Goal: Task Accomplishment & Management: Manage account settings

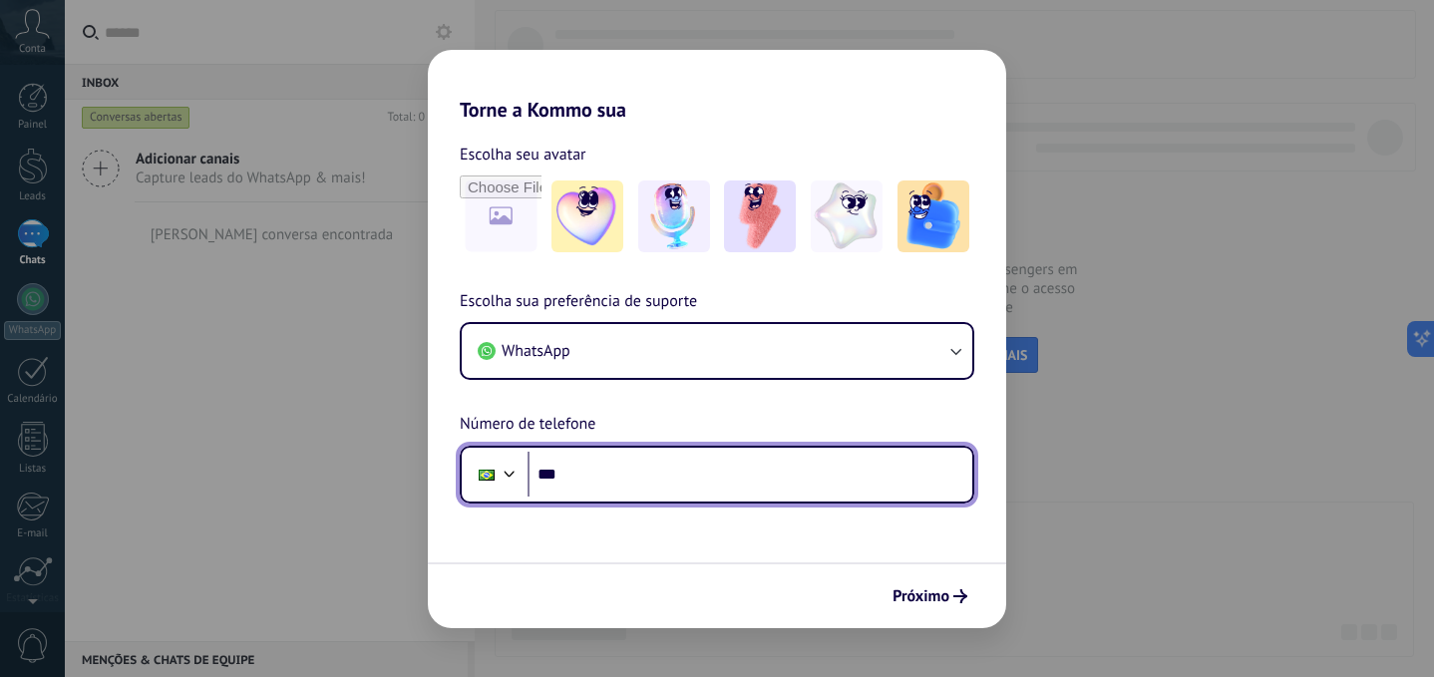
click at [858, 470] on input "***" at bounding box center [750, 475] width 445 height 46
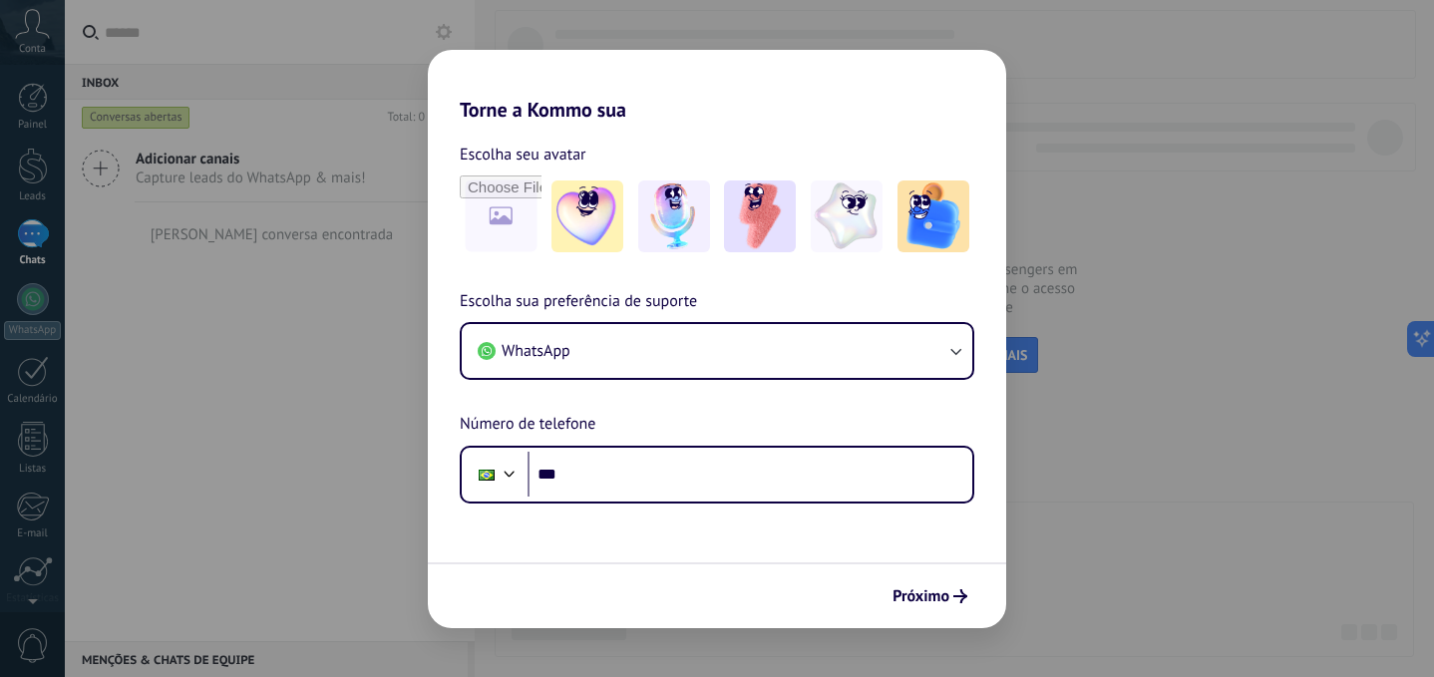
click at [1116, 524] on div "Torne a Kommo sua Escolha seu avatar Escolha sua preferência de suporte WhatsAp…" at bounding box center [717, 338] width 1434 height 677
click at [1094, 578] on div "Torne a Kommo sua Escolha seu avatar Escolha sua preferência de suporte WhatsAp…" at bounding box center [717, 338] width 1434 height 677
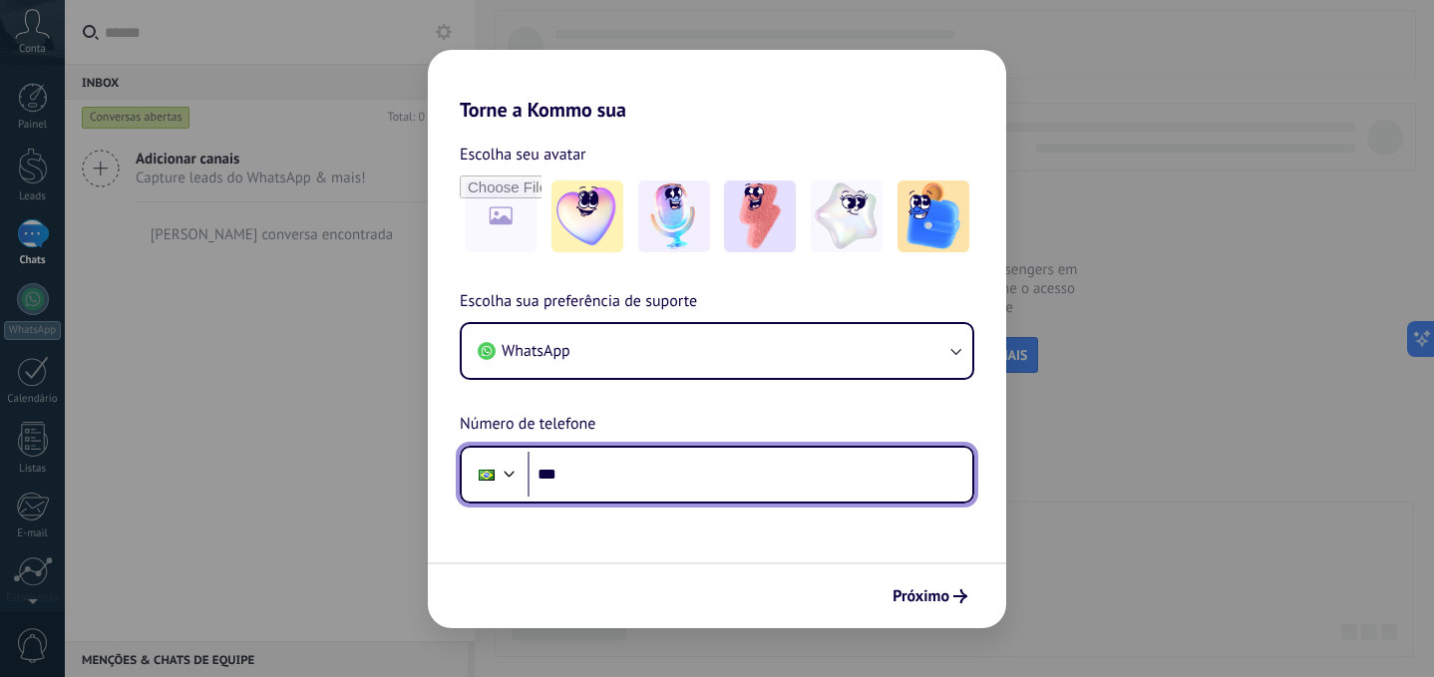
click at [800, 465] on input "***" at bounding box center [750, 475] width 445 height 46
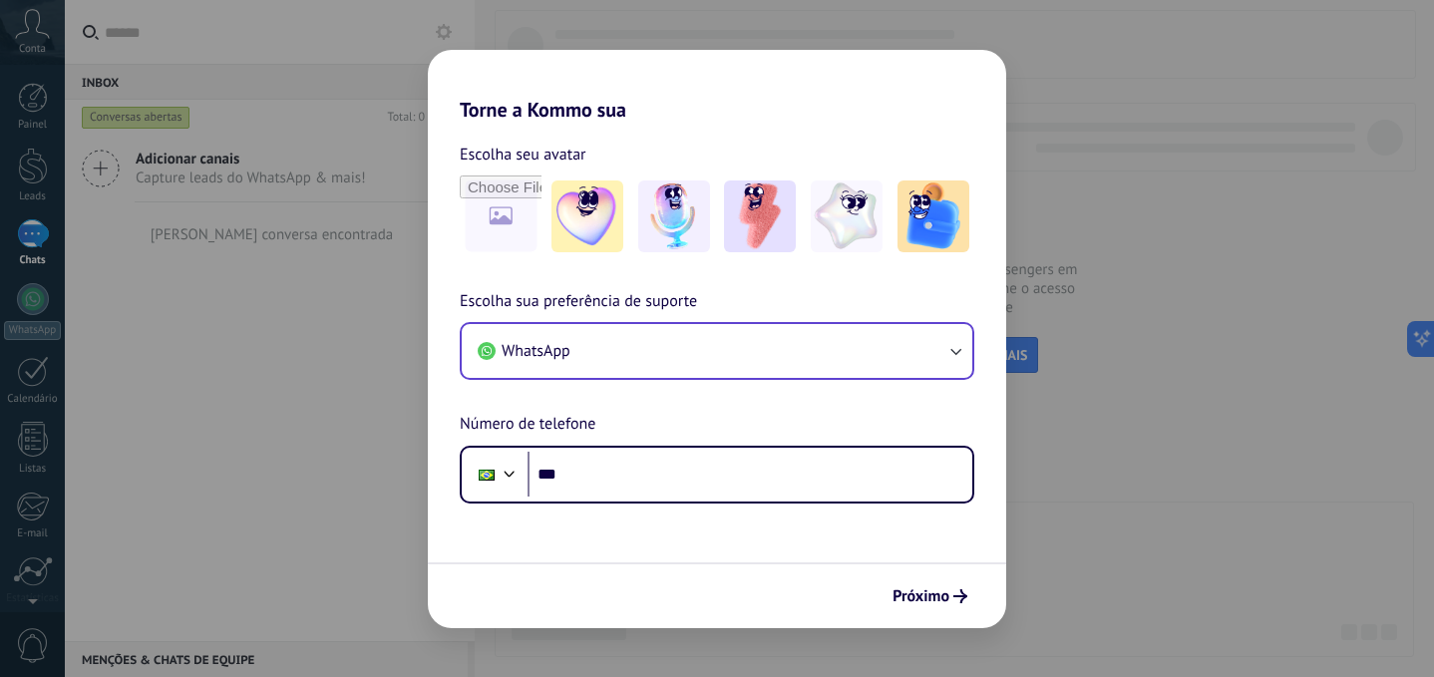
click at [747, 352] on button "WhatsApp" at bounding box center [717, 351] width 511 height 54
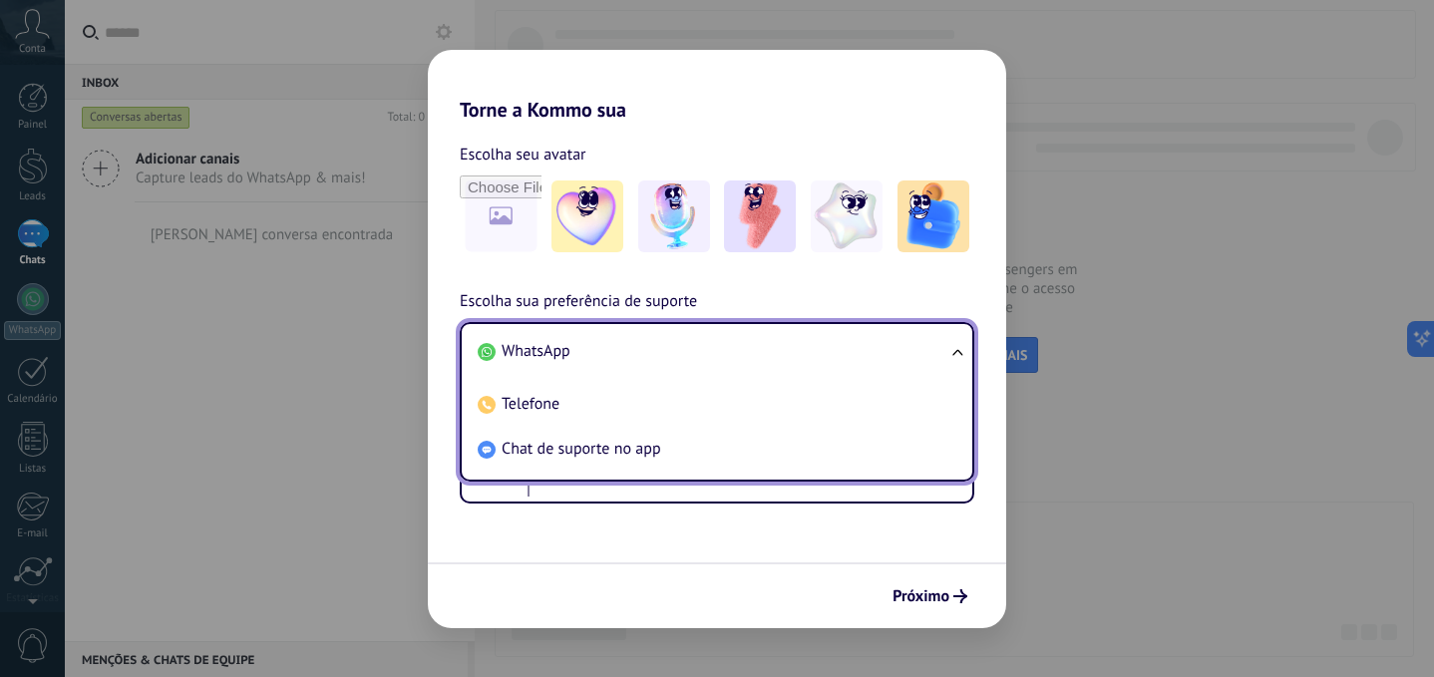
click at [625, 350] on li "WhatsApp" at bounding box center [713, 351] width 487 height 45
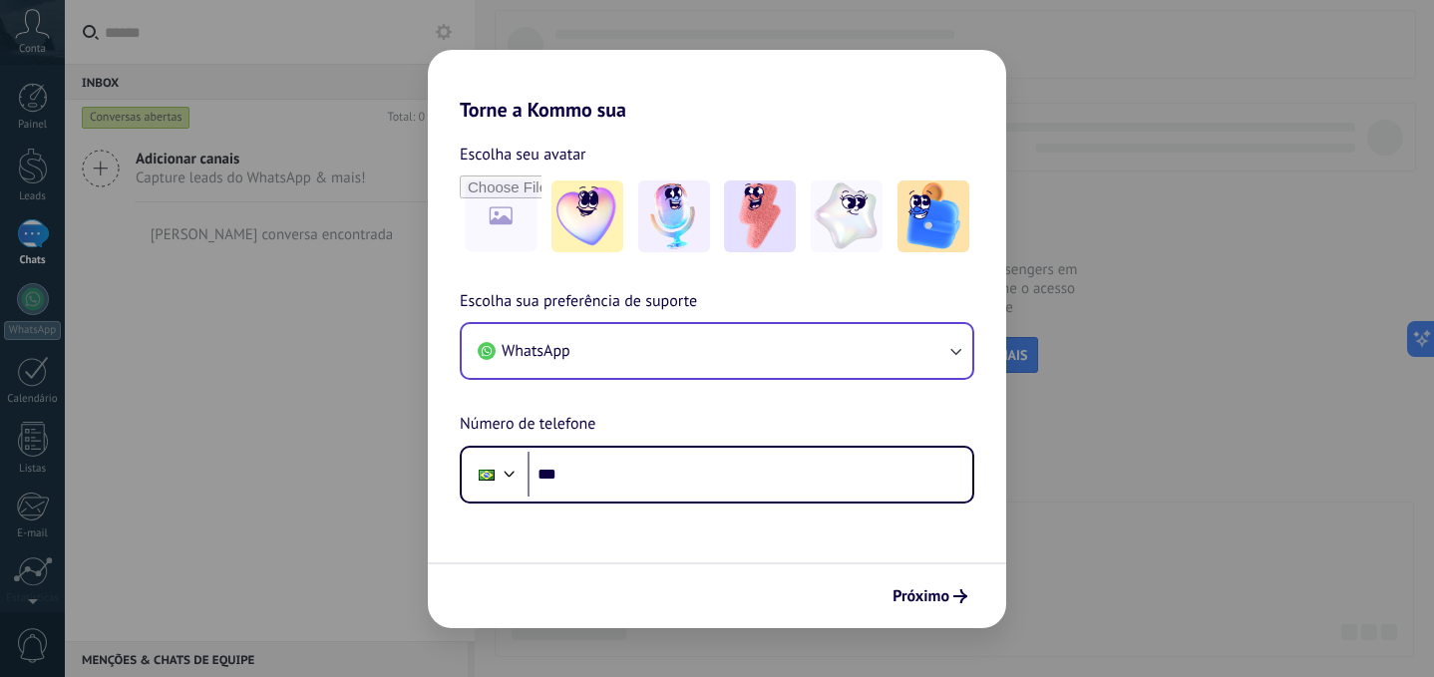
click at [746, 440] on div "Escolha sua preferência de suporte WhatsApp Número de telefone Phone ***" at bounding box center [717, 396] width 578 height 214
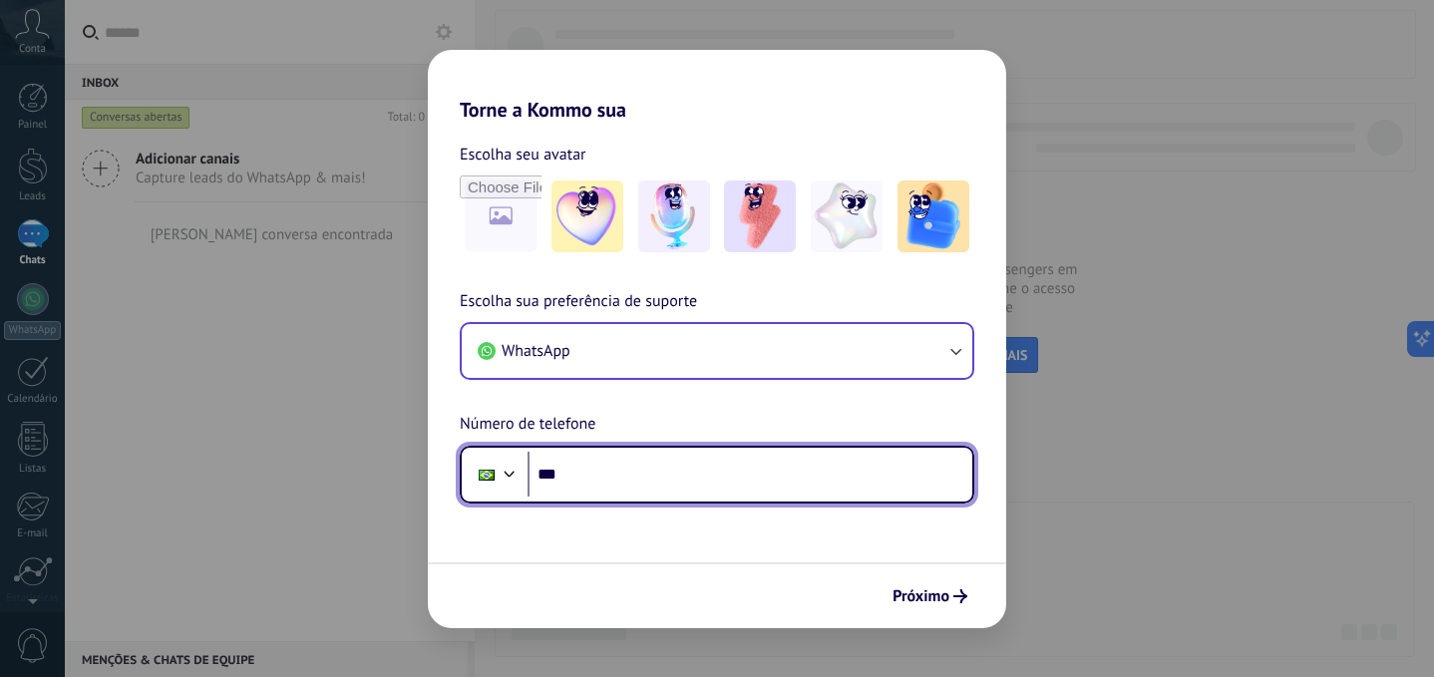
click at [763, 462] on input "***" at bounding box center [750, 475] width 445 height 46
type input "**********"
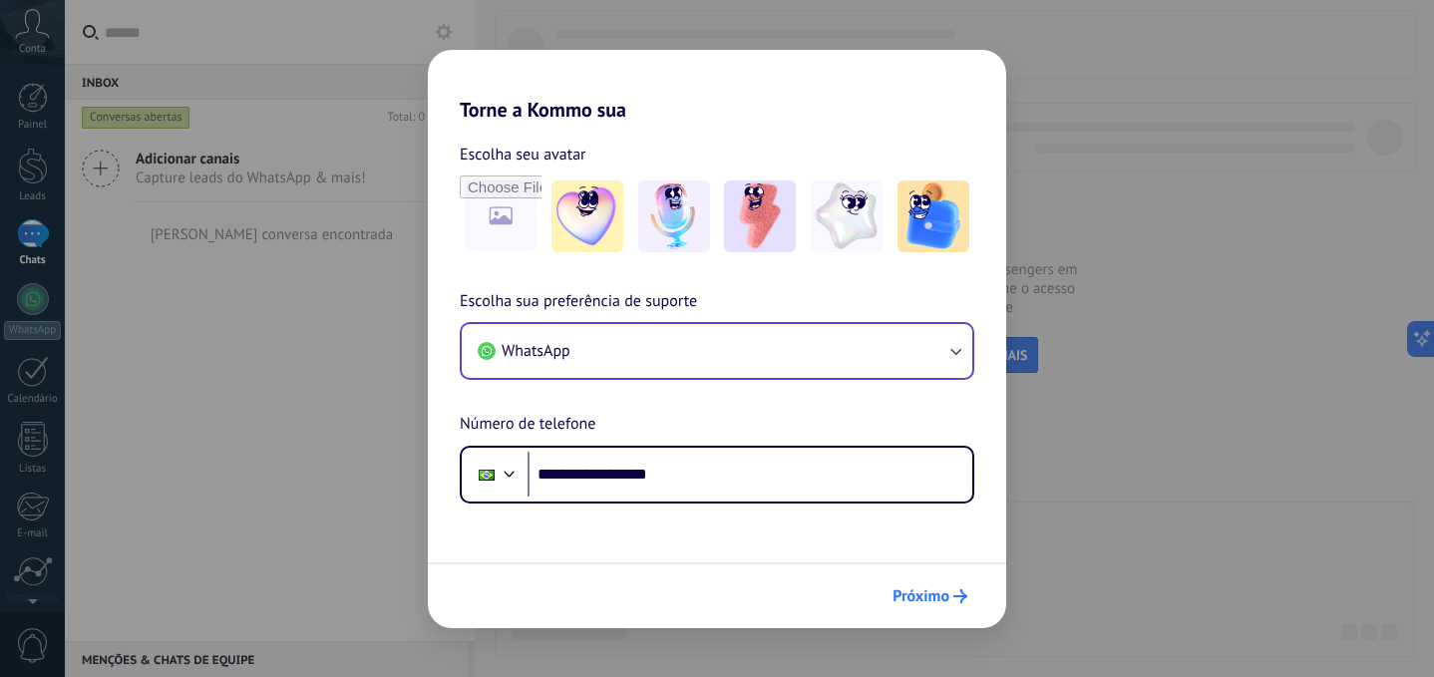
click at [959, 604] on button "Próximo" at bounding box center [930, 596] width 93 height 34
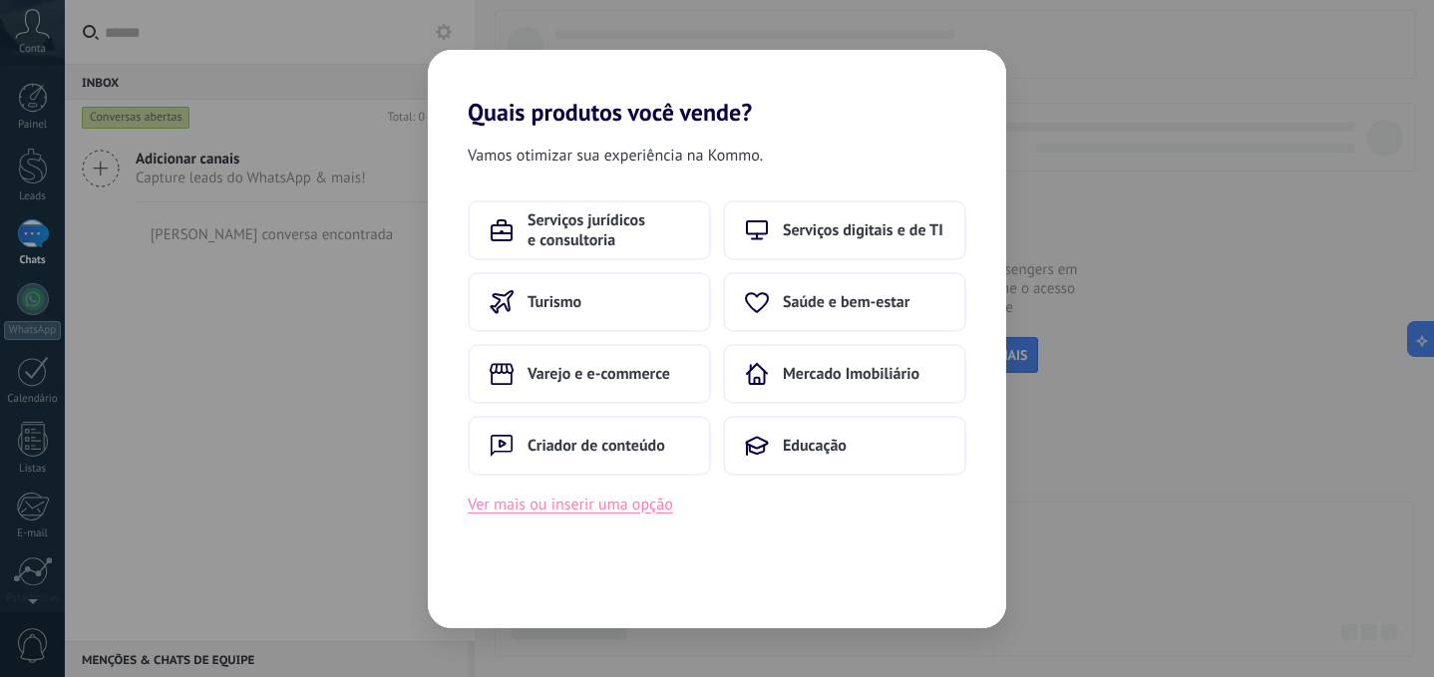
click at [631, 509] on button "Ver mais ou inserir uma opção" at bounding box center [570, 505] width 205 height 26
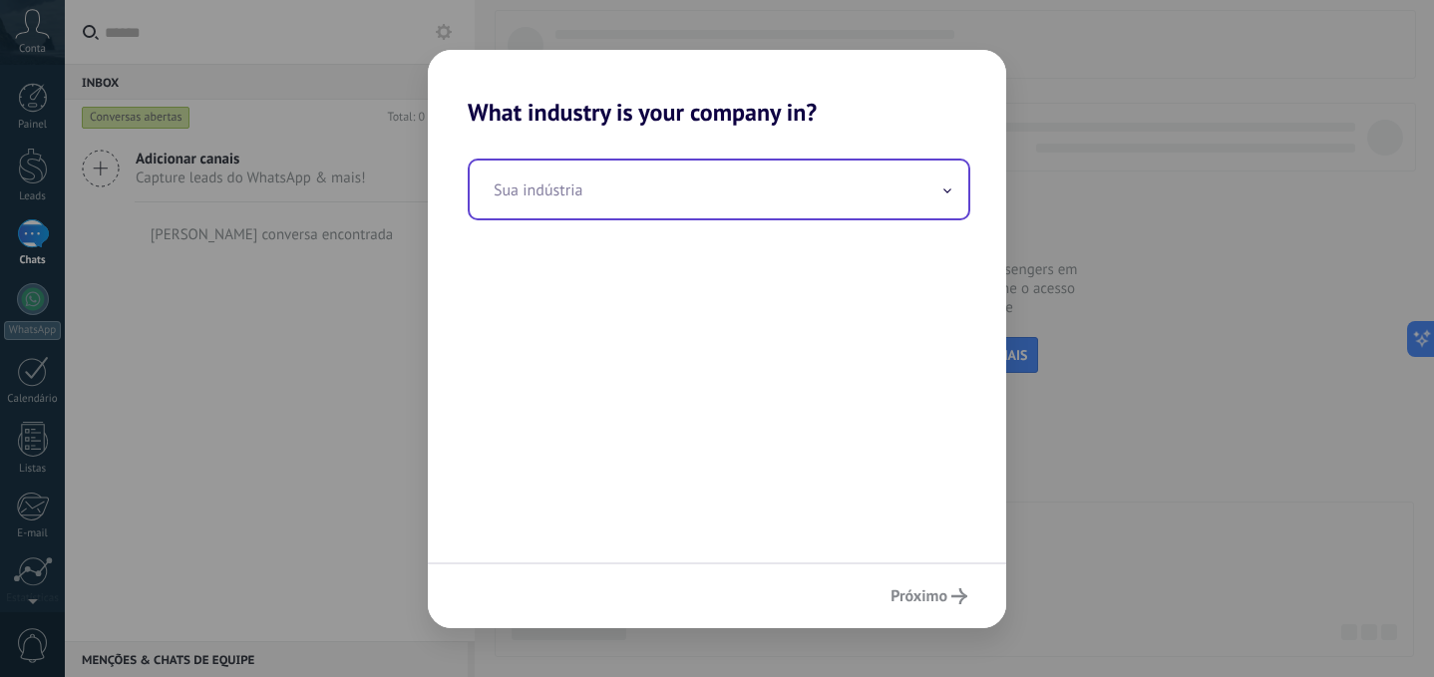
click at [768, 182] on input "text" at bounding box center [719, 190] width 499 height 58
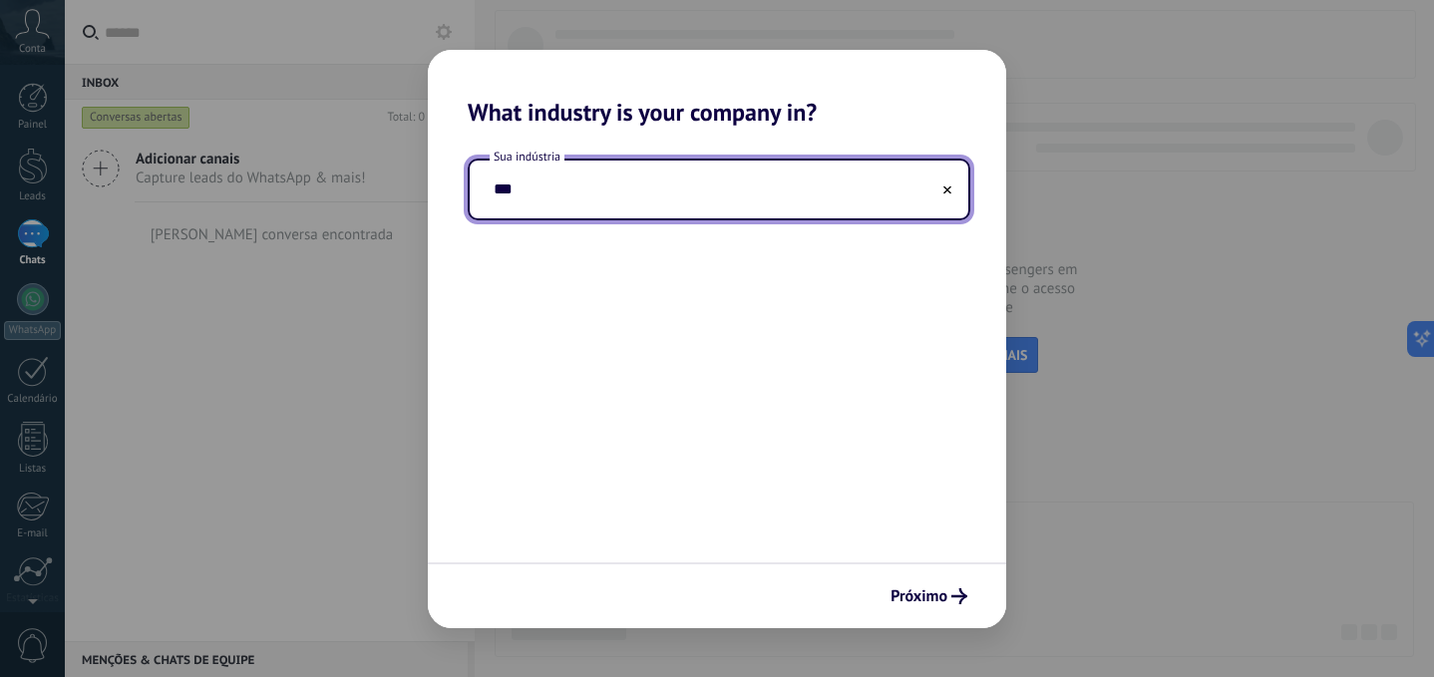
type input "*"
type input "***"
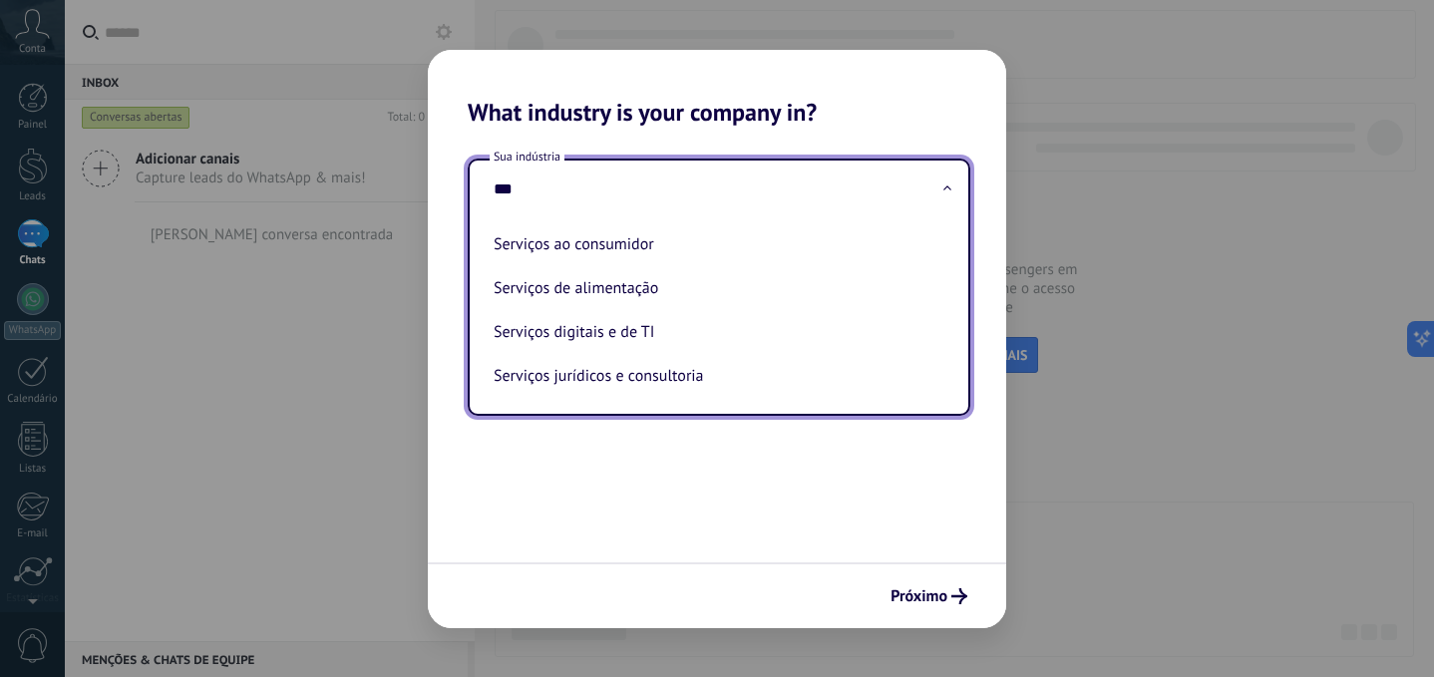
type input "***"
click at [804, 541] on div "Sua indústria *** Serviços ao consumidor Serviços de alimentação Serviços digit…" at bounding box center [717, 345] width 578 height 436
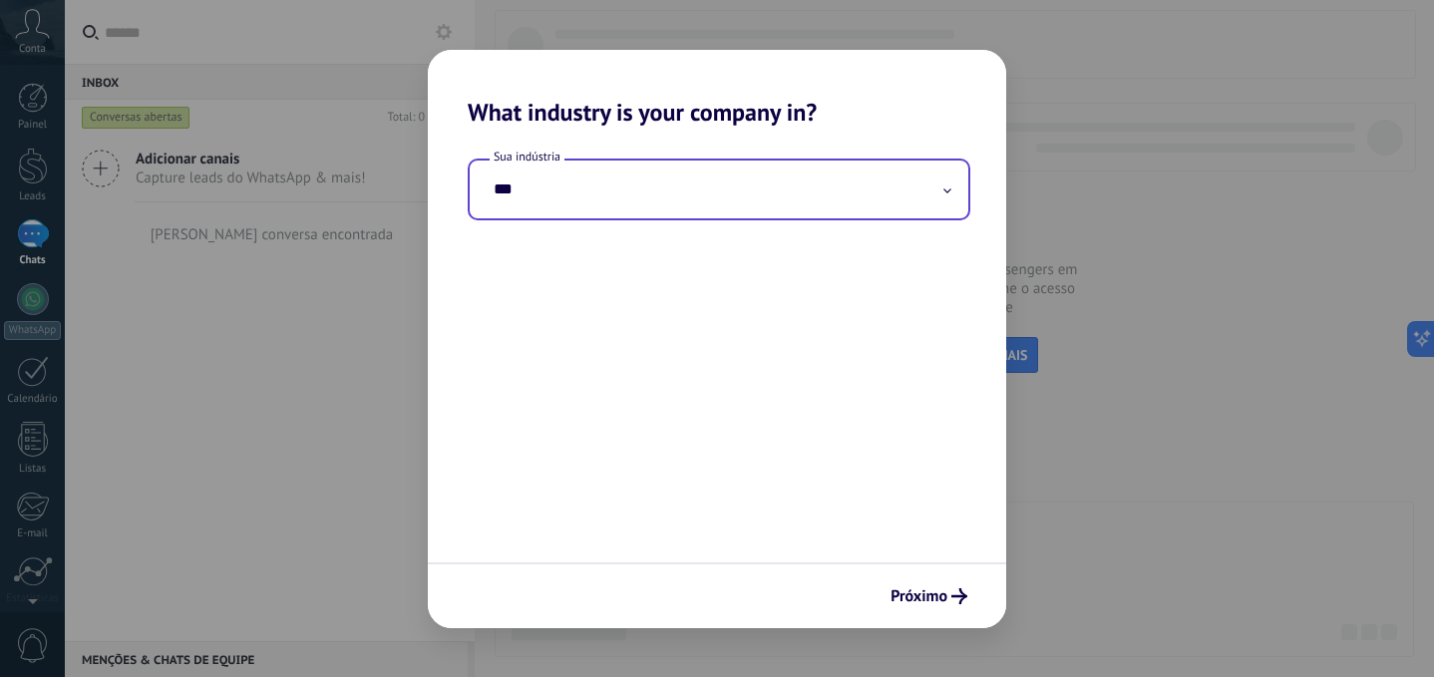
click at [616, 189] on input "***" at bounding box center [719, 190] width 499 height 58
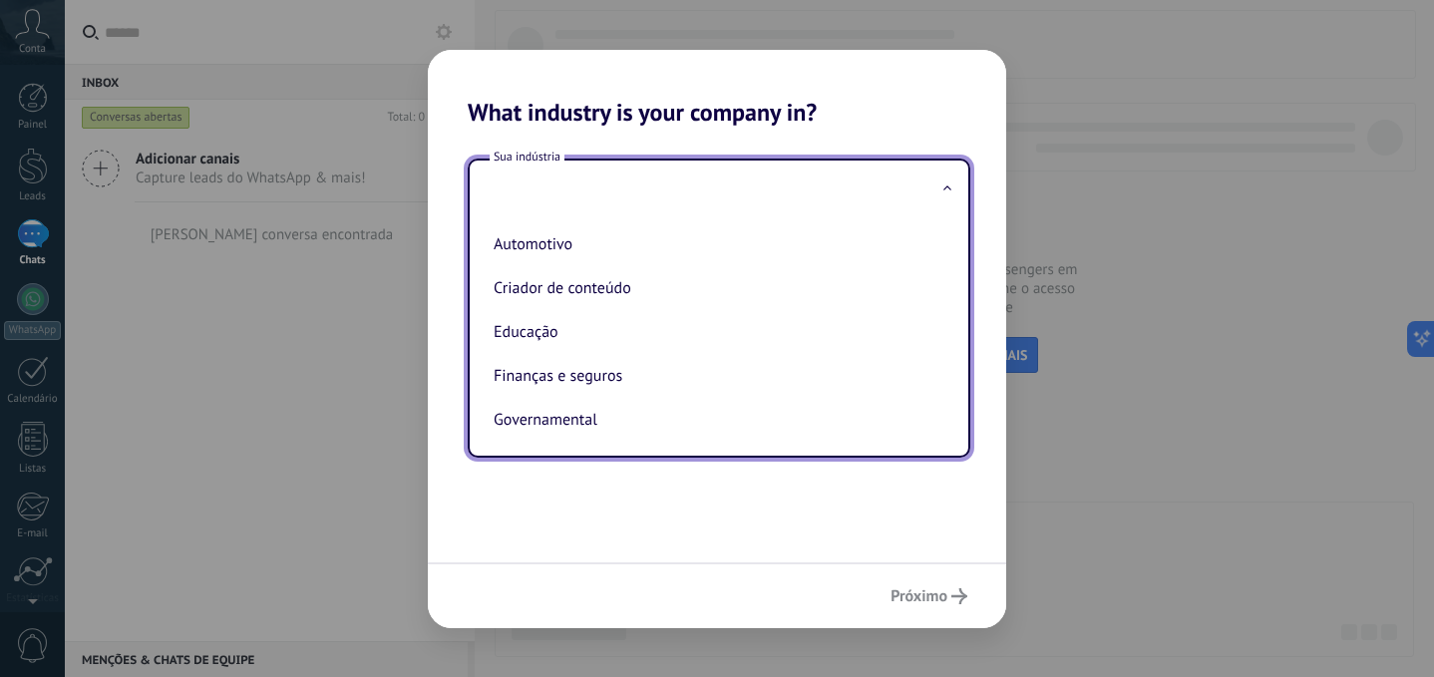
type input "*"
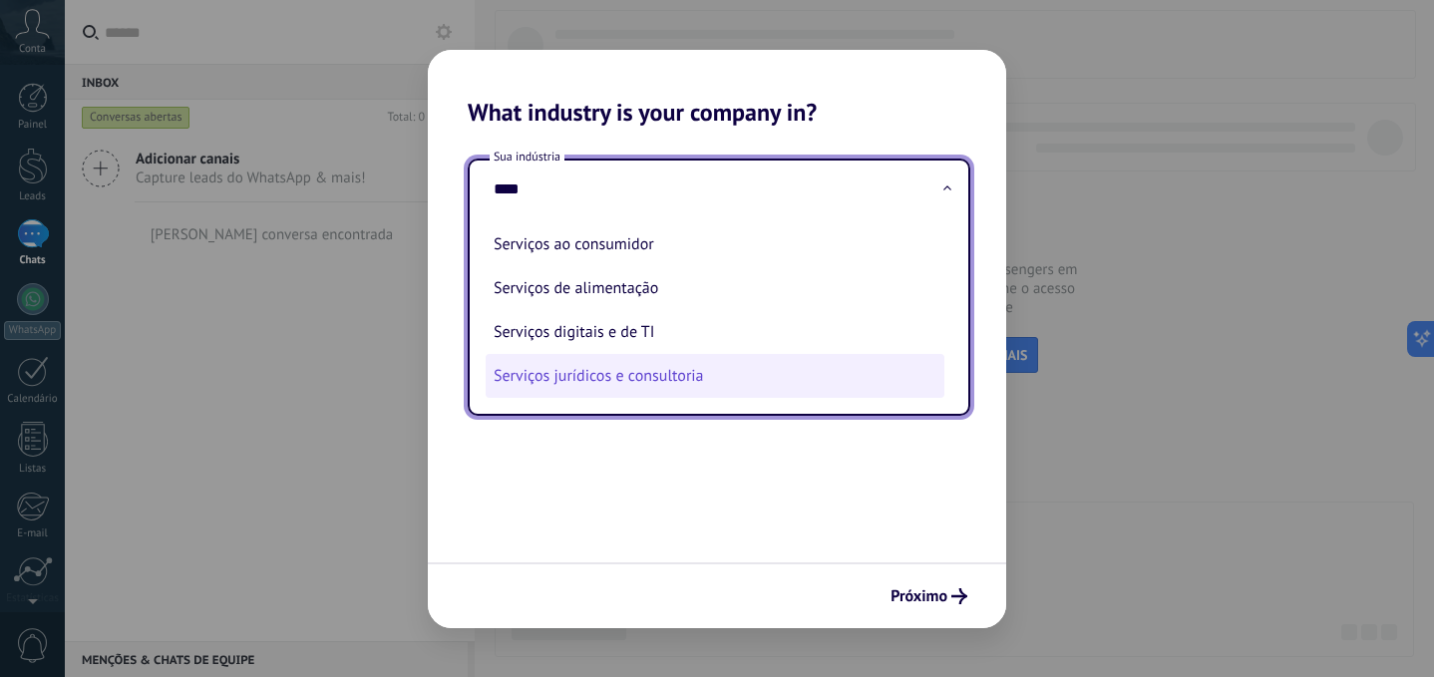
click at [721, 370] on li "Serviços jurídicos e consultoria" at bounding box center [715, 376] width 459 height 44
type input "**********"
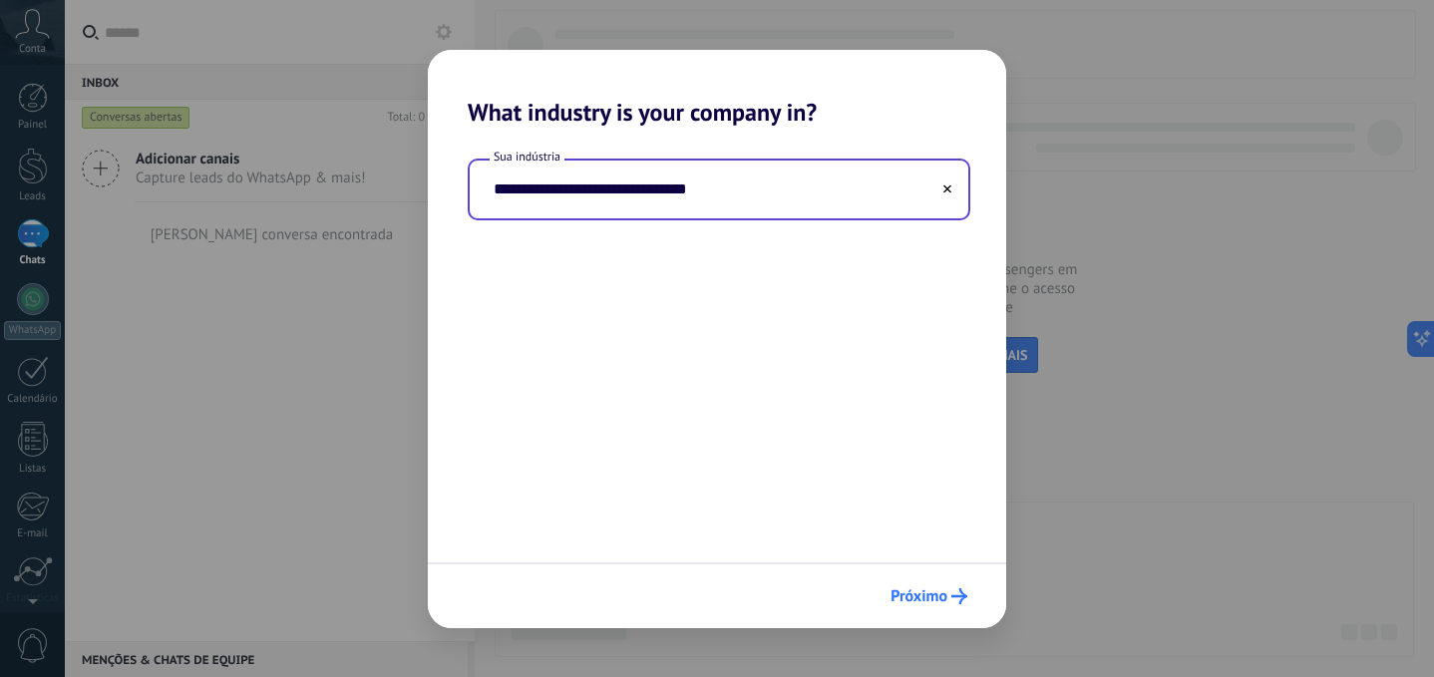
click at [956, 595] on icon "submit" at bounding box center [959, 596] width 16 height 16
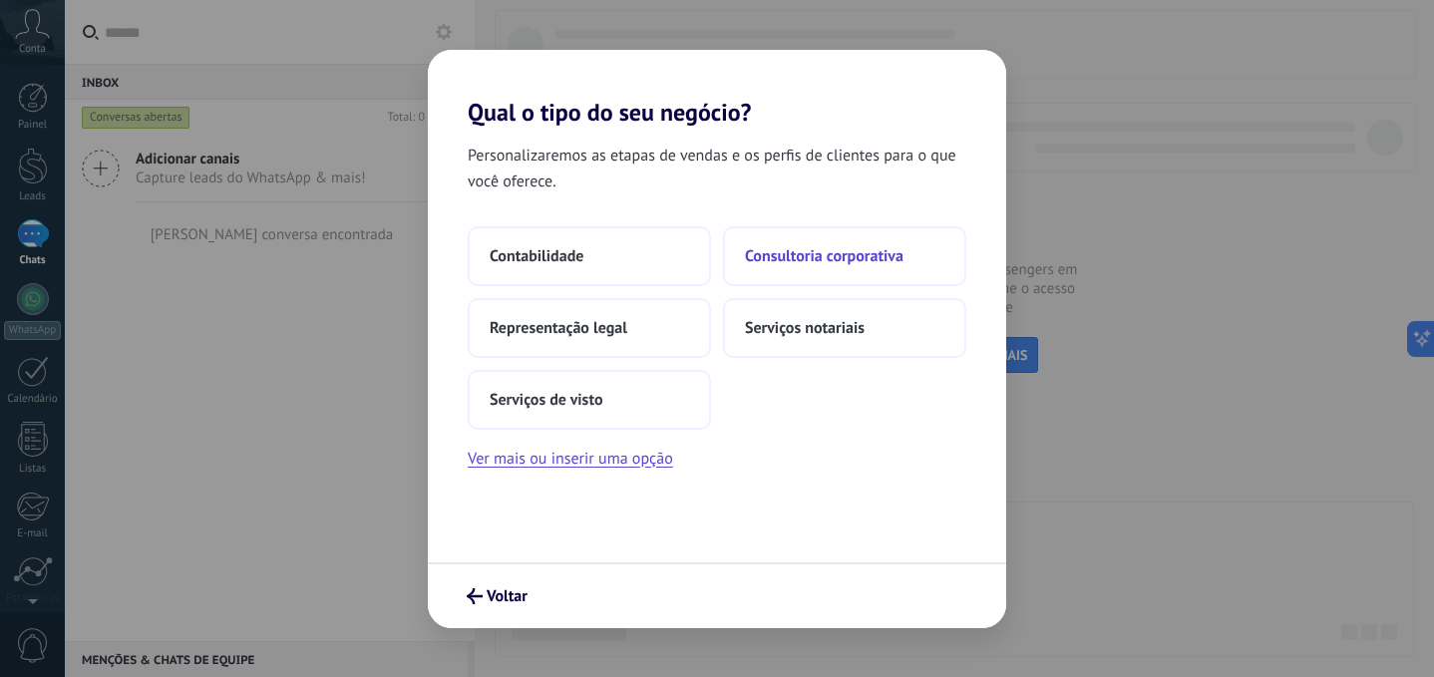
click at [814, 247] on span "Consultoria corporativa" at bounding box center [824, 256] width 159 height 20
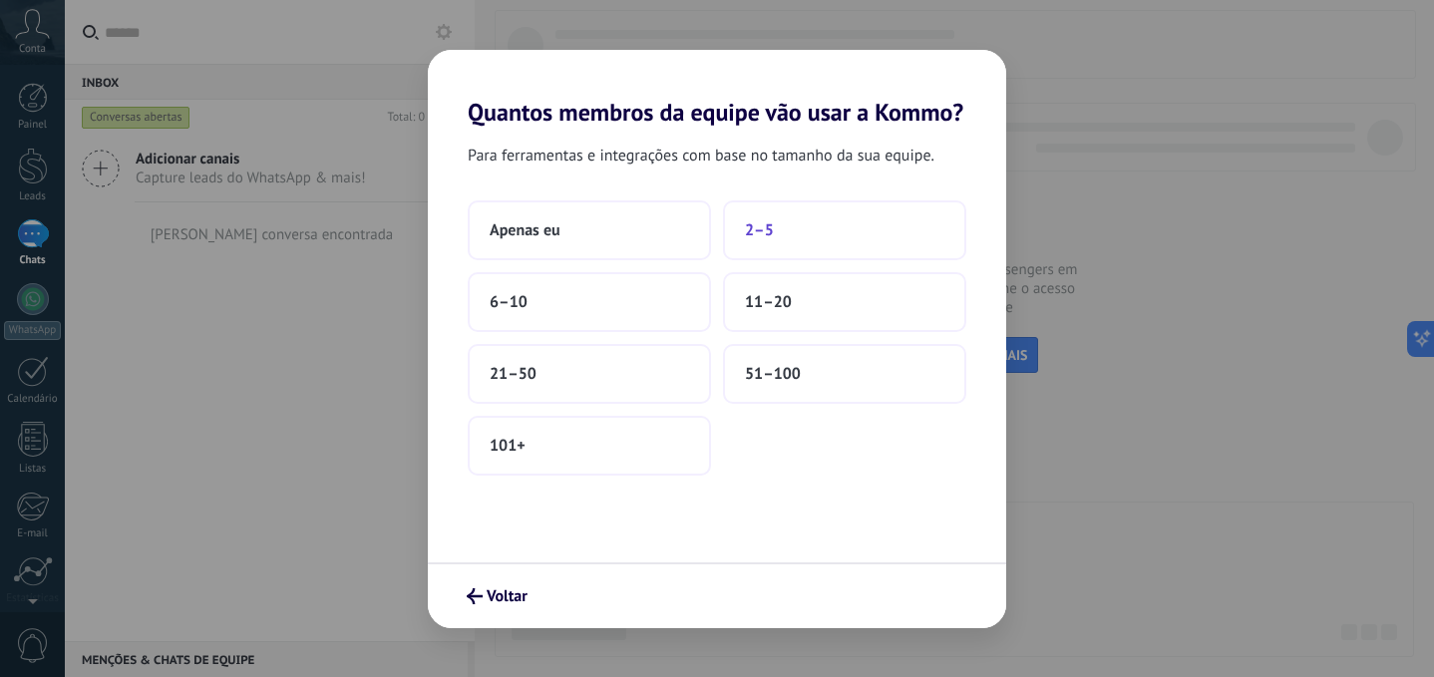
click at [801, 223] on button "2–5" at bounding box center [844, 230] width 243 height 60
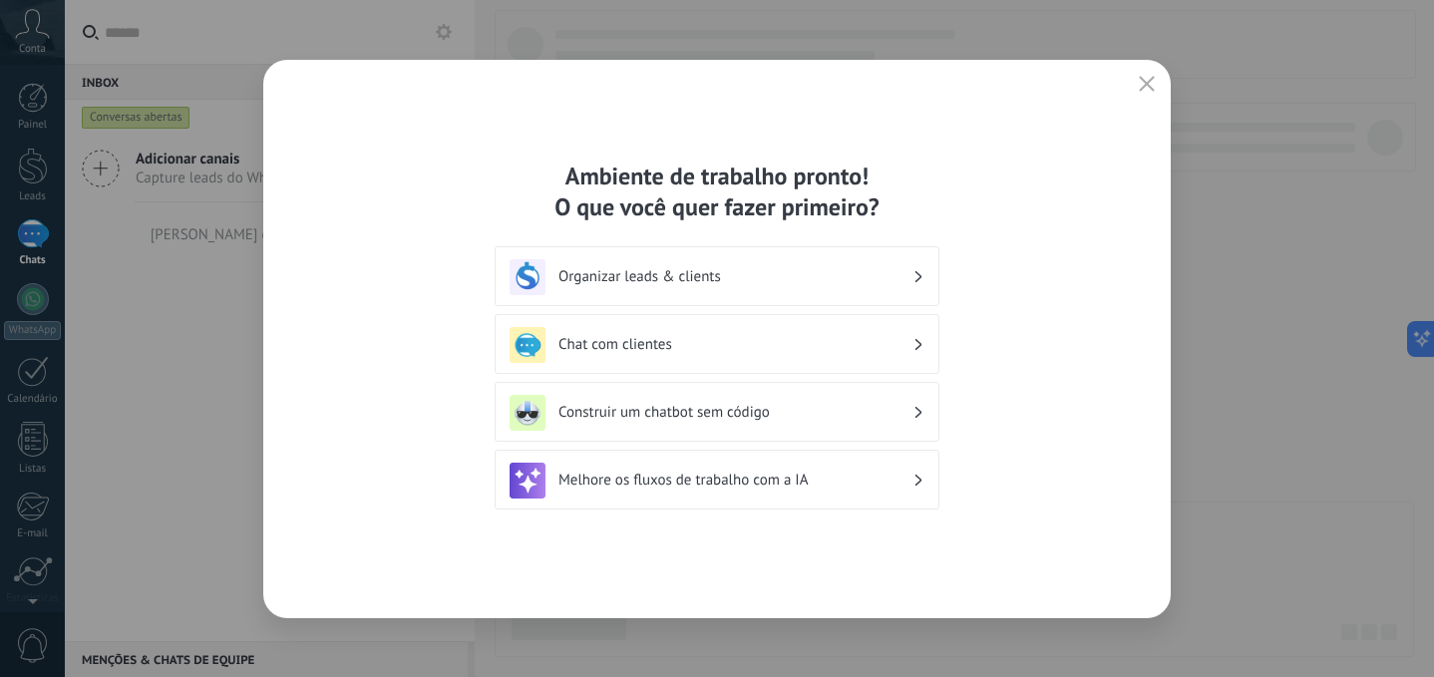
click at [900, 275] on h3 "Organizar leads & clients" at bounding box center [735, 276] width 354 height 19
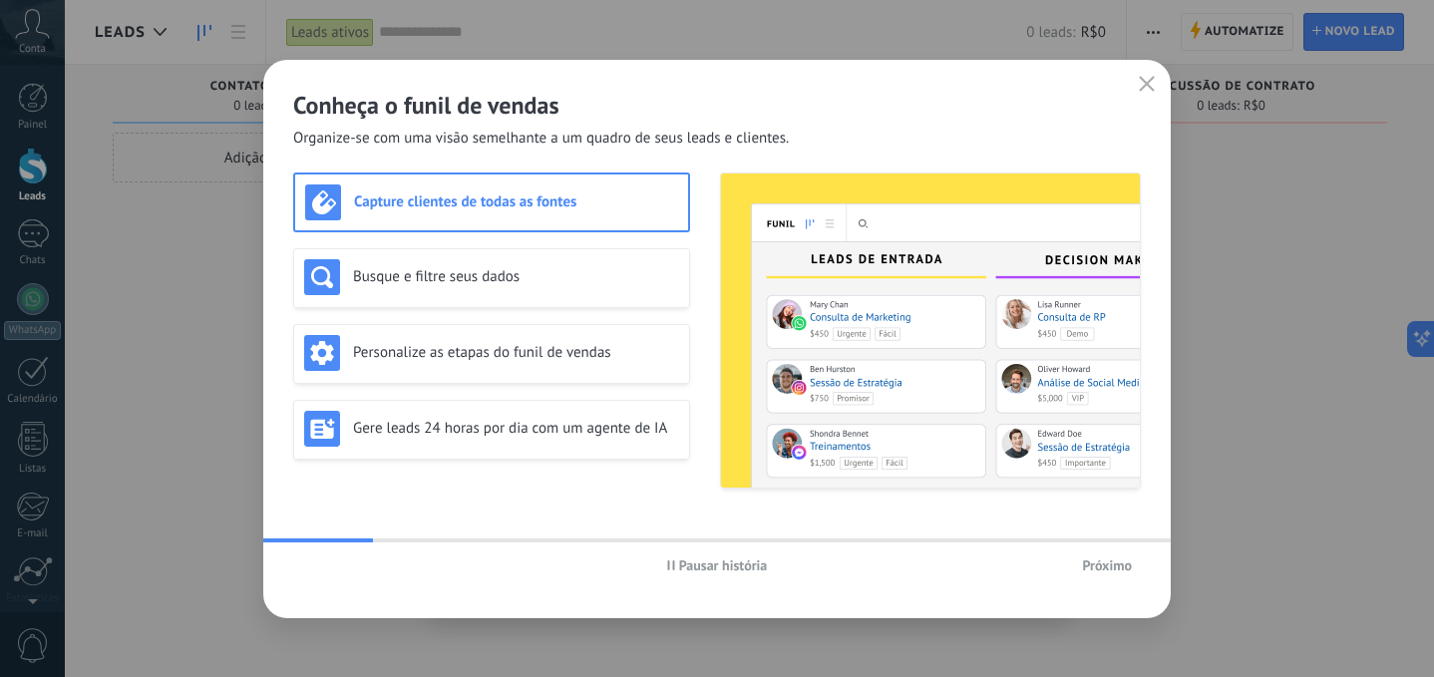
click at [1093, 555] on button "Próximo" at bounding box center [1107, 565] width 68 height 30
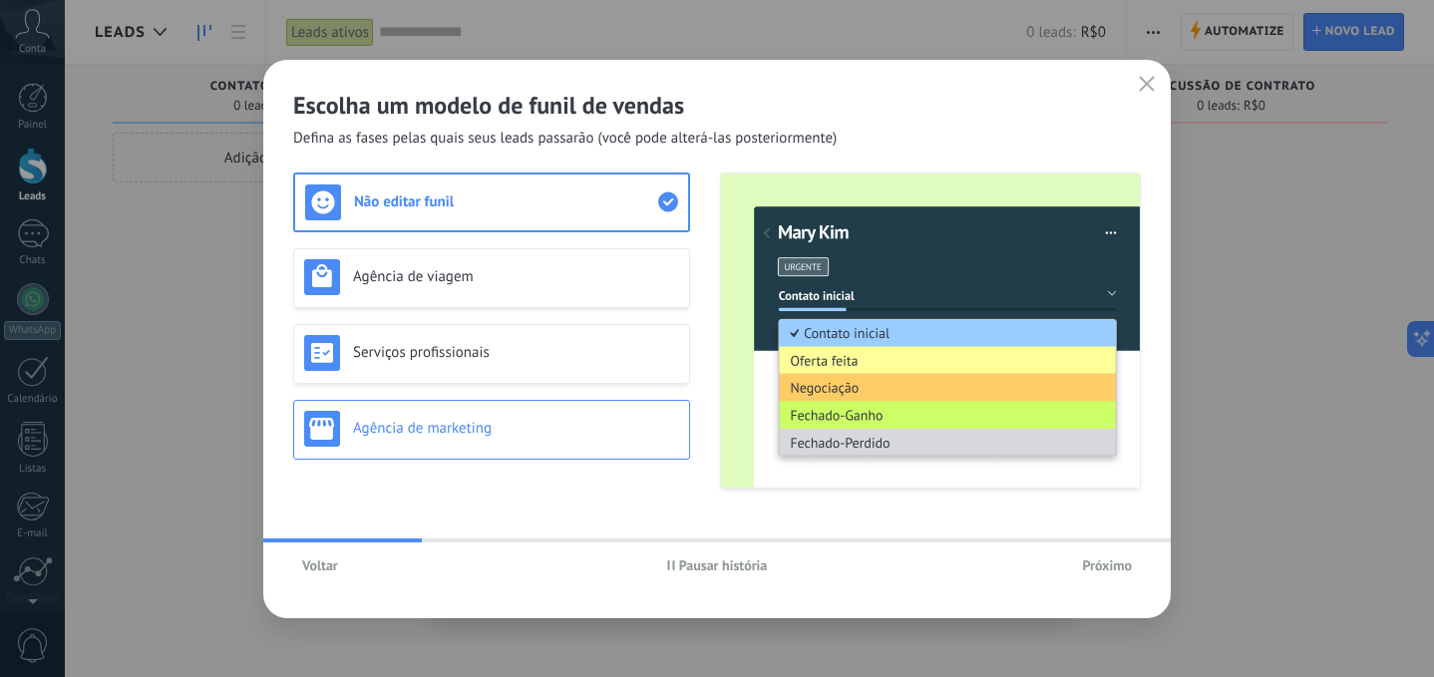
click at [568, 438] on div "Agência de marketing" at bounding box center [491, 429] width 375 height 36
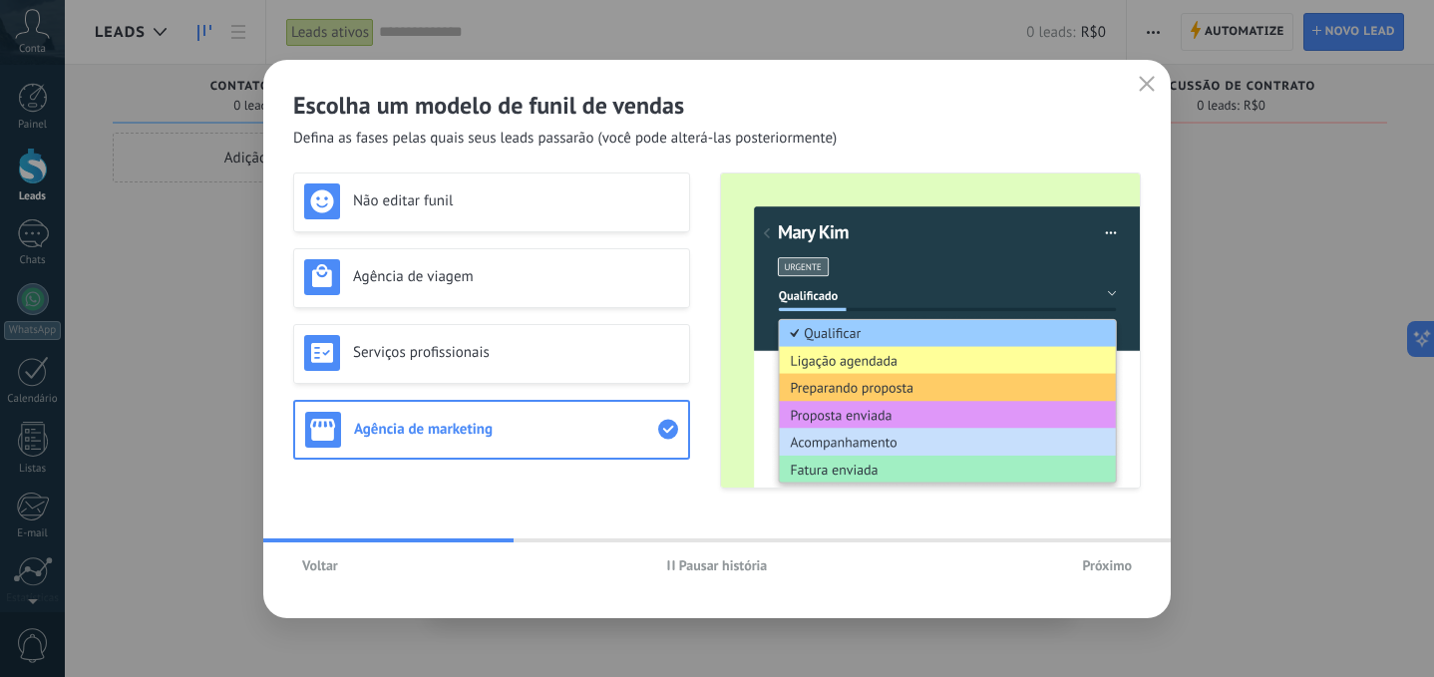
click at [1105, 561] on span "Próximo" at bounding box center [1107, 565] width 50 height 14
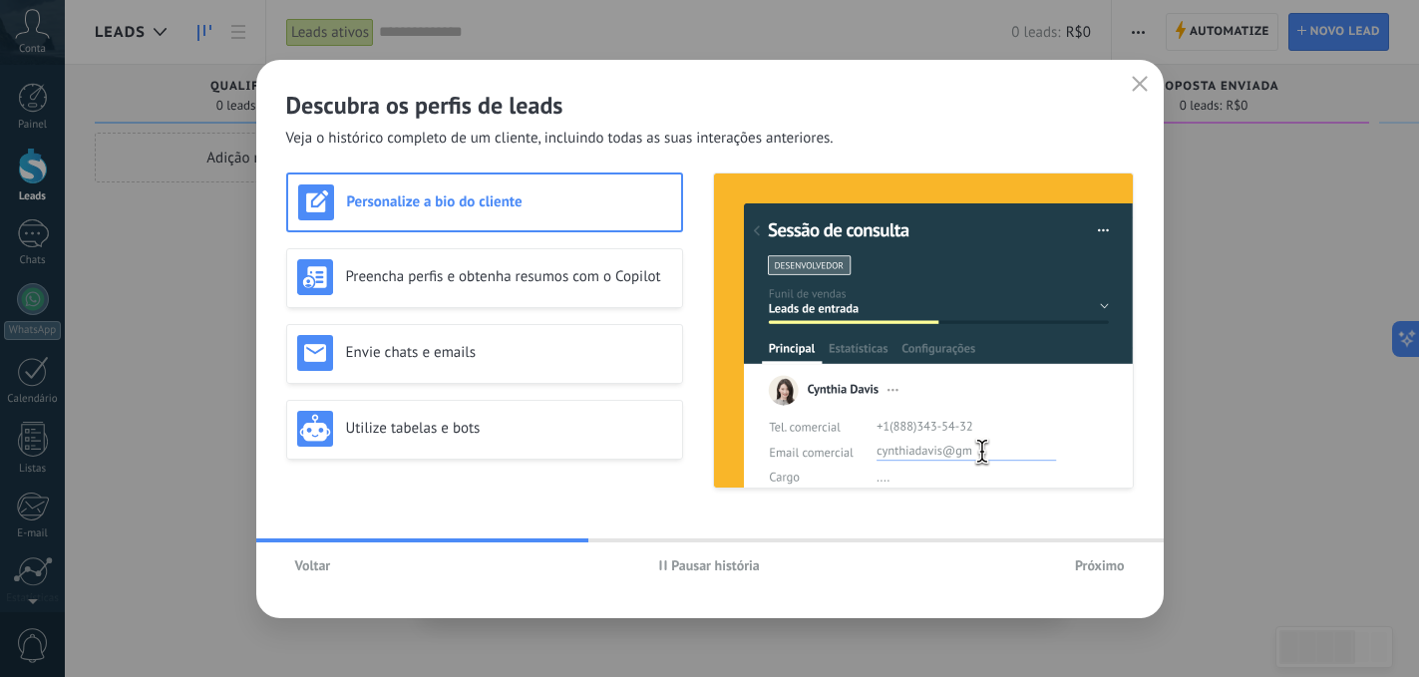
click at [1098, 567] on span "Próximo" at bounding box center [1100, 565] width 50 height 14
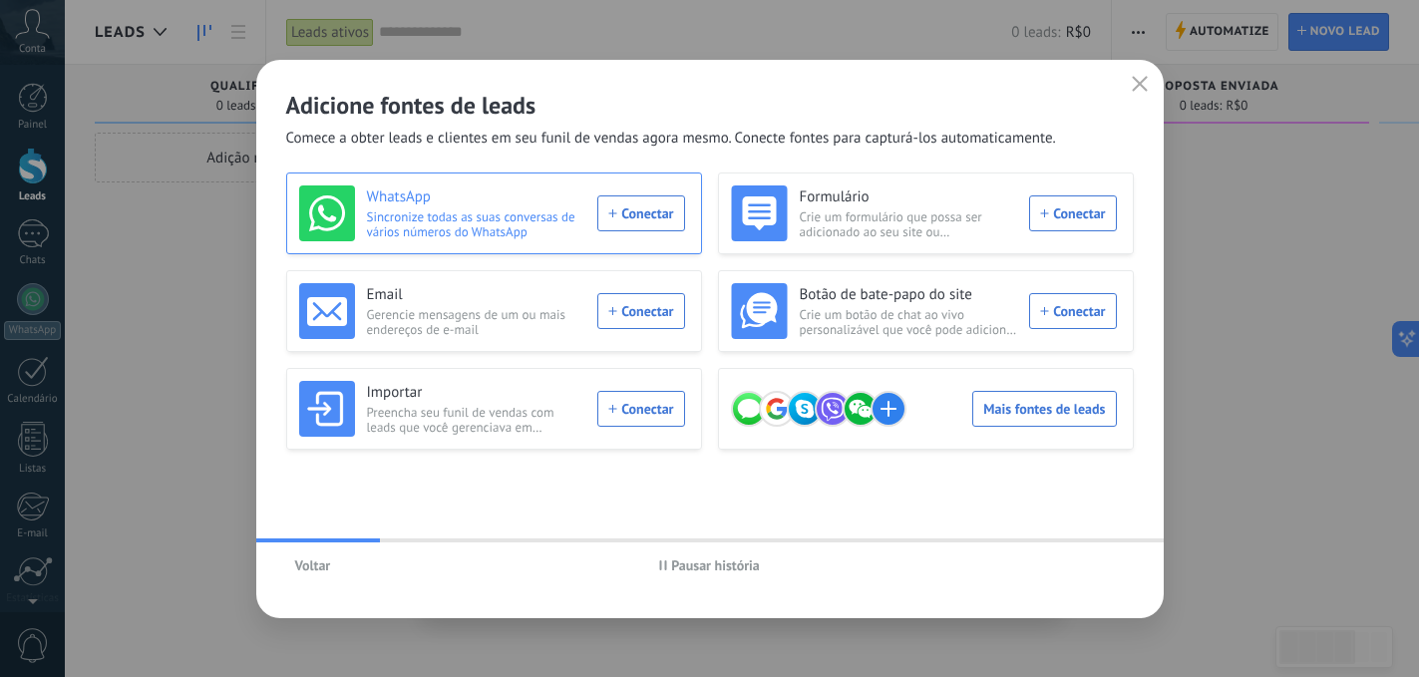
click at [655, 207] on div "WhatsApp Sincronize todas as suas conversas de vários números do WhatsApp Conec…" at bounding box center [492, 213] width 386 height 56
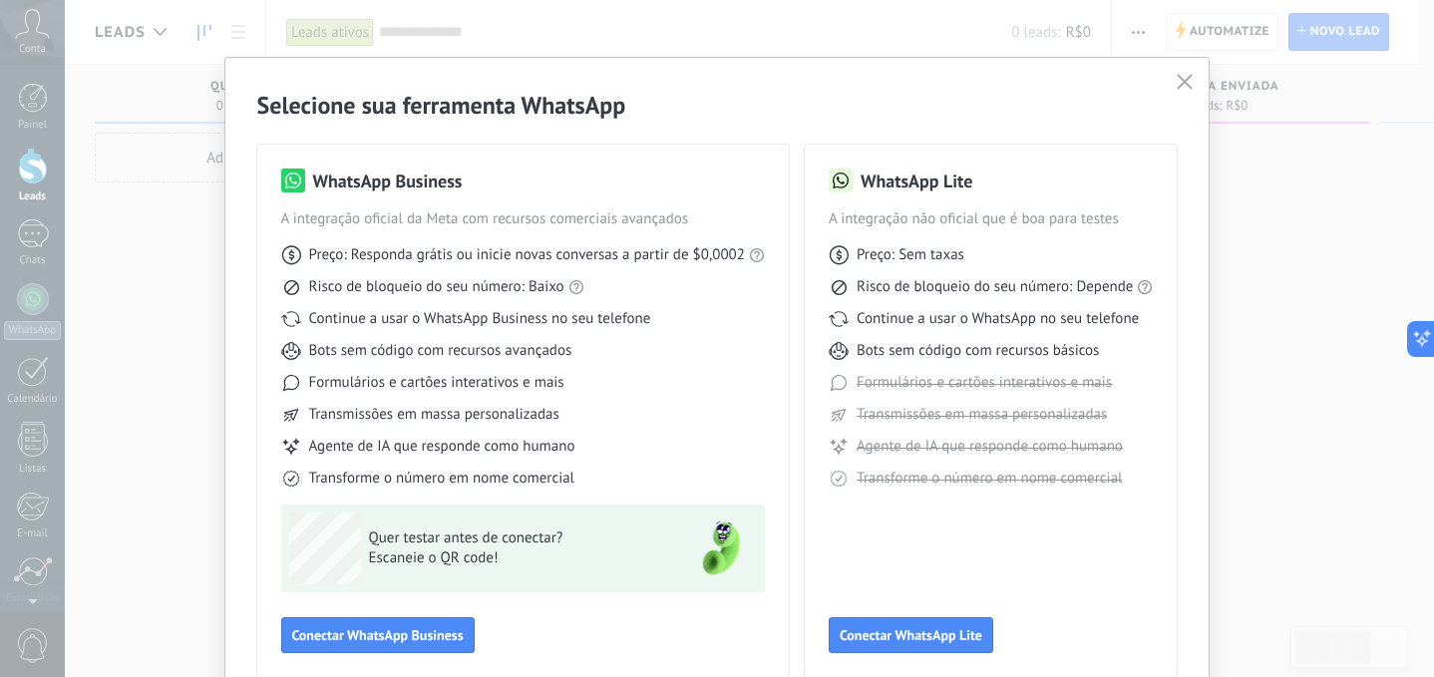
scroll to position [69, 0]
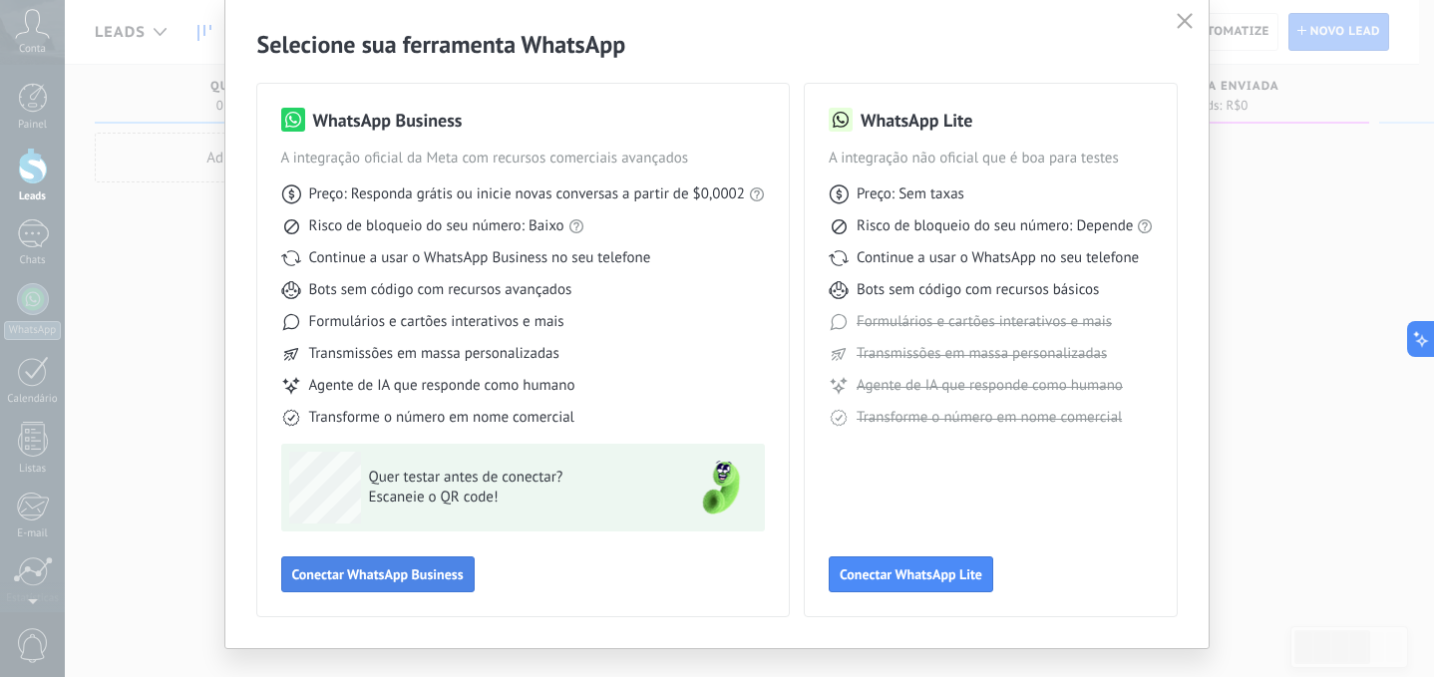
click at [343, 571] on span "Conectar WhatsApp Business" at bounding box center [378, 574] width 172 height 14
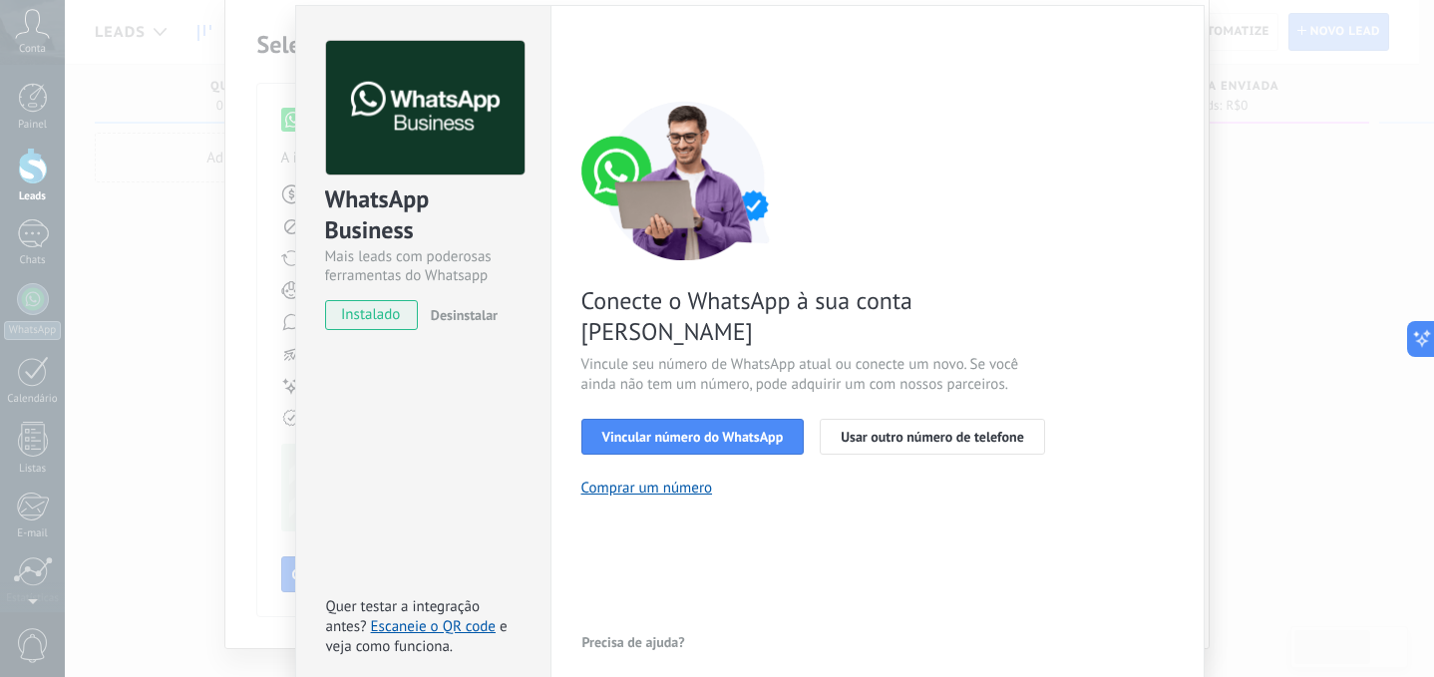
scroll to position [0, 0]
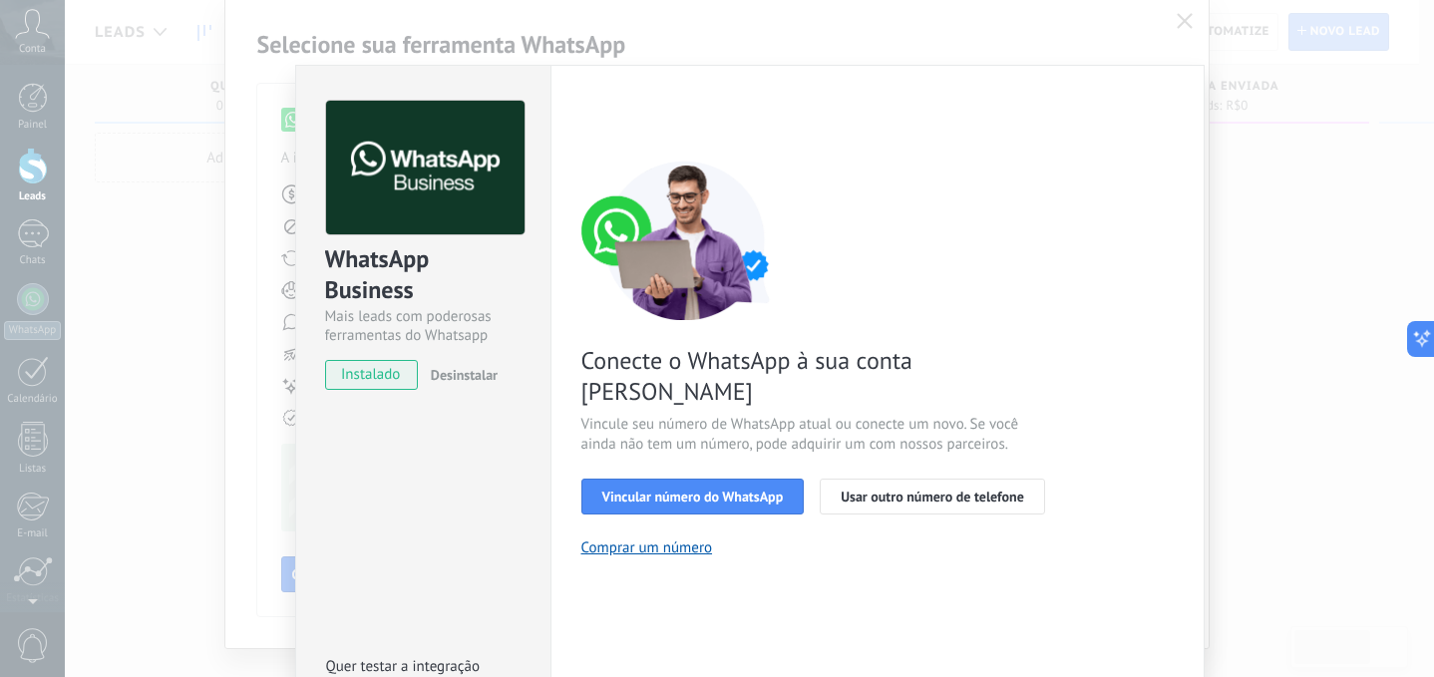
click at [1186, 24] on div "WhatsApp Business Mais leads com poderosas ferramentas do Whatsapp instalado De…" at bounding box center [749, 338] width 1369 height 677
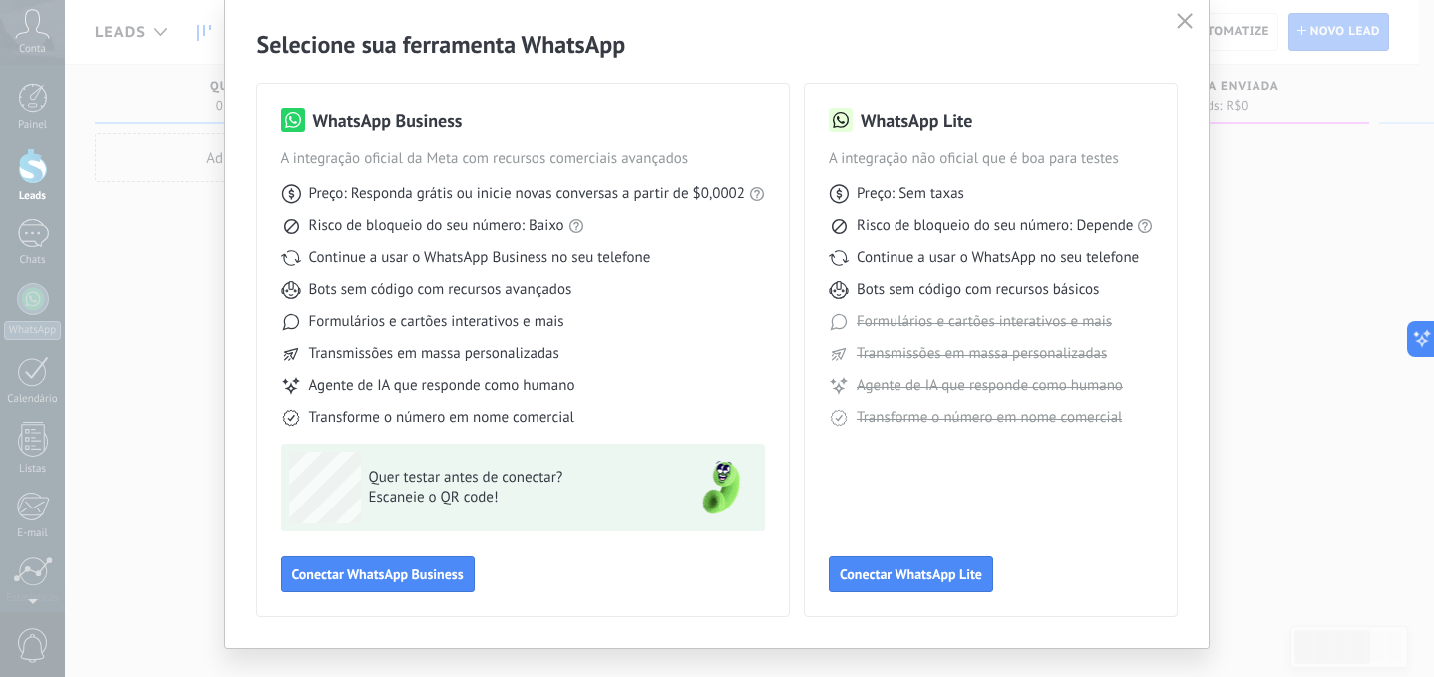
click at [1178, 18] on icon "button" at bounding box center [1185, 21] width 16 height 16
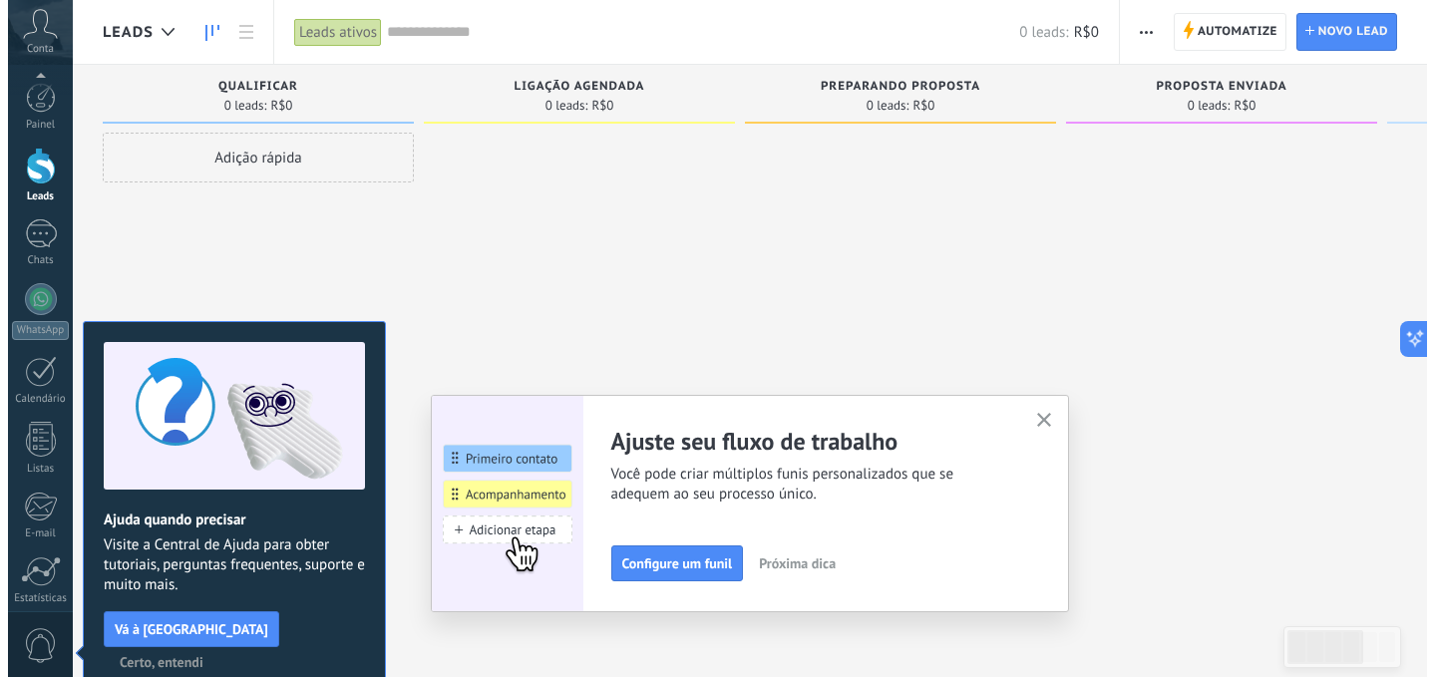
scroll to position [153, 0]
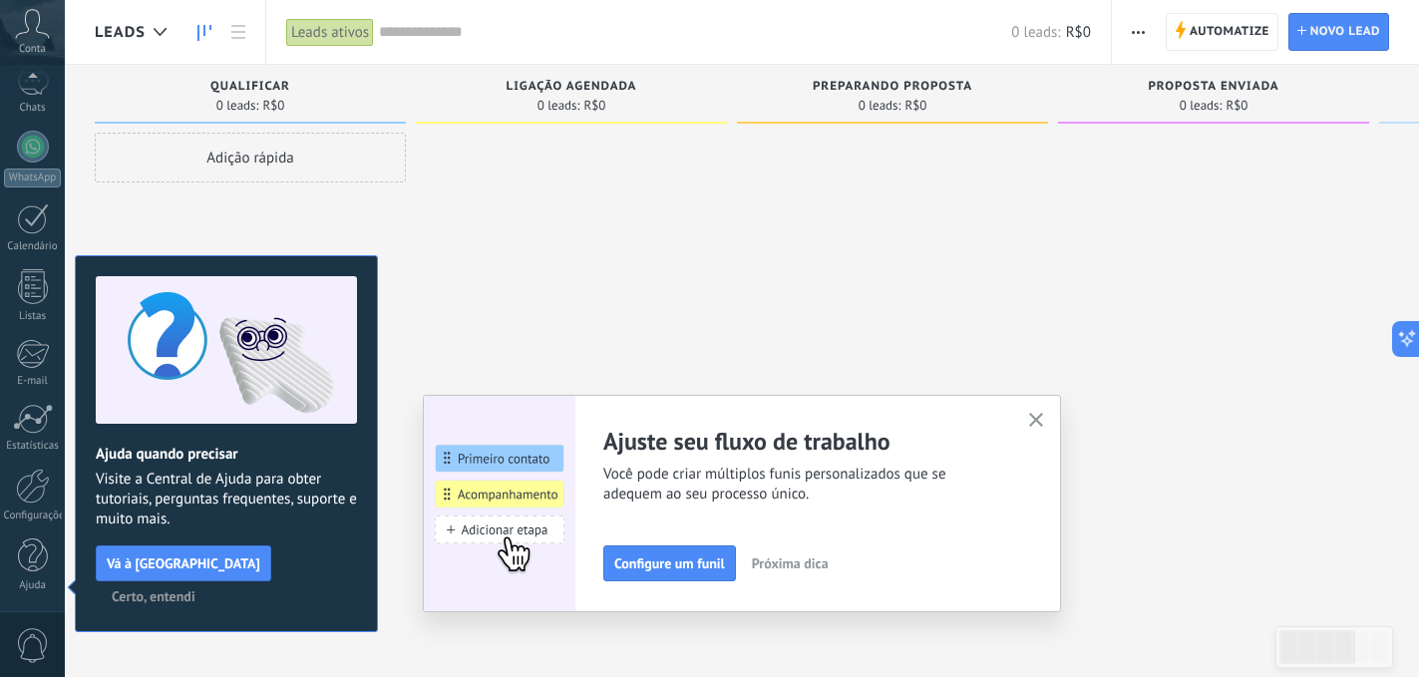
click at [1040, 418] on use "button" at bounding box center [1036, 420] width 15 height 15
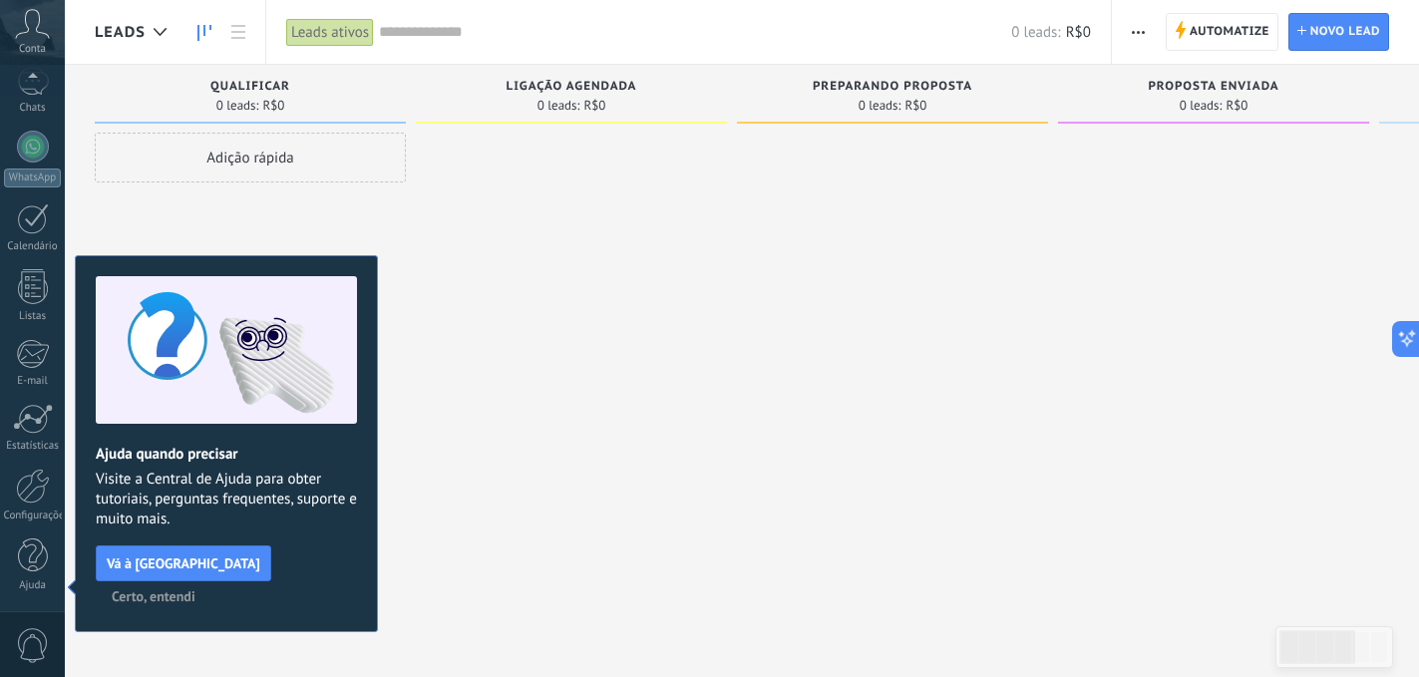
click at [195, 589] on span "Certo, entendi" at bounding box center [154, 596] width 84 height 14
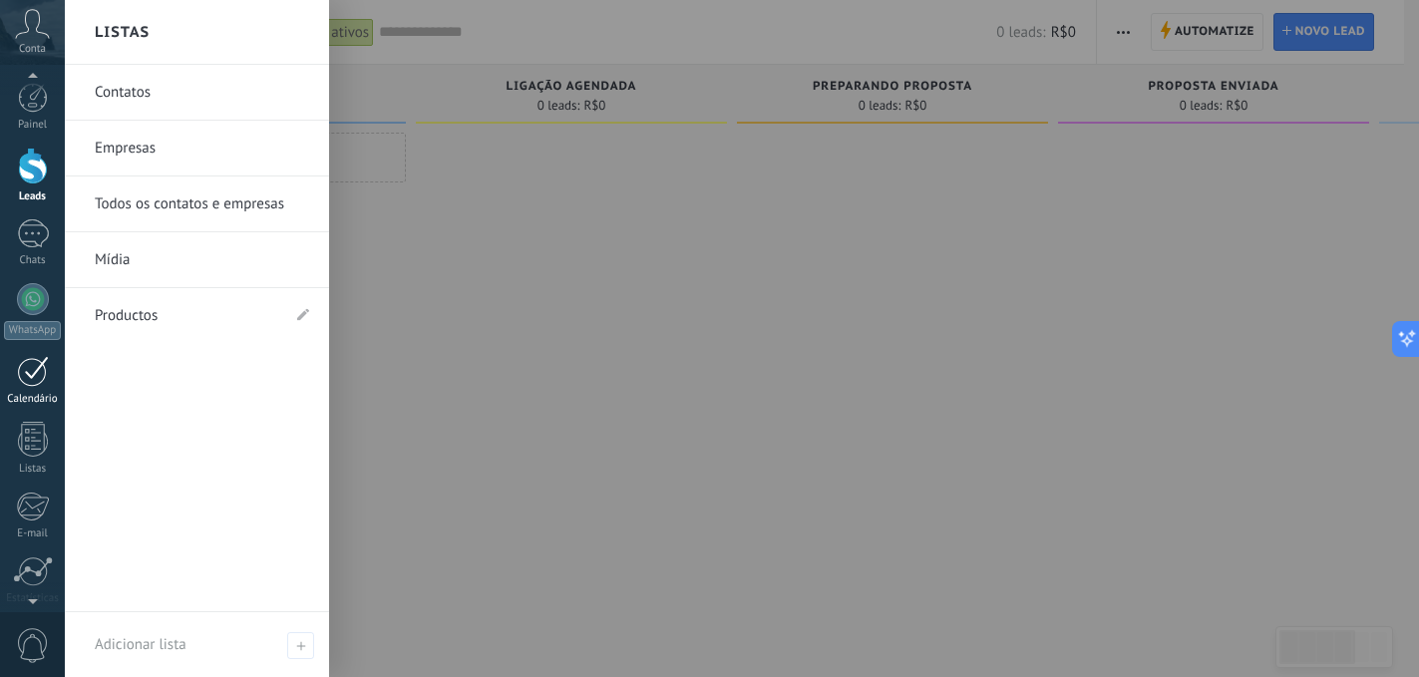
scroll to position [4, 0]
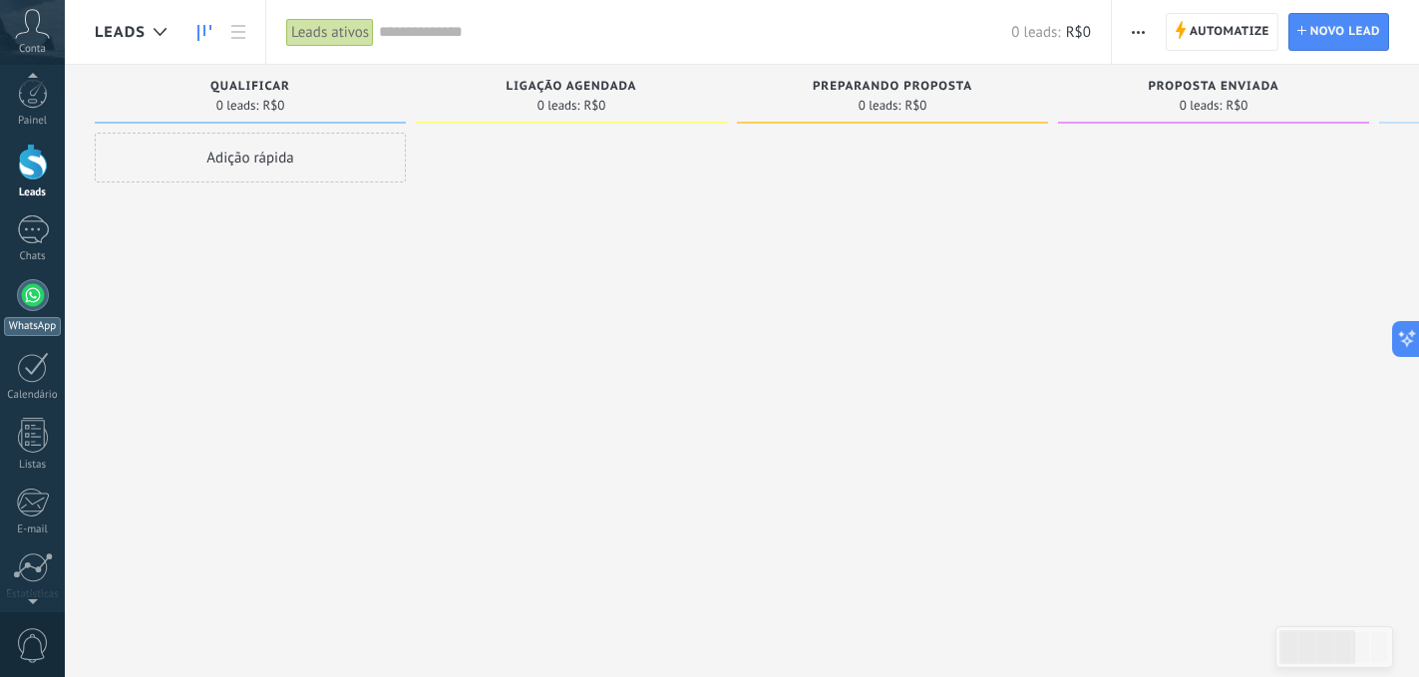
click at [21, 301] on div at bounding box center [33, 295] width 32 height 32
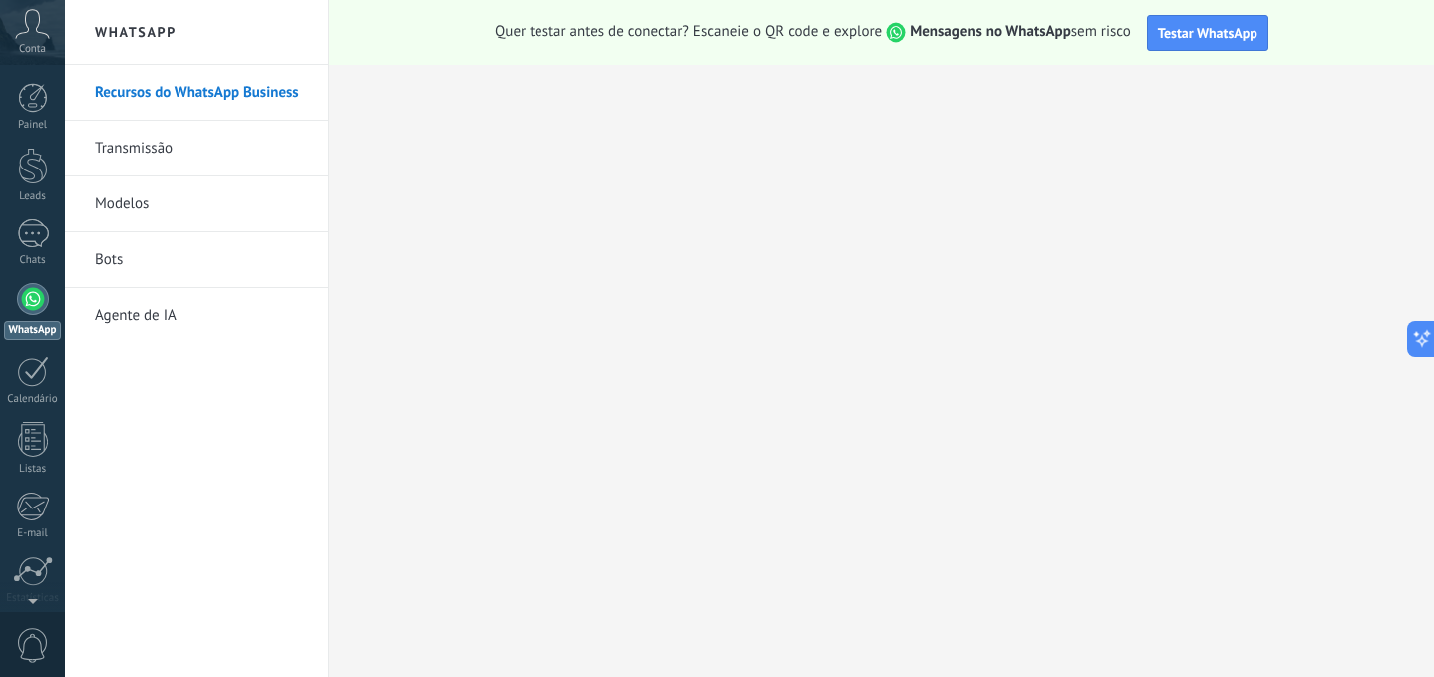
click at [219, 328] on link "Agente de IA" at bounding box center [201, 316] width 213 height 56
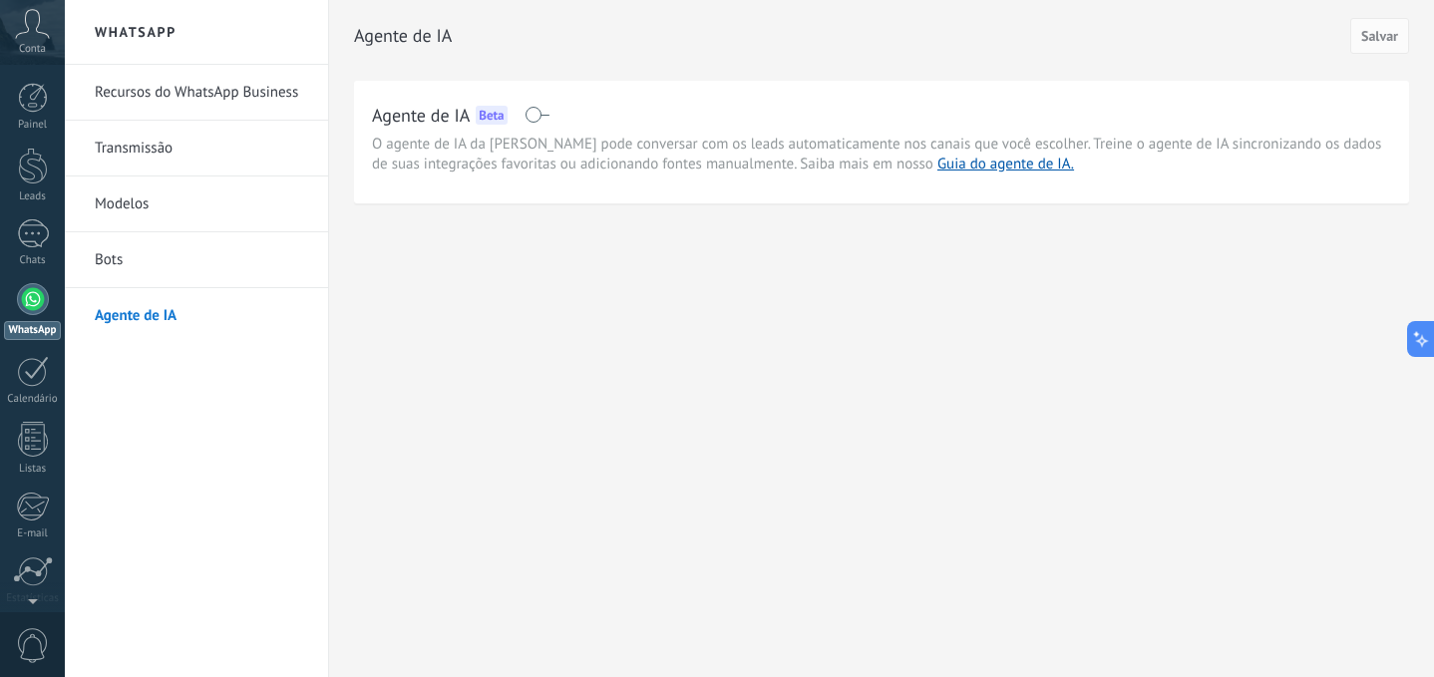
click at [534, 113] on span at bounding box center [537, 115] width 25 height 16
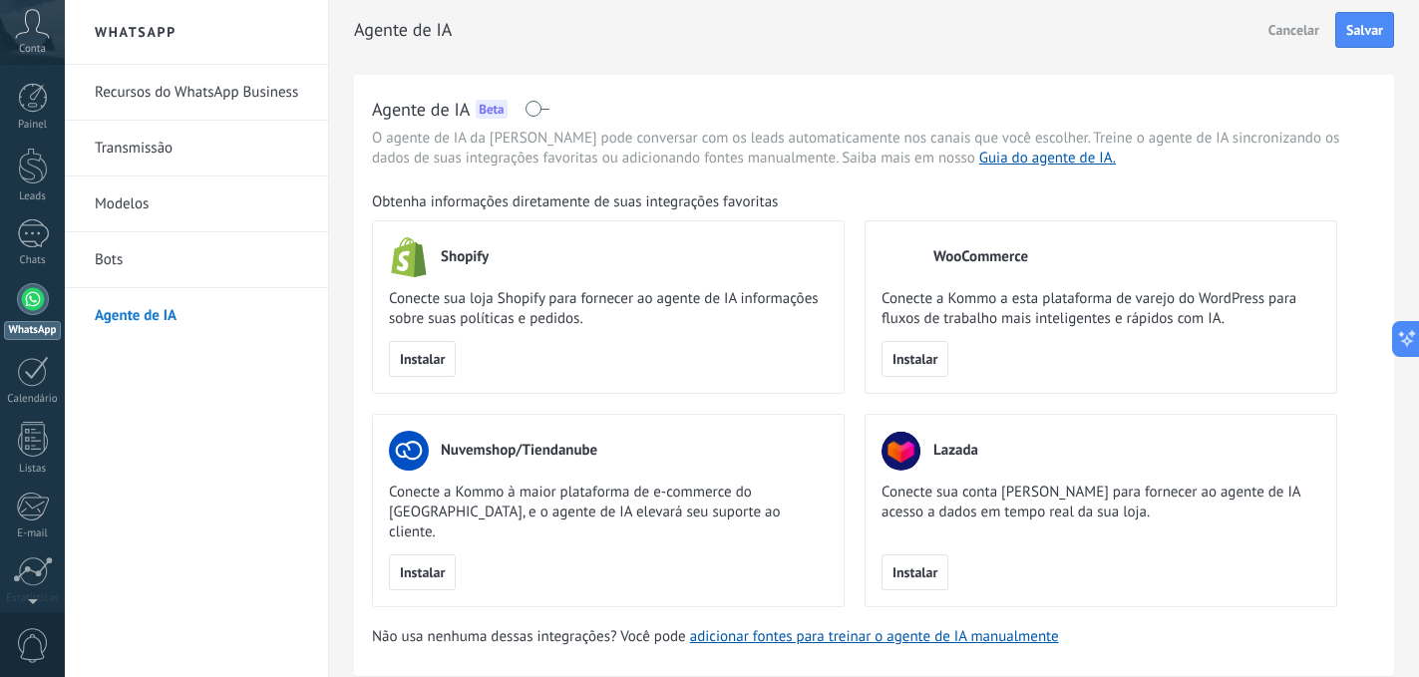
scroll to position [2, 0]
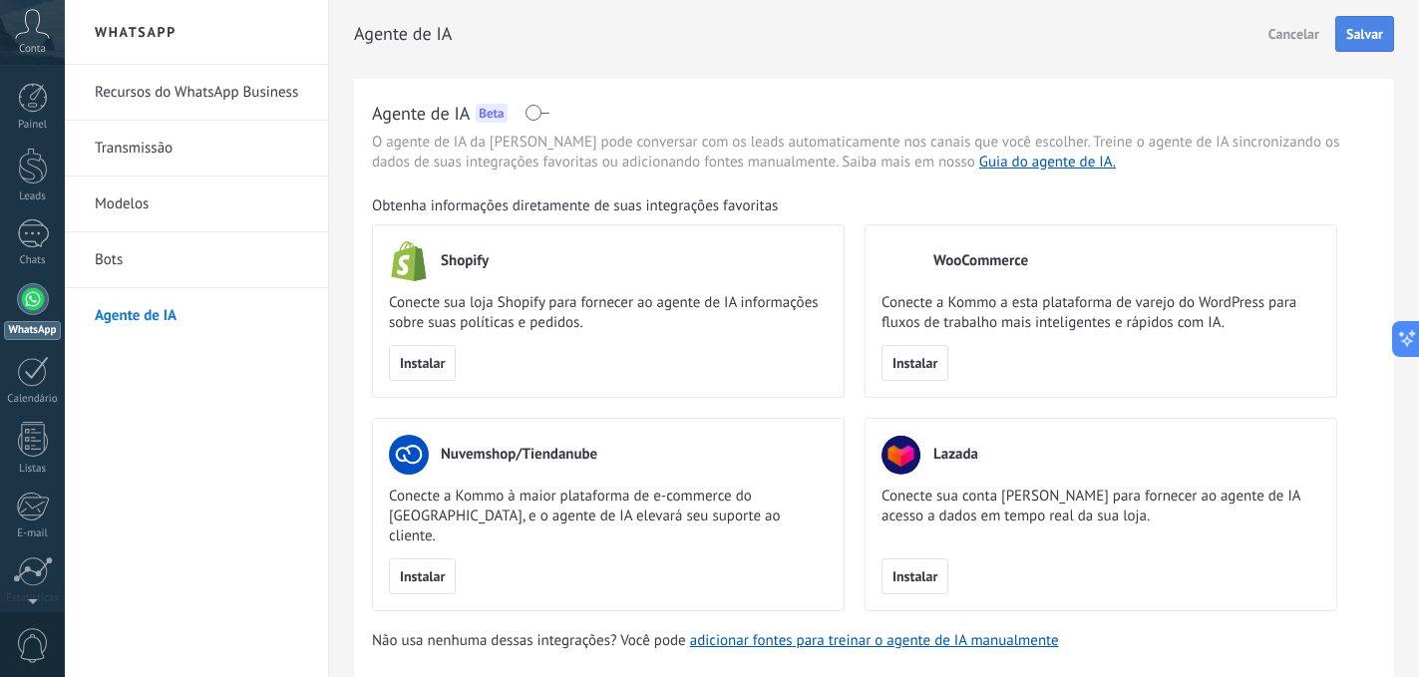
click at [1352, 46] on button "Salvar" at bounding box center [1364, 34] width 59 height 36
click at [827, 51] on div "Agente de IA Salvar" at bounding box center [874, 46] width 1040 height 65
click at [199, 251] on link "Bots" at bounding box center [201, 260] width 213 height 56
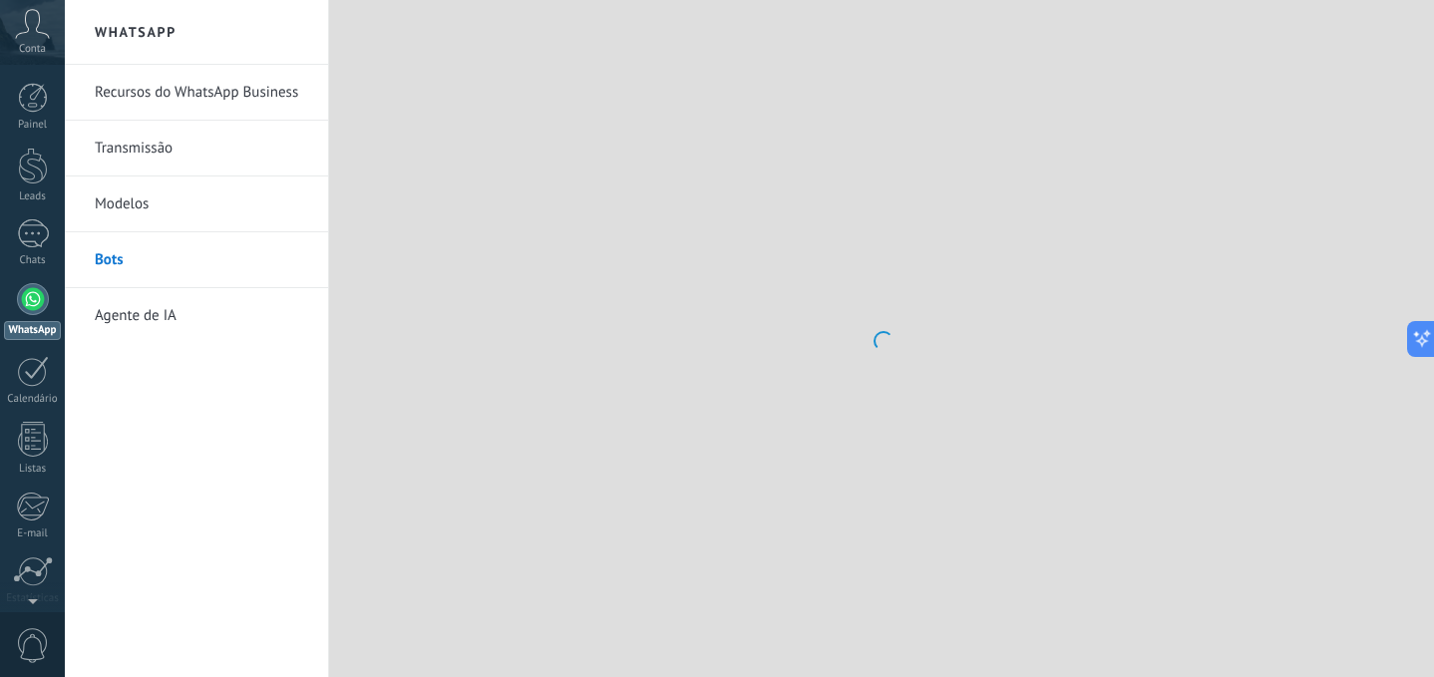
click at [212, 327] on link "Agente de IA" at bounding box center [201, 316] width 213 height 56
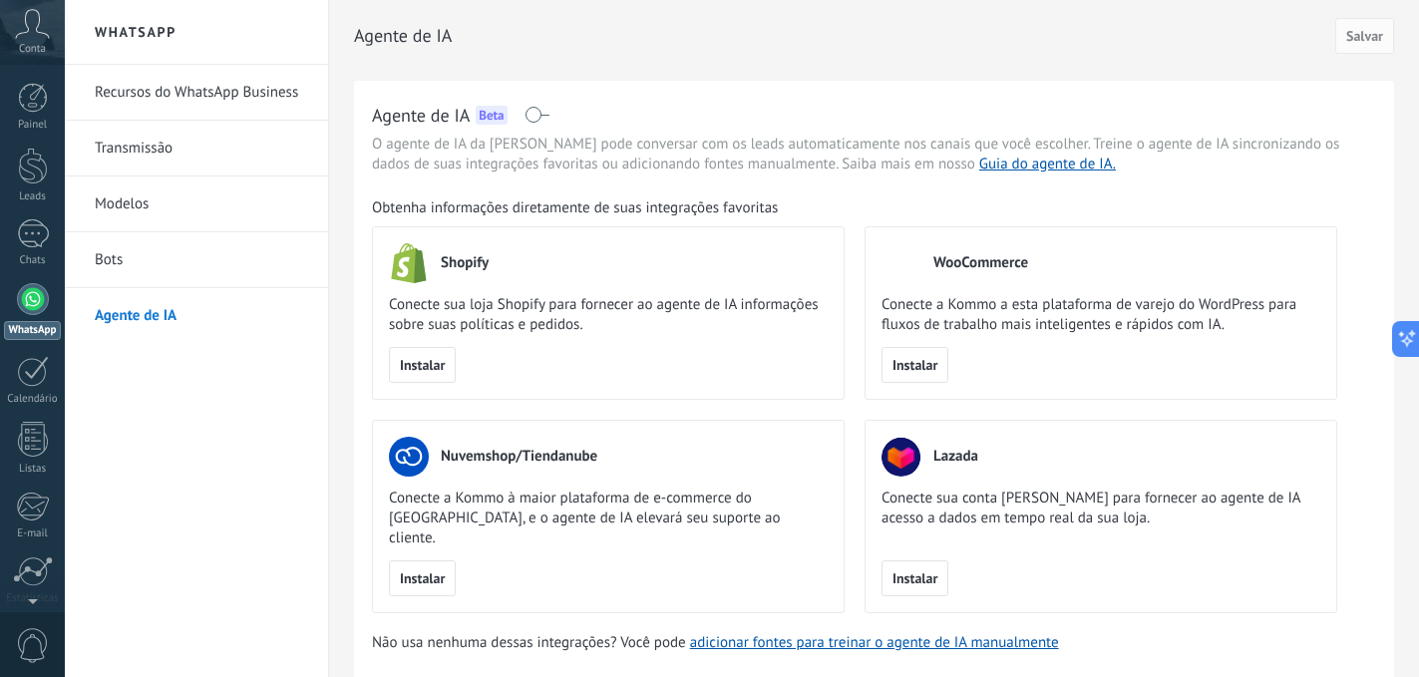
scroll to position [50, 0]
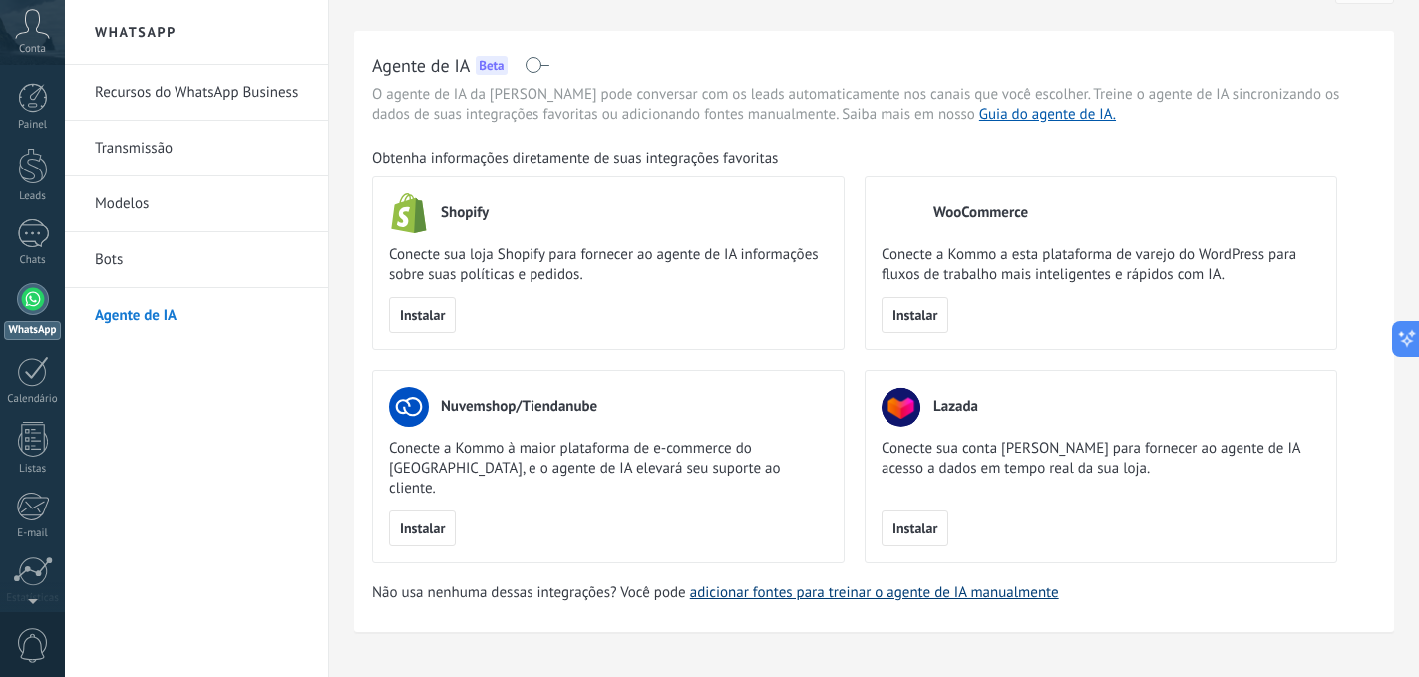
click at [770, 583] on link "adicionar fontes para treinar o agente de IA manualmente" at bounding box center [874, 592] width 369 height 19
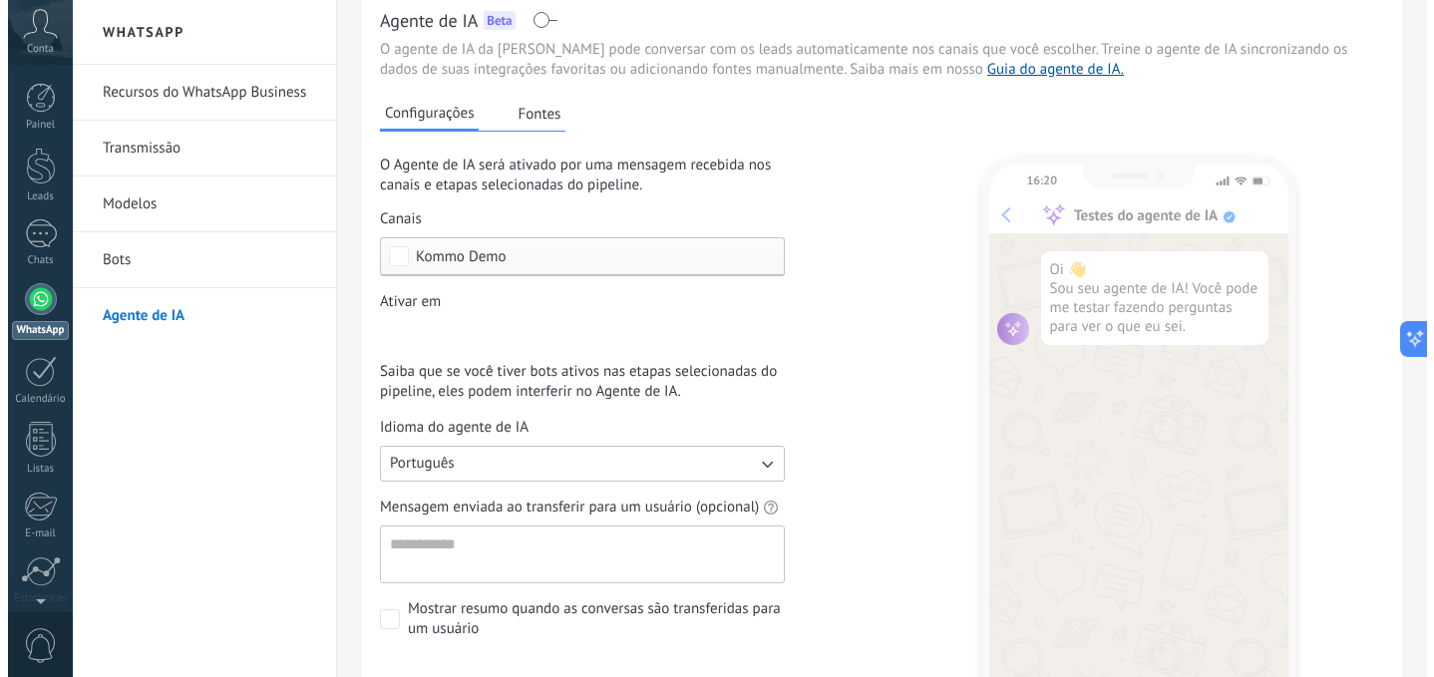
scroll to position [99, 0]
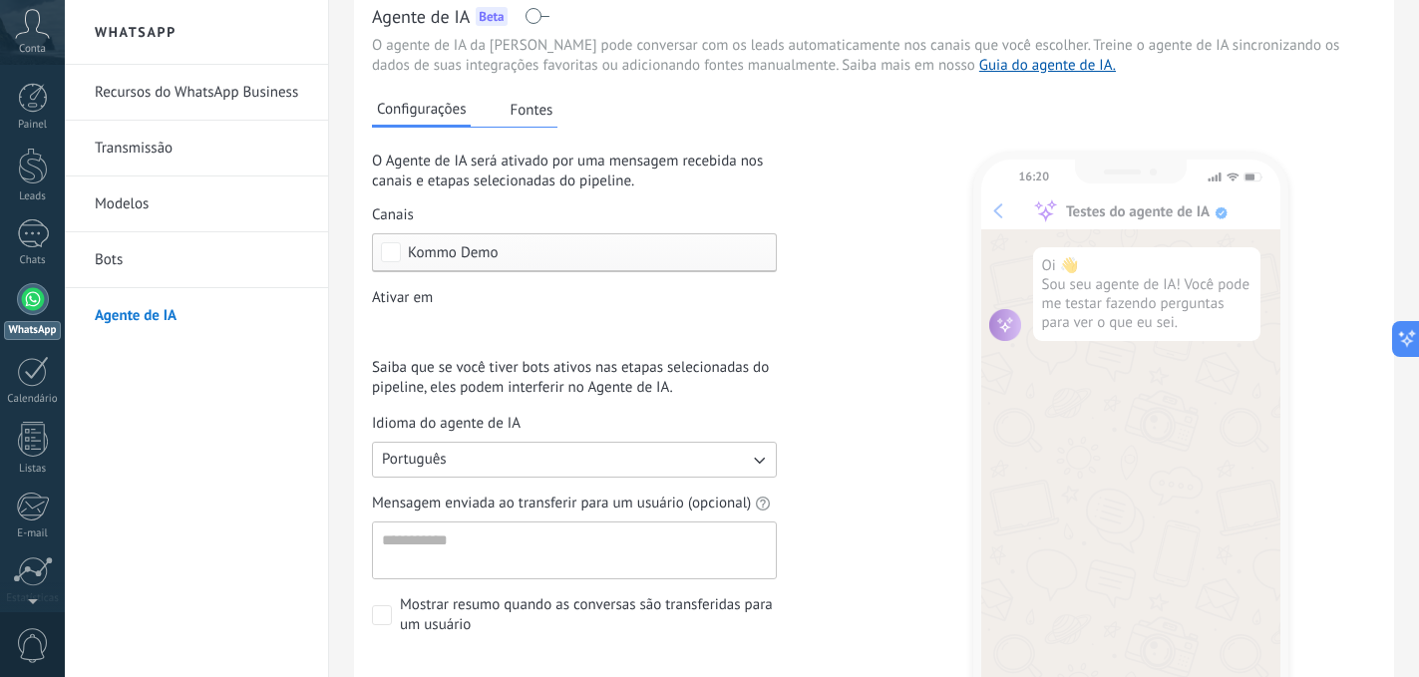
click at [0, 0] on div "Etapa de leads de entrada Qualificar Ligação agendada Preparando proposta Propo…" at bounding box center [0, 0] width 0 height 0
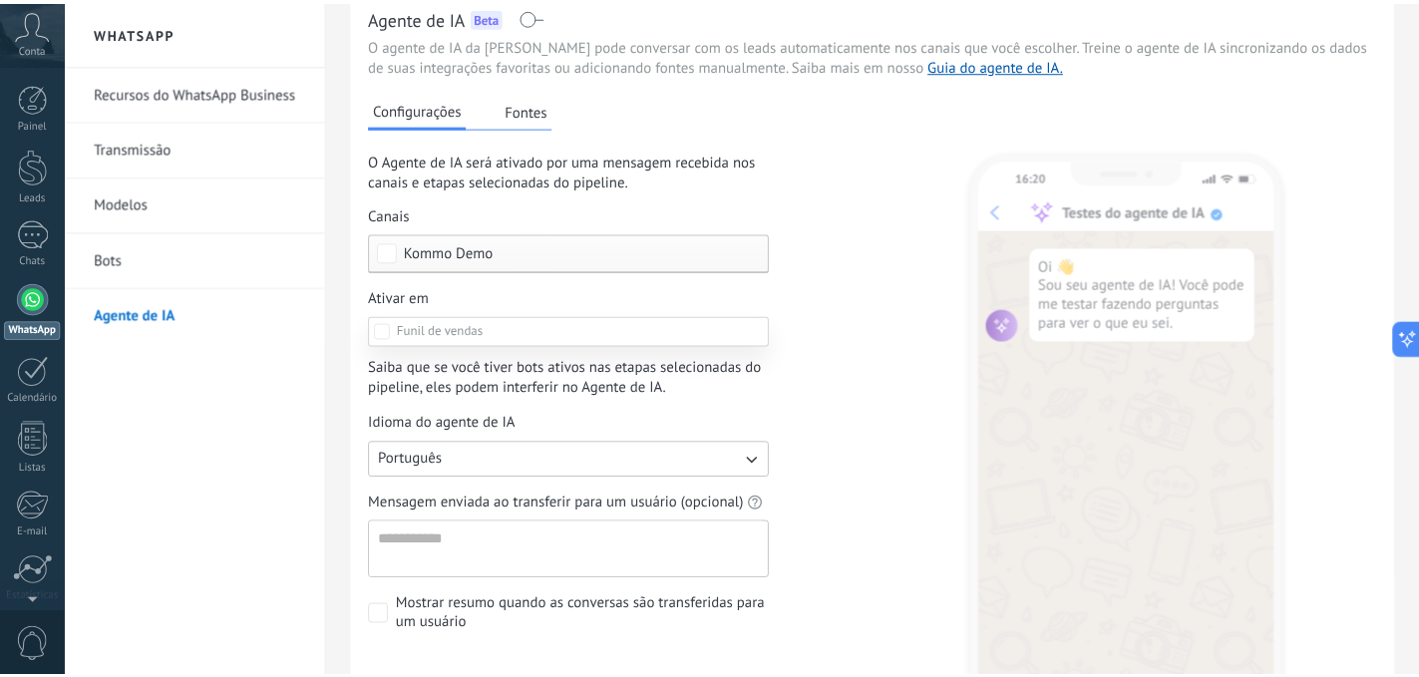
scroll to position [40, 0]
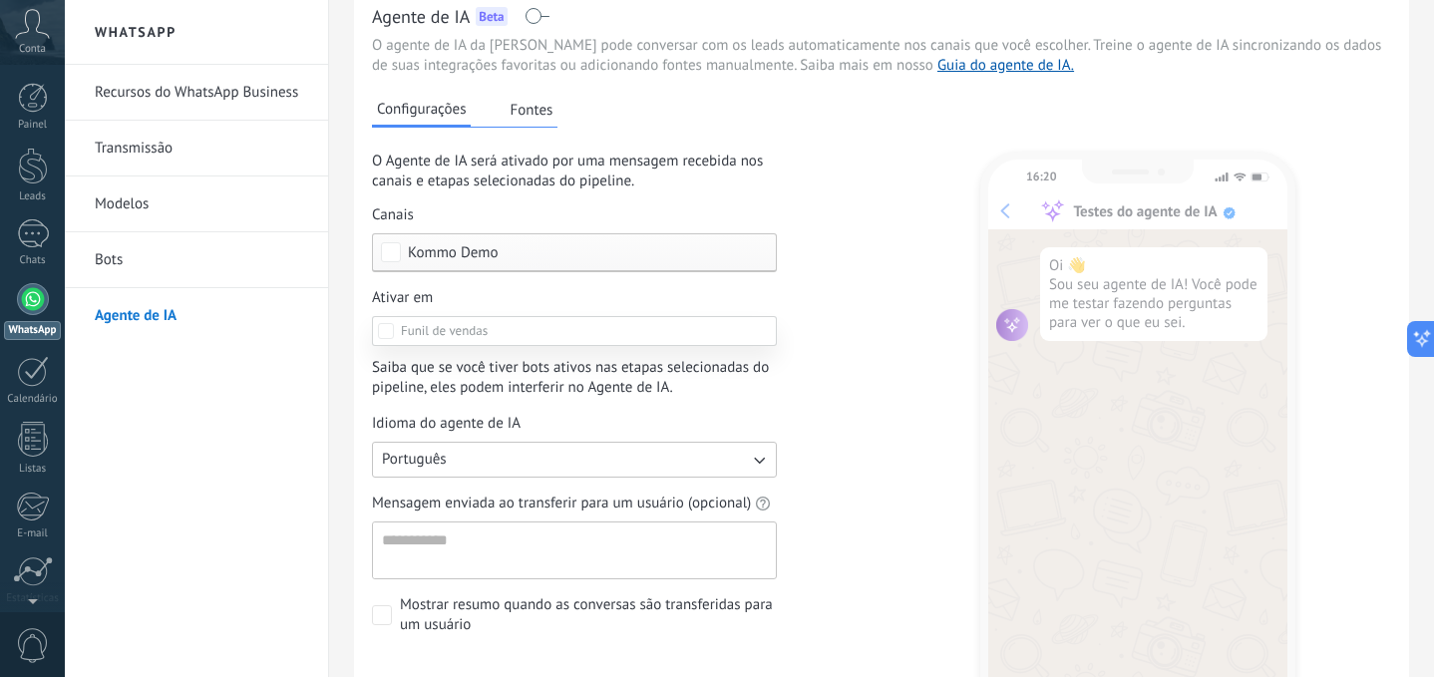
click at [833, 320] on div at bounding box center [749, 338] width 1369 height 677
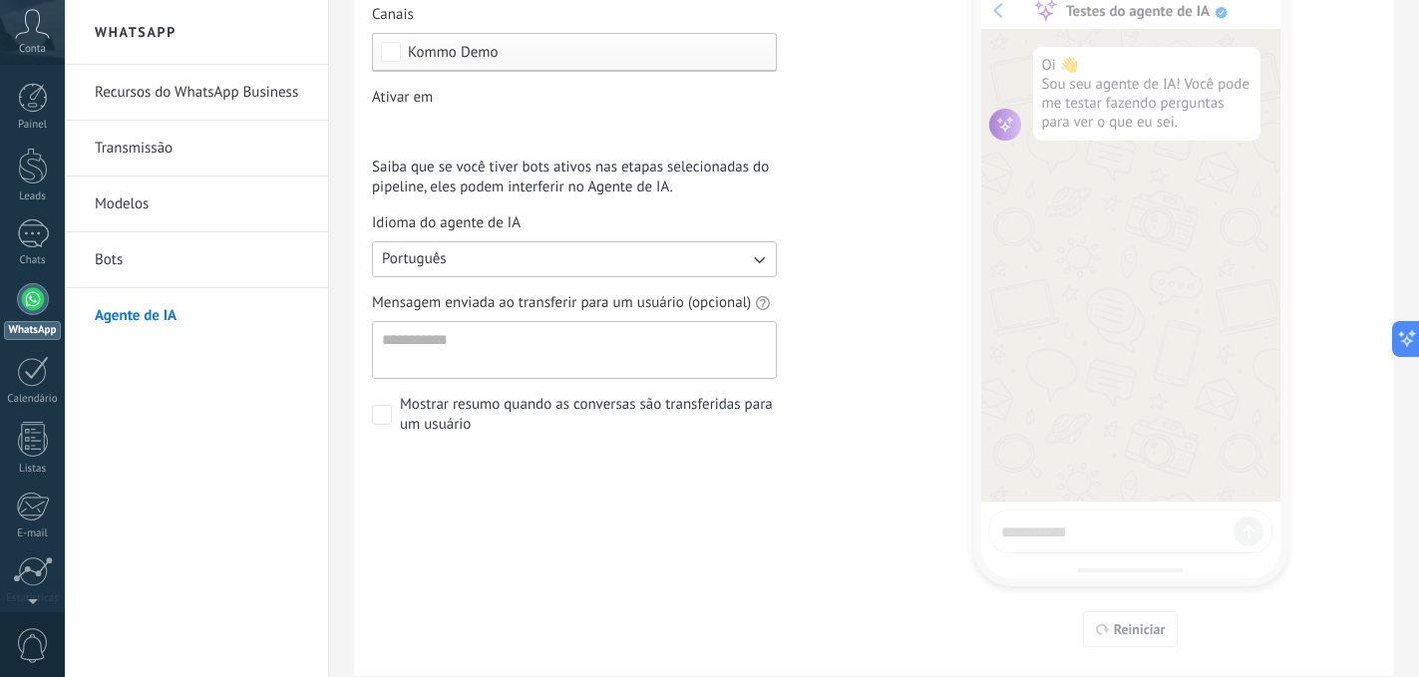
scroll to position [283, 0]
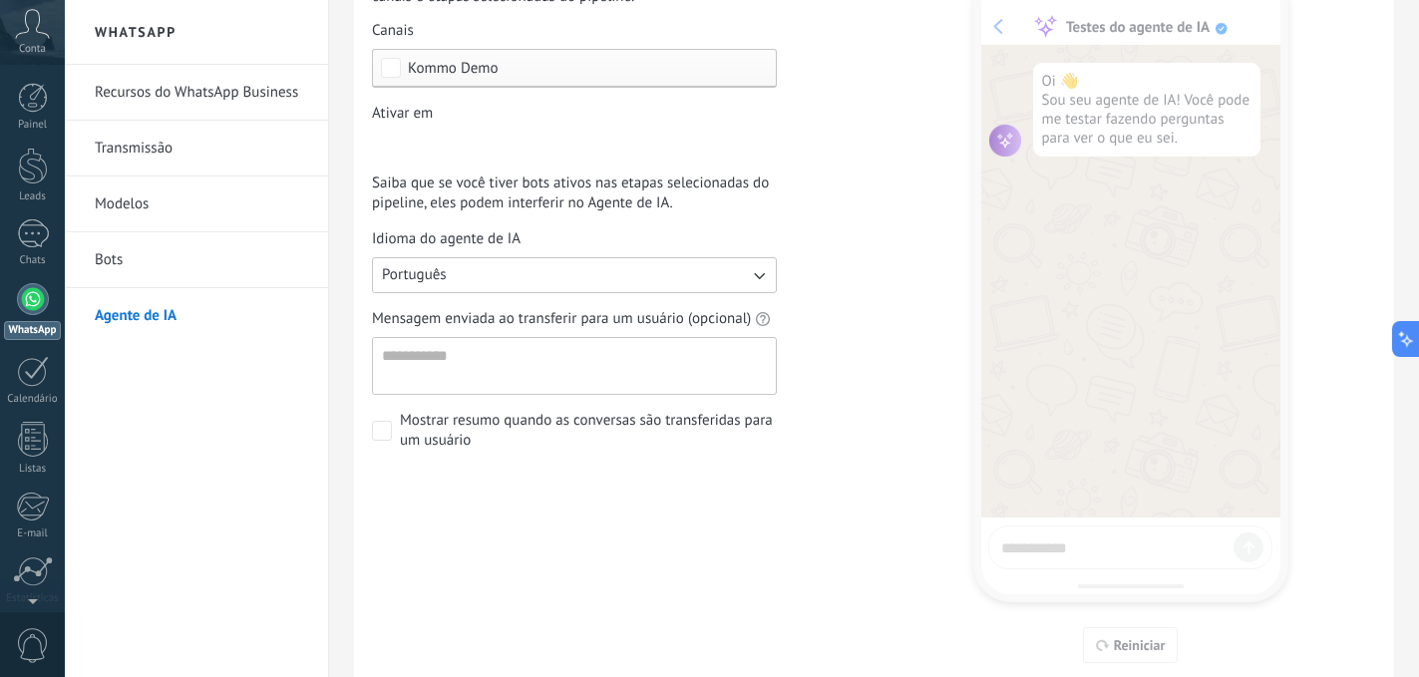
click at [0, 0] on div "Etapa de leads de entrada Qualificar Ligação agendada Preparando proposta Propo…" at bounding box center [0, 0] width 0 height 0
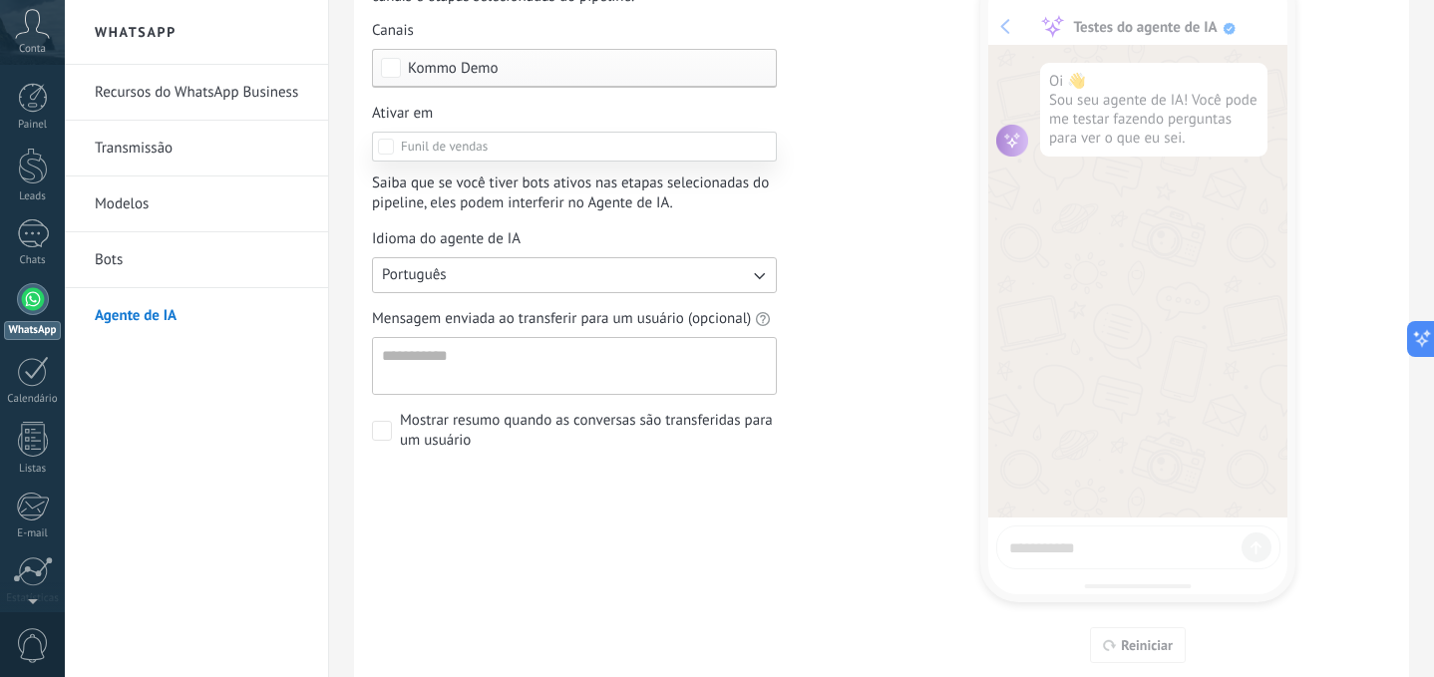
click at [843, 154] on div at bounding box center [749, 338] width 1369 height 677
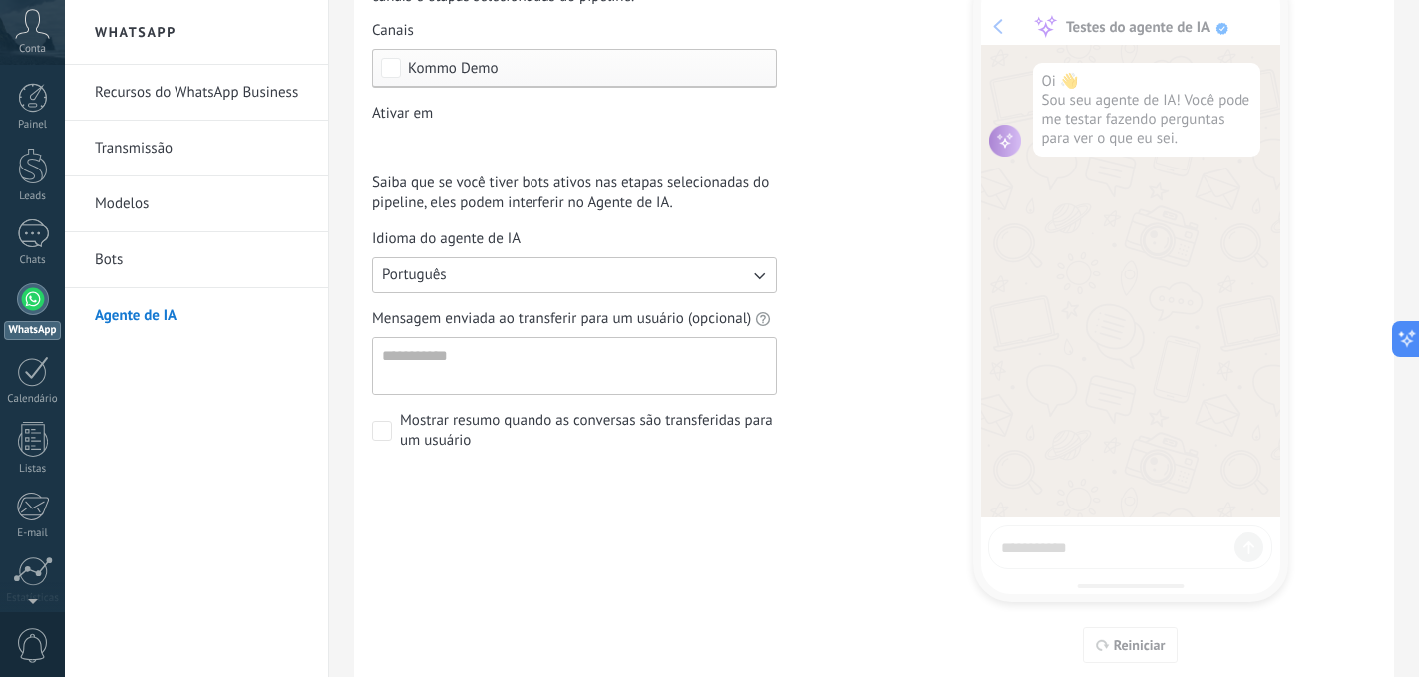
click at [549, 277] on button "Português" at bounding box center [574, 275] width 405 height 36
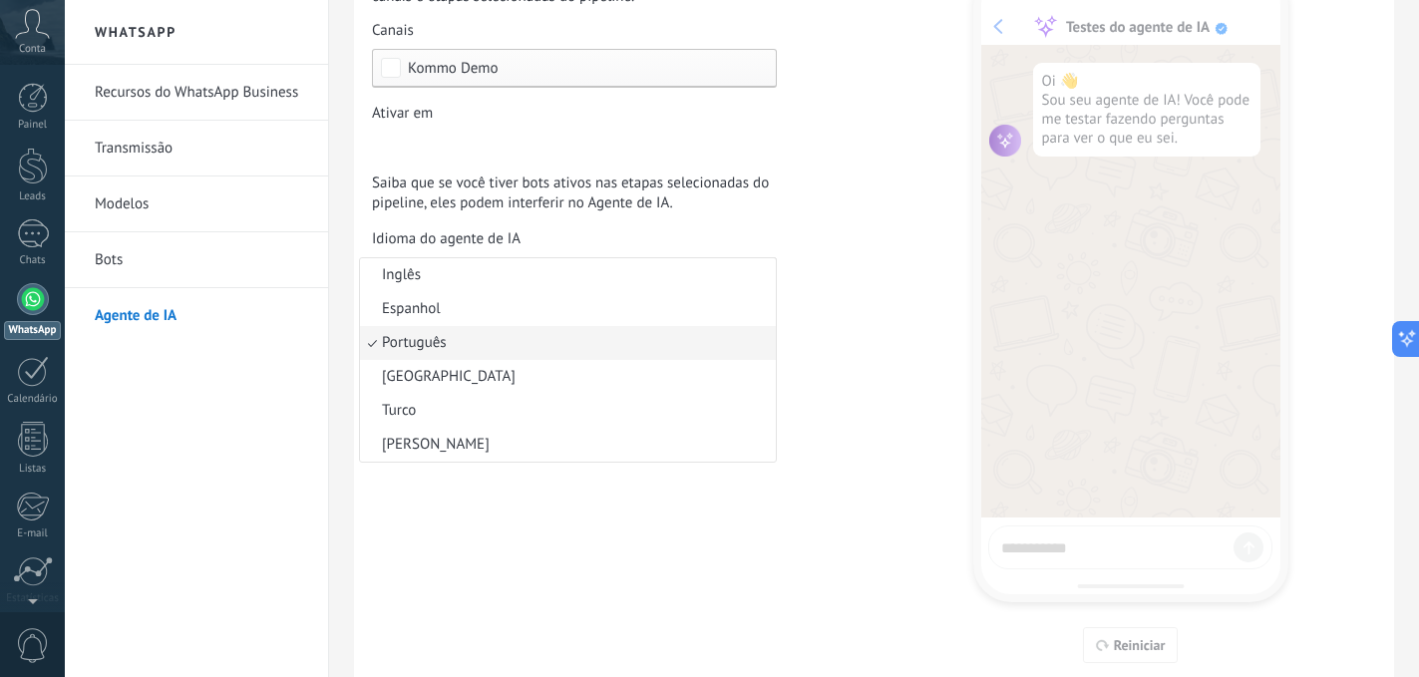
click at [852, 241] on div "Configurações Fontes O Agente de IA será ativado por uma mensagem recebida nos …" at bounding box center [874, 277] width 1004 height 772
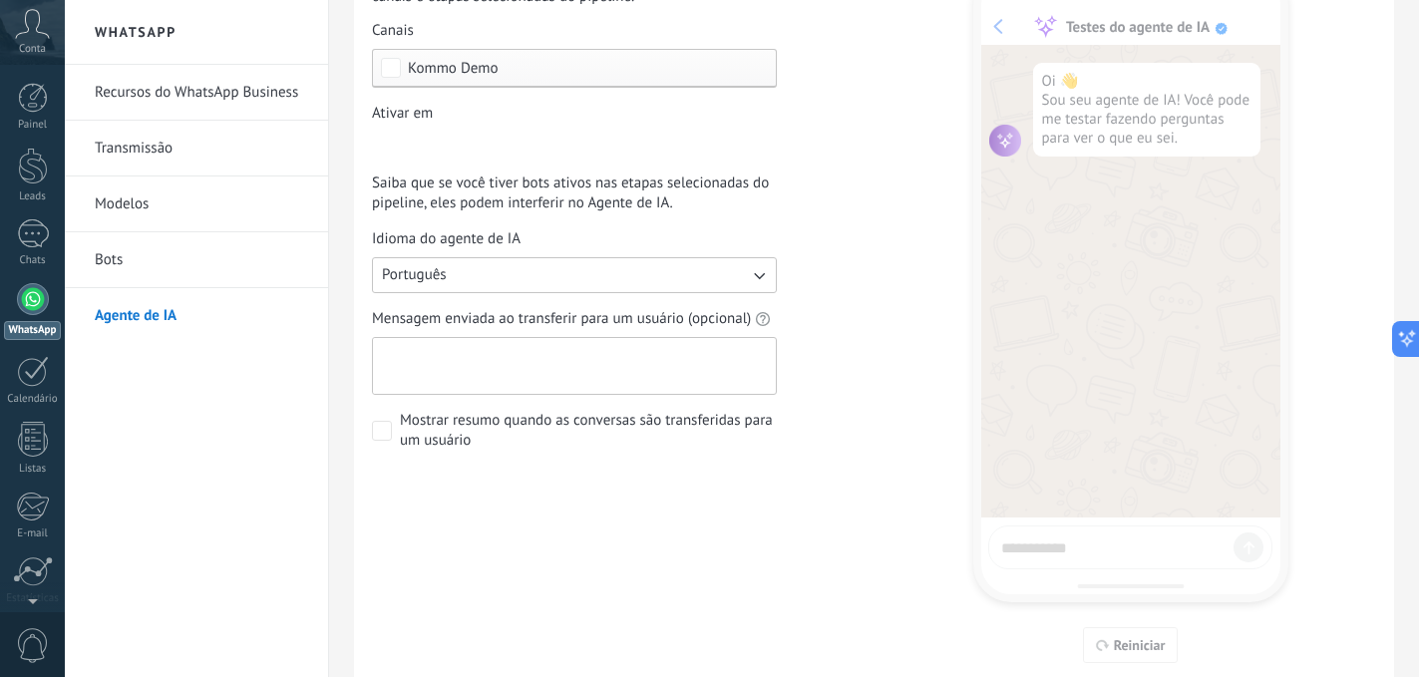
click at [652, 353] on textarea "Mensagem enviada ao transferir para um usuário (opcional)" at bounding box center [572, 366] width 399 height 56
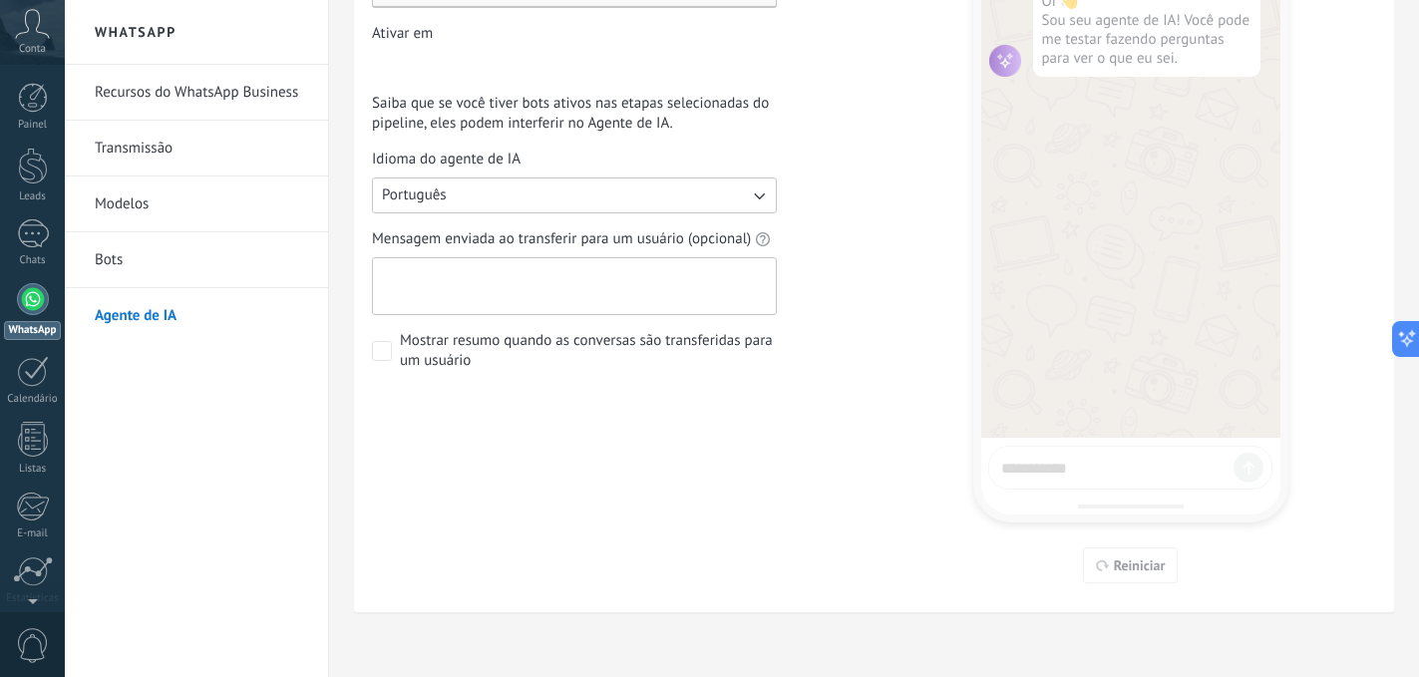
scroll to position [0, 0]
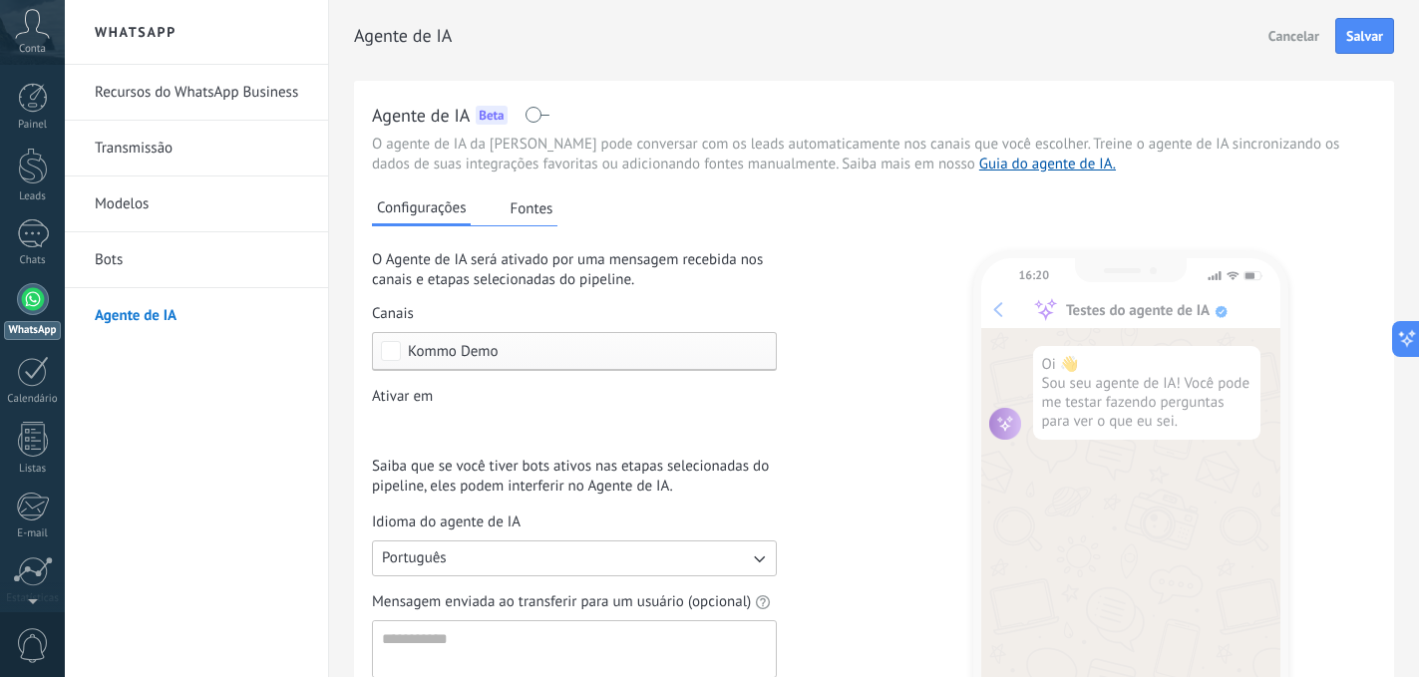
click at [557, 206] on button "Fontes" at bounding box center [531, 208] width 53 height 30
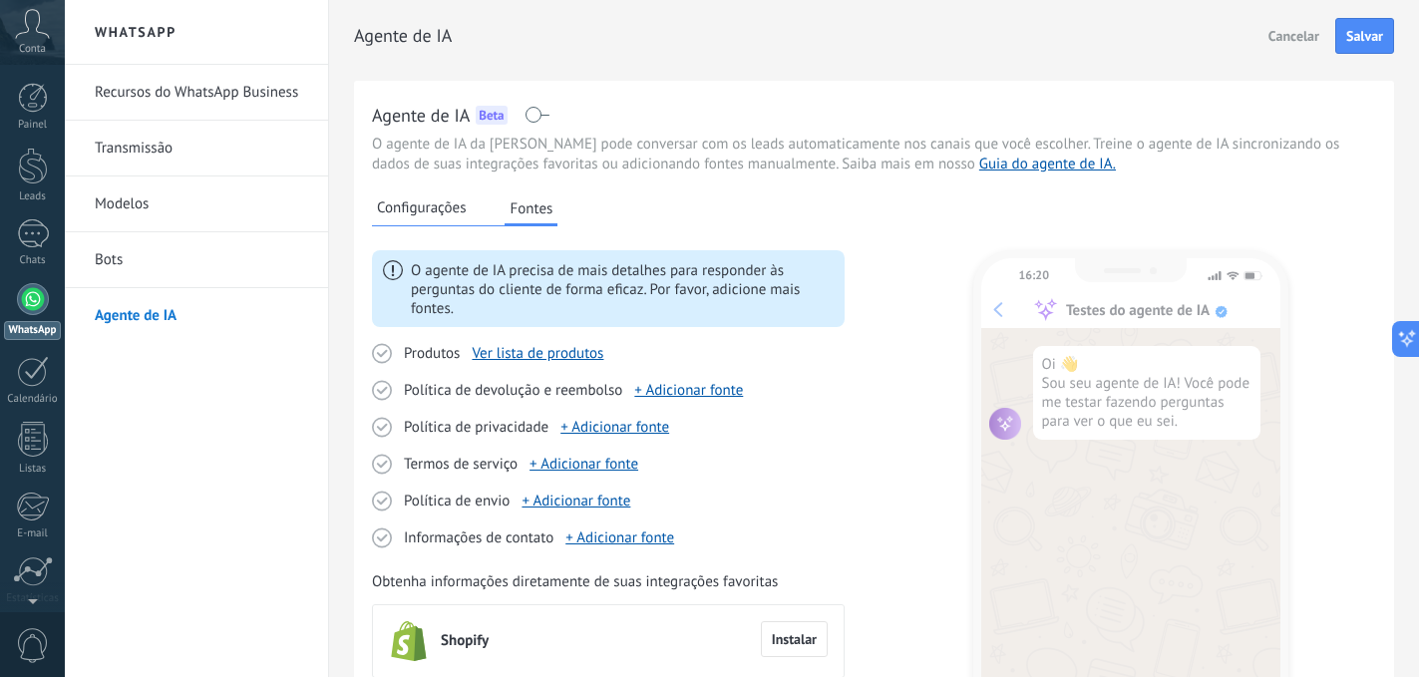
click at [183, 248] on link "Bots" at bounding box center [201, 260] width 213 height 56
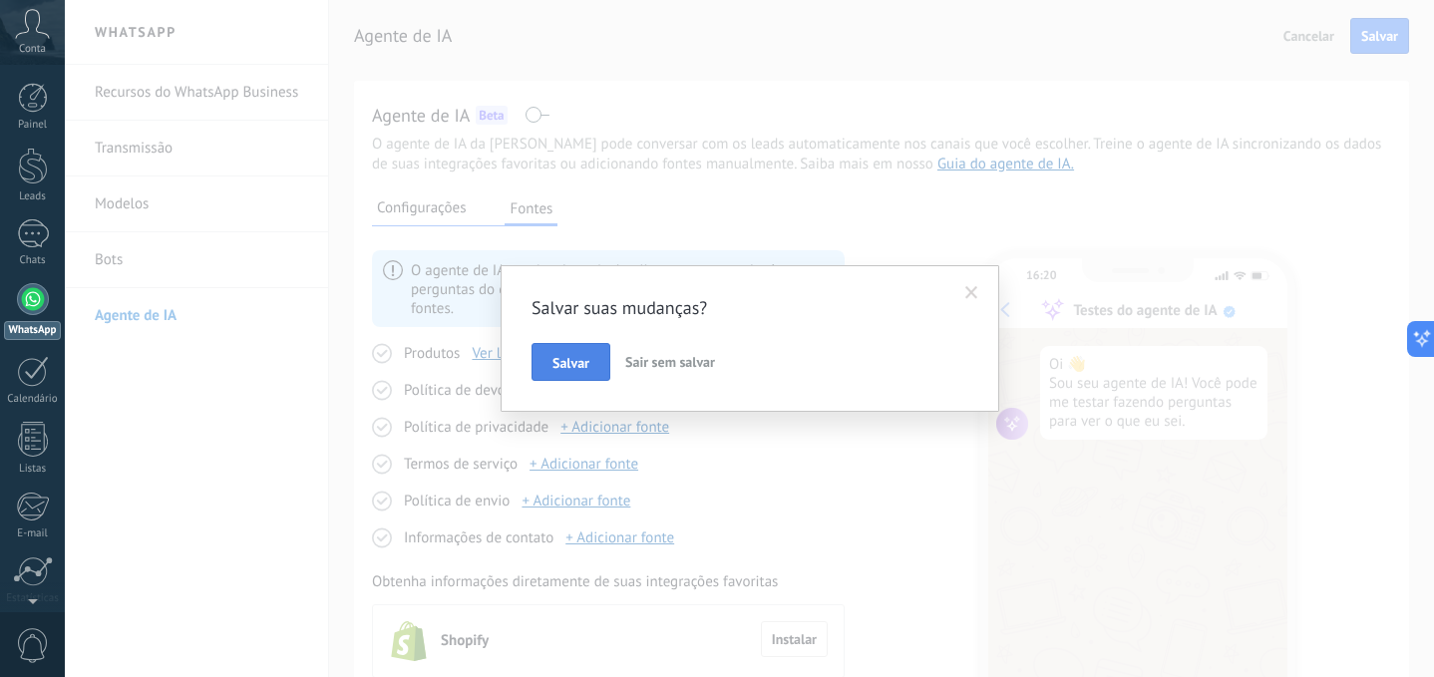
click at [580, 368] on span "Salvar" at bounding box center [570, 363] width 37 height 14
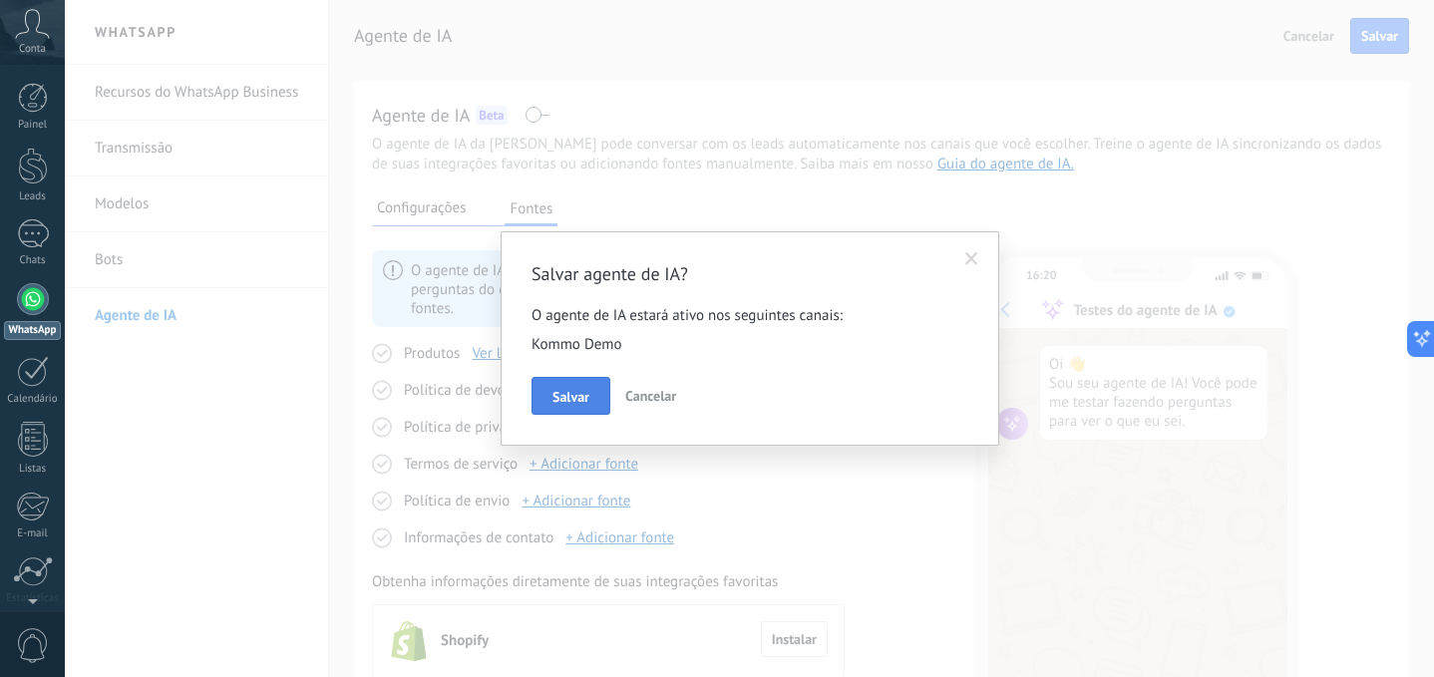
click at [582, 391] on span "Salvar" at bounding box center [570, 397] width 37 height 14
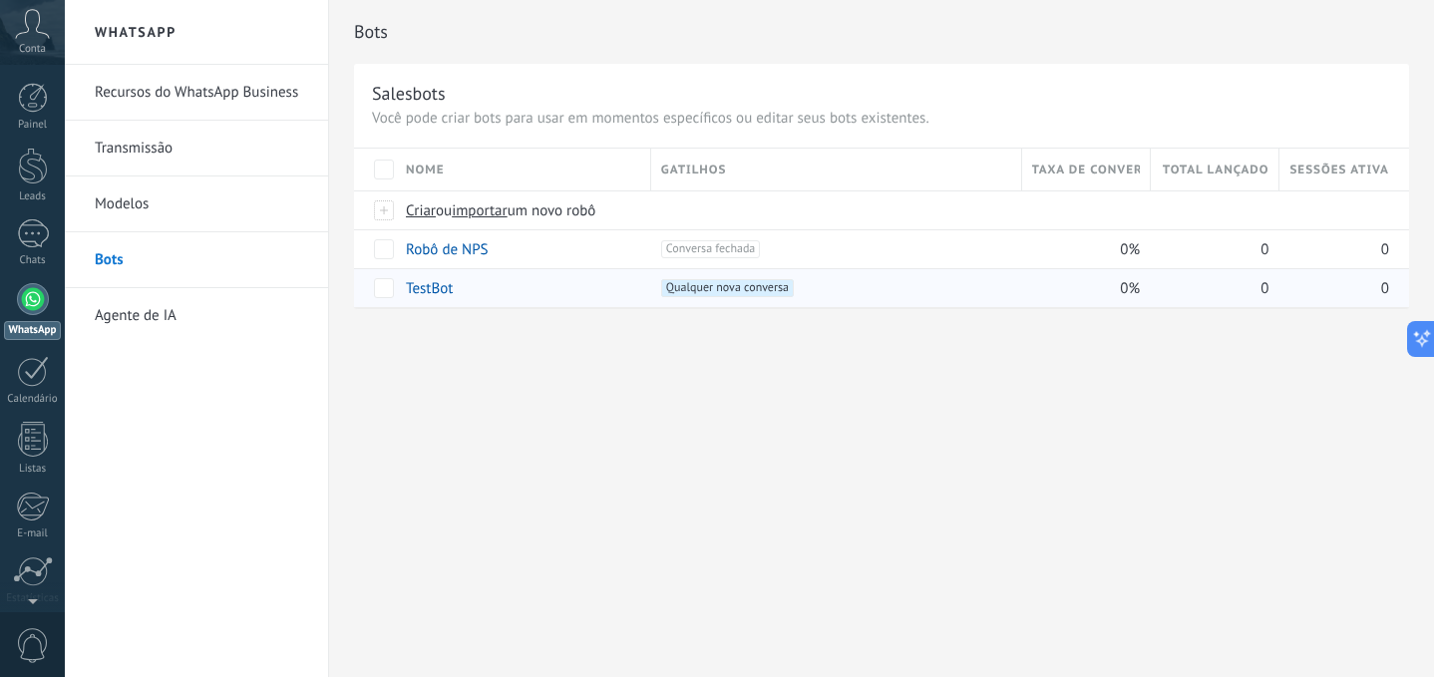
click at [430, 296] on link "TestBot" at bounding box center [429, 288] width 47 height 19
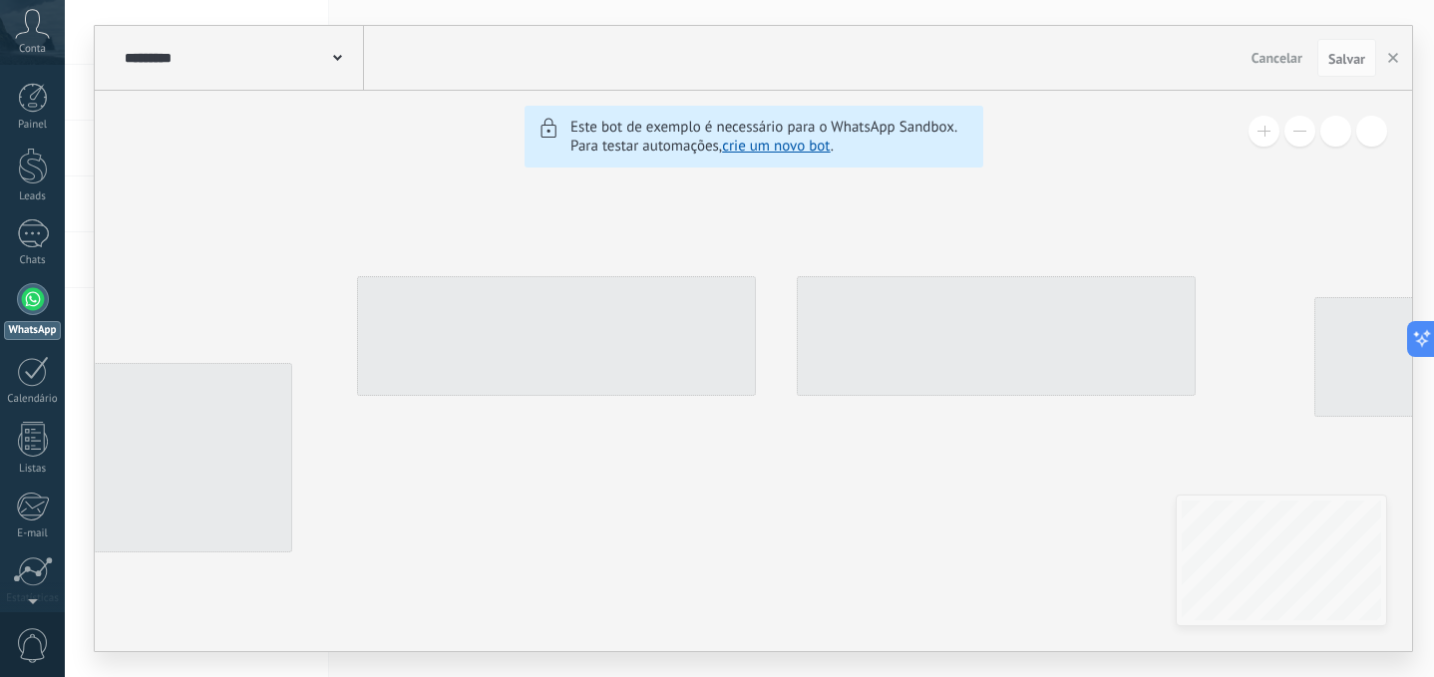
type input "*******"
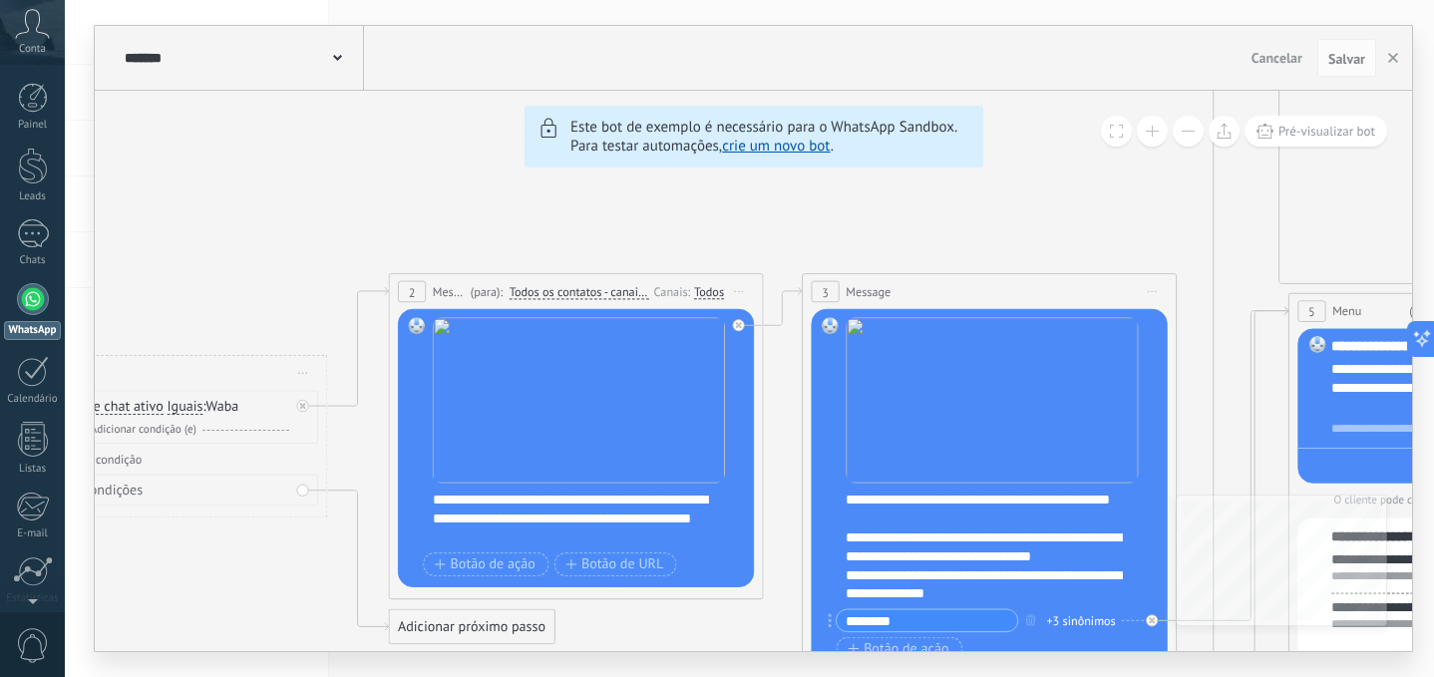
drag, startPoint x: 975, startPoint y: 230, endPoint x: 901, endPoint y: 118, distance: 134.7
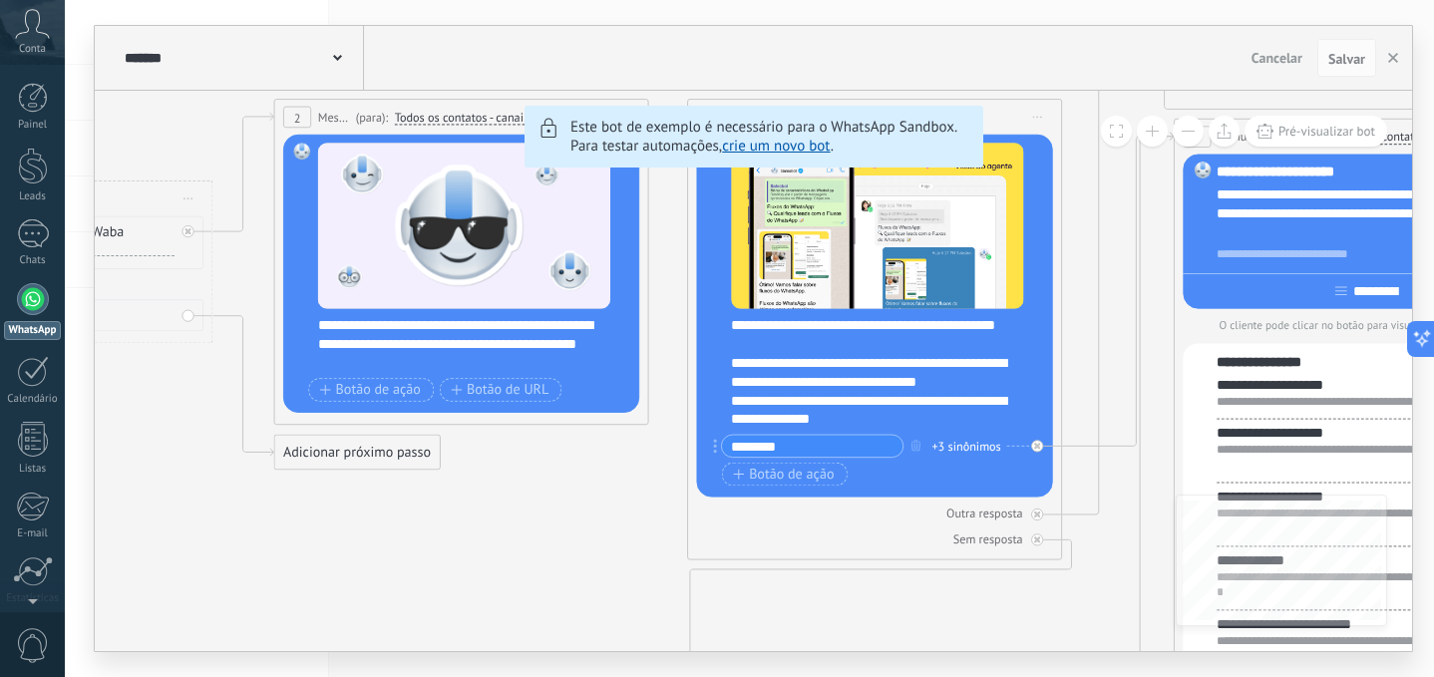
drag, startPoint x: 1018, startPoint y: 252, endPoint x: 903, endPoint y: 78, distance: 208.8
click at [903, 78] on div "******* TestBot Cancelar Atualizar Cancelar Salvar 6 Flows 7 List 8 Buttons 9 A…" at bounding box center [753, 338] width 1317 height 625
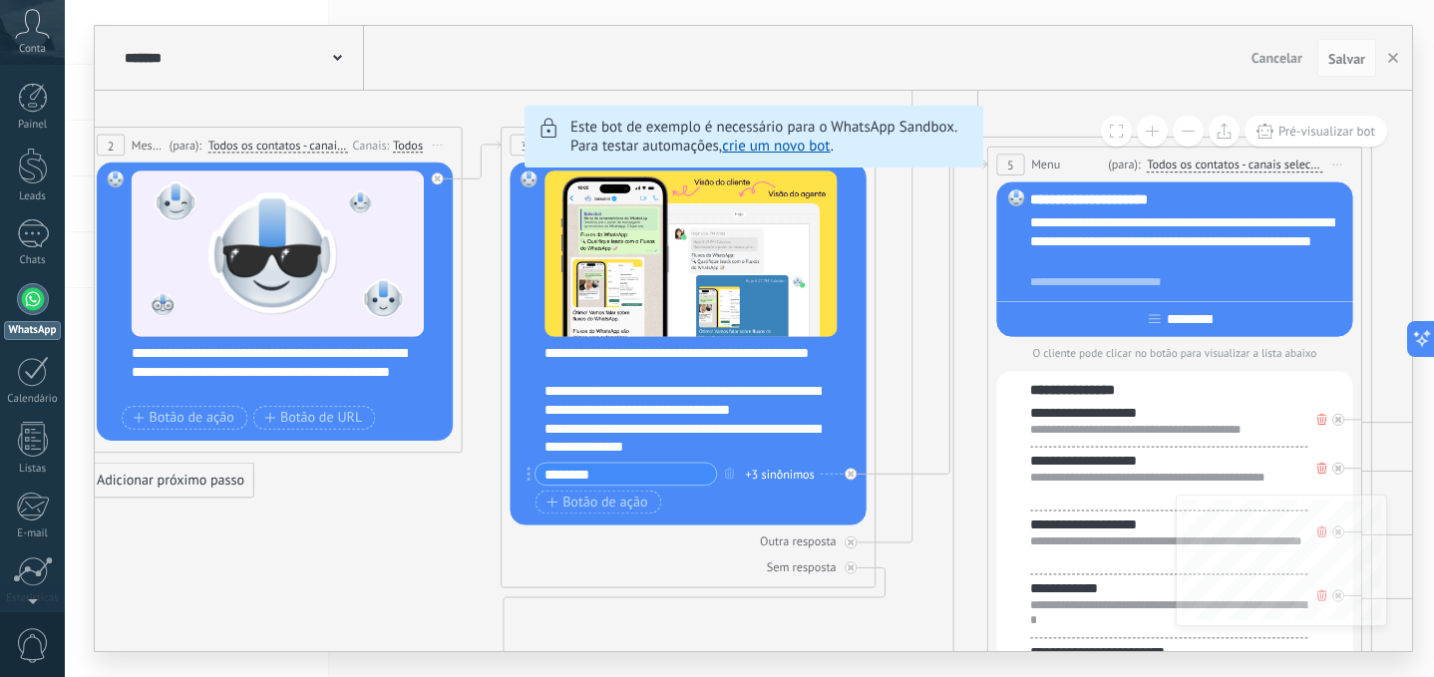
drag, startPoint x: 1046, startPoint y: 263, endPoint x: 736, endPoint y: 291, distance: 311.4
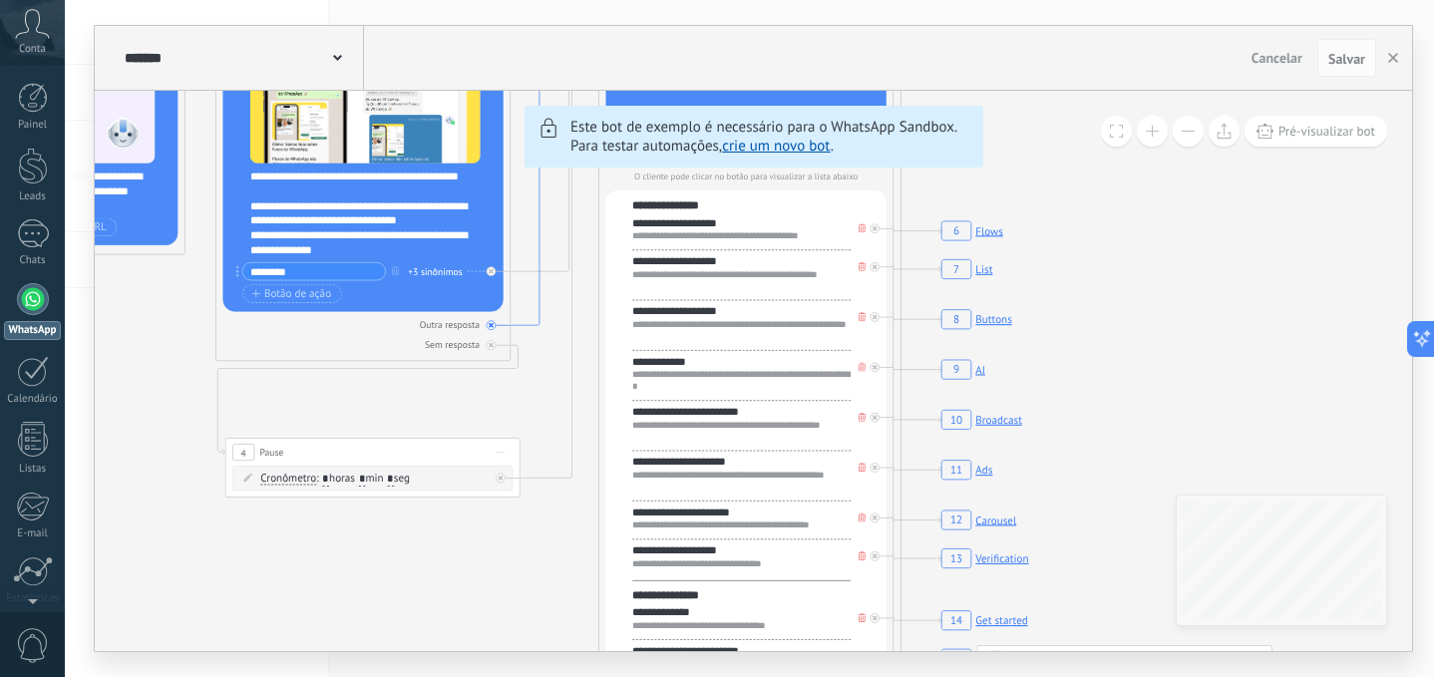
drag, startPoint x: 792, startPoint y: 393, endPoint x: 537, endPoint y: 219, distance: 307.8
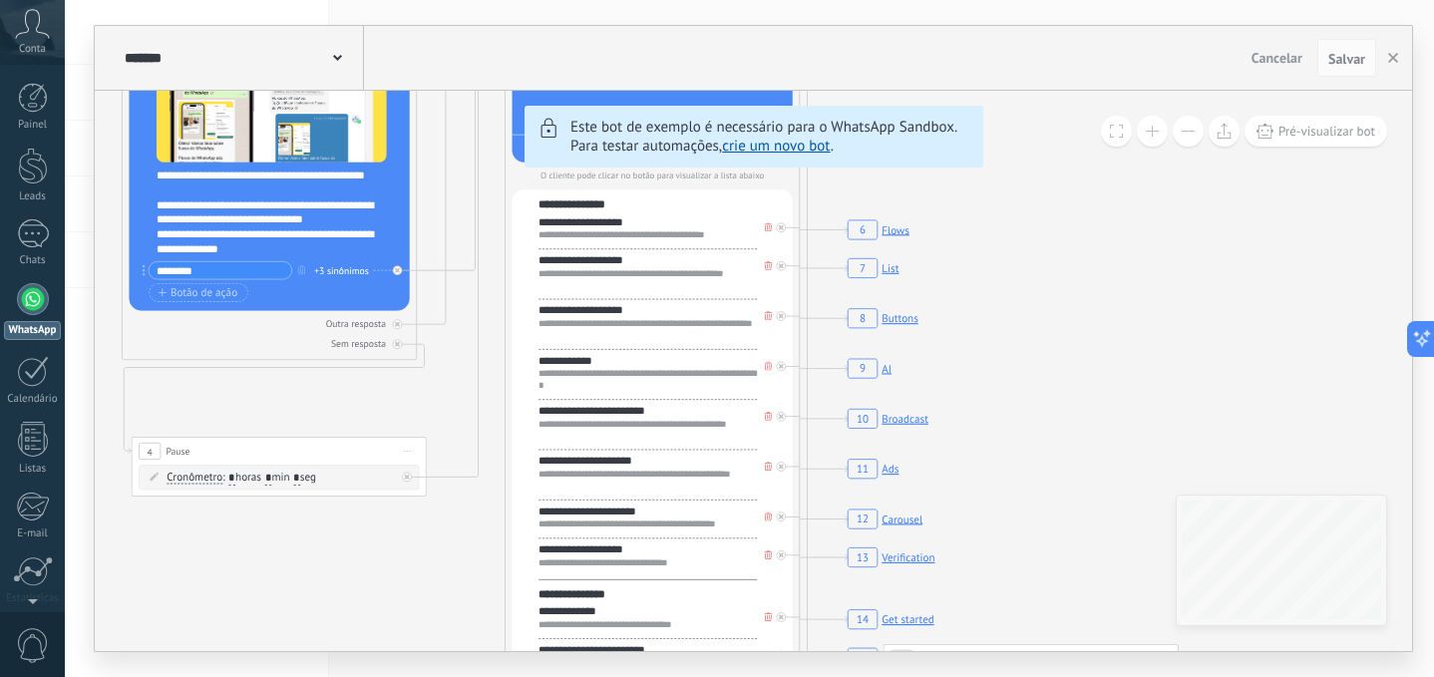
drag, startPoint x: 1126, startPoint y: 248, endPoint x: 1034, endPoint y: 250, distance: 91.8
click at [1035, 250] on icon "6 Flows 7 List 8 Buttons 9 AI 10 Broadcast 11 Ads 12 Carousel 13 Verification 1…" at bounding box center [1431, 199] width 5056 height 4592
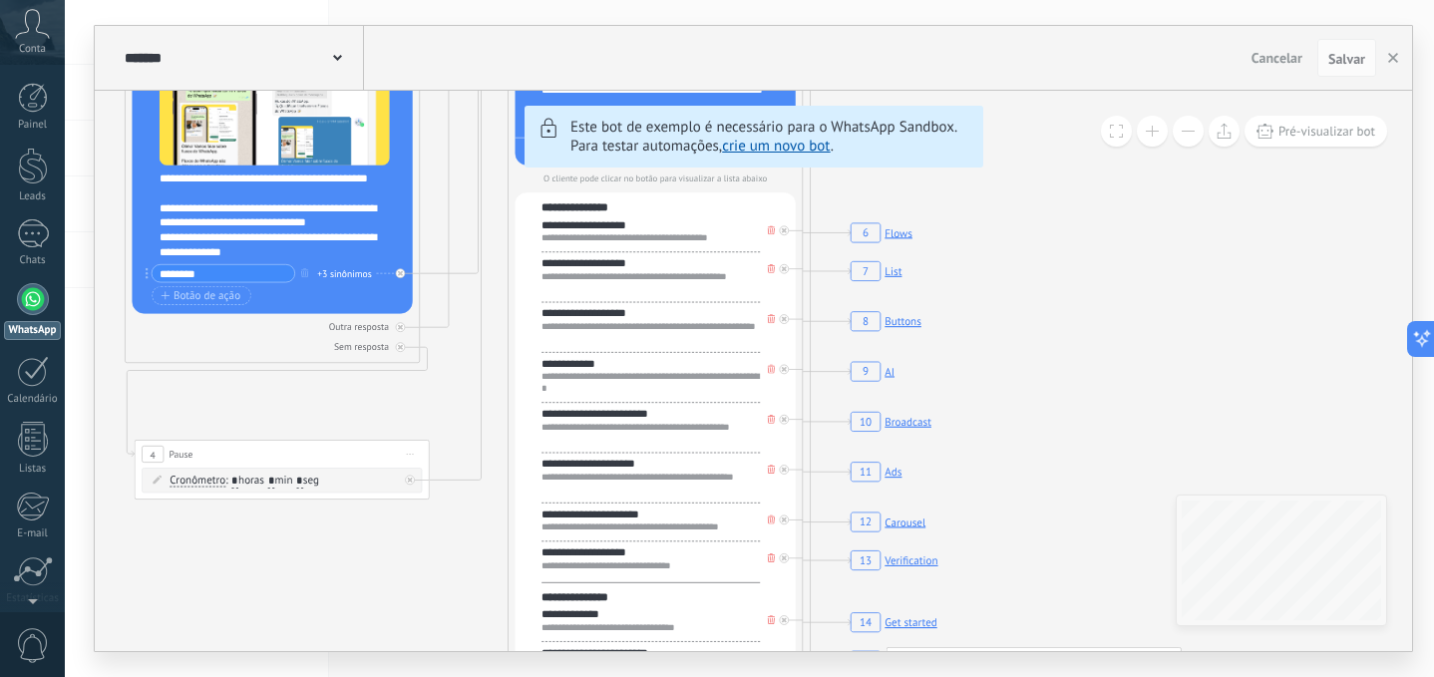
click at [663, 231] on icon "6 Flows 7 List 8 Buttons 9 AI 10 Broadcast 11 Ads 12 Carousel 13 Verification 1…" at bounding box center [1434, 202] width 5056 height 4592
click at [897, 234] on rect at bounding box center [882, 232] width 71 height 28
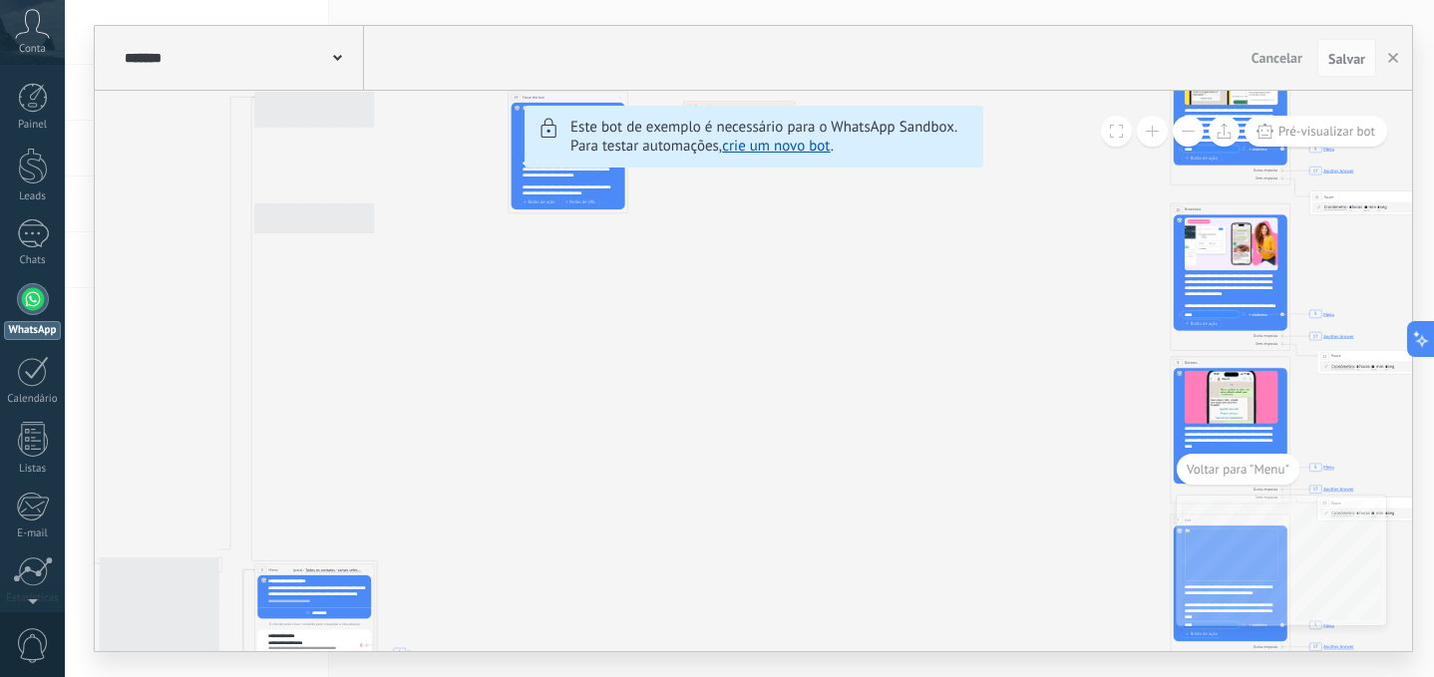
drag, startPoint x: 363, startPoint y: 391, endPoint x: 955, endPoint y: 109, distance: 656.1
click at [955, 109] on div "**********" at bounding box center [753, 371] width 1317 height 560
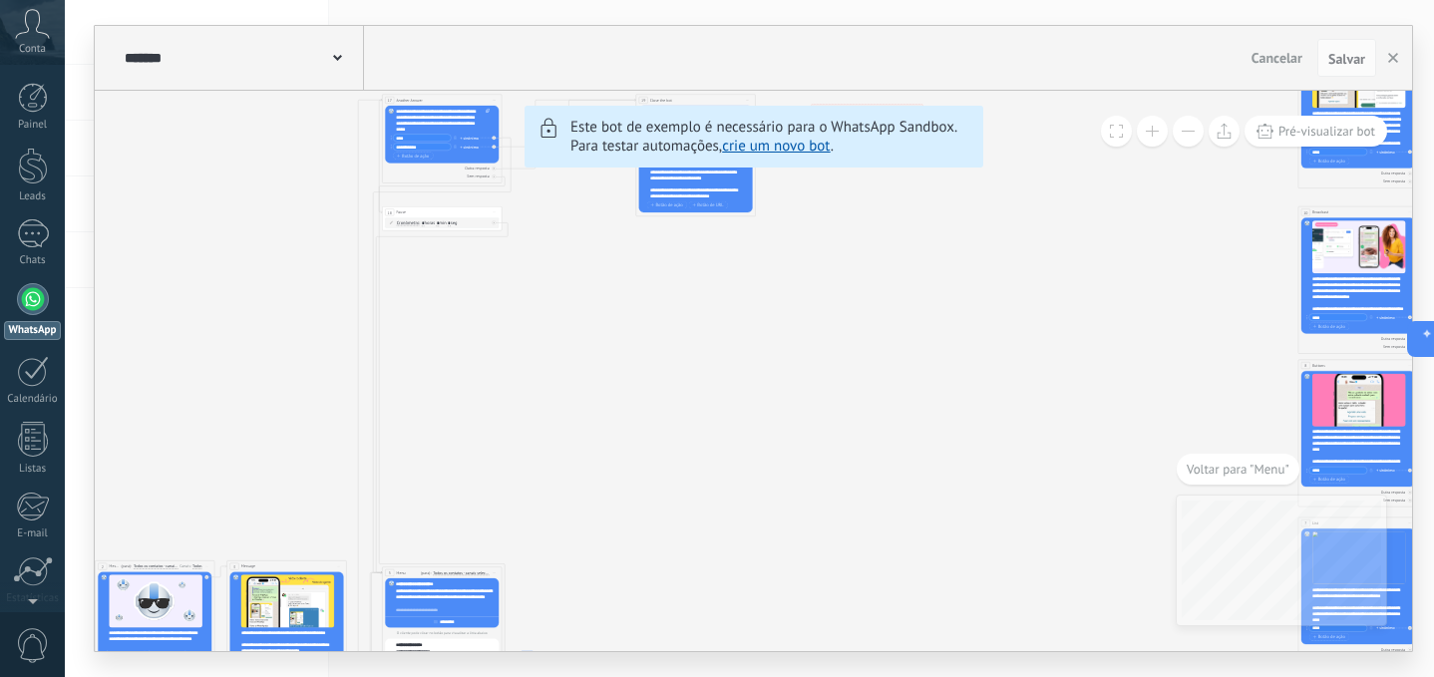
drag, startPoint x: 694, startPoint y: 355, endPoint x: 1065, endPoint y: 518, distance: 405.0
click at [1054, 521] on icon "6 Flows 7 List 8 Buttons 9 AI 10 Broadcast 11 Ads 12 Carousel 13 Verification 1…" at bounding box center [757, 643] width 2049 height 1862
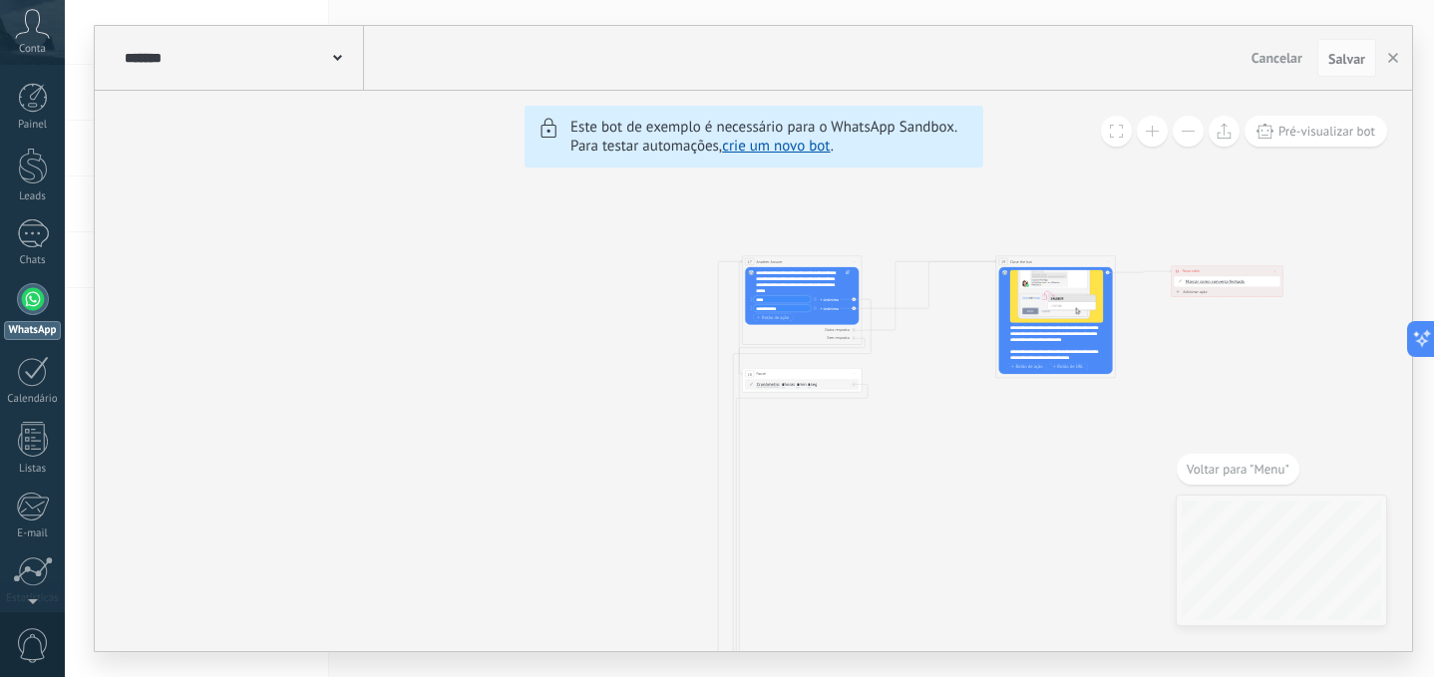
drag, startPoint x: 553, startPoint y: 474, endPoint x: 772, endPoint y: 114, distance: 421.1
click at [780, 106] on div "6 Flows 7 List 8 Buttons 9 AI 10 Broadcast 11 Ads 12 Carousel 13 Verification 1…" at bounding box center [753, 371] width 1317 height 560
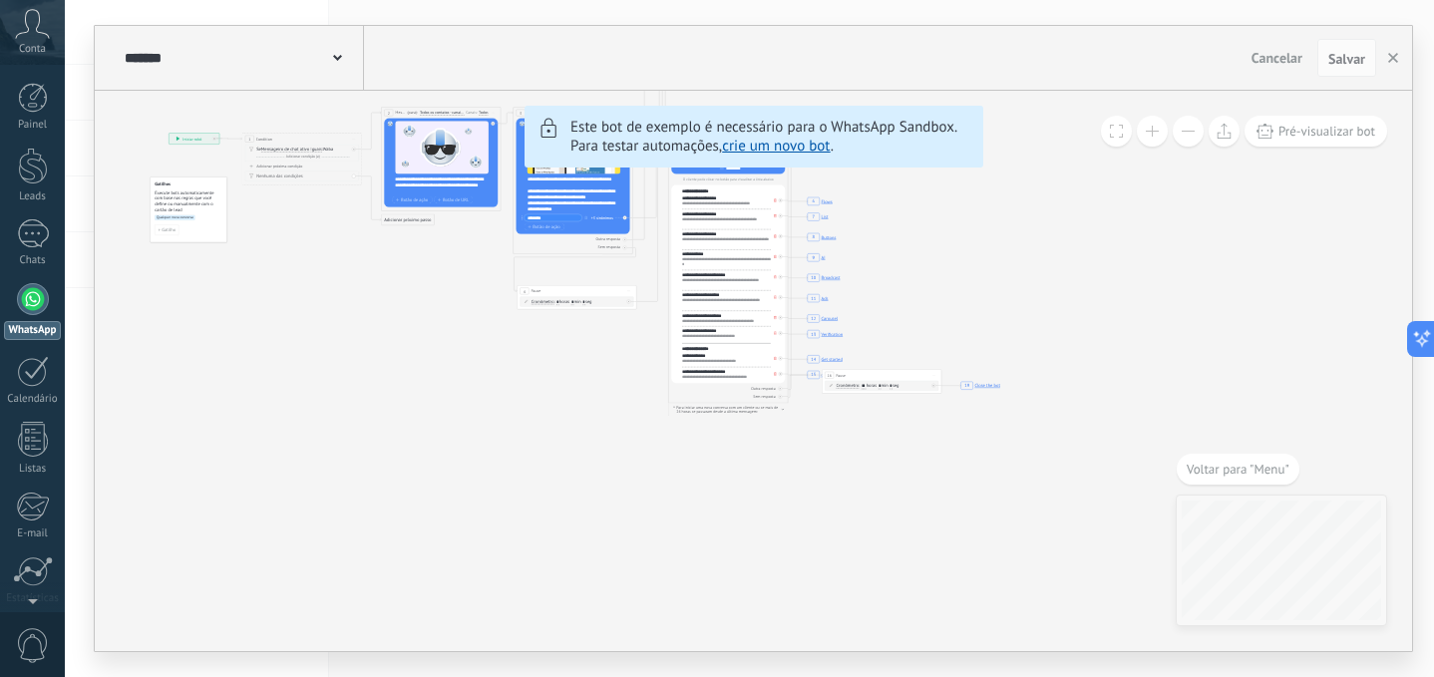
drag, startPoint x: 591, startPoint y: 429, endPoint x: 200, endPoint y: 337, distance: 401.5
click at [200, 337] on icon "6 Flows 7 List 8 Buttons 9 AI 10 Broadcast 11 Ads 12 Carousel 13 Verification 1…" at bounding box center [1043, 189] width 2049 height 1862
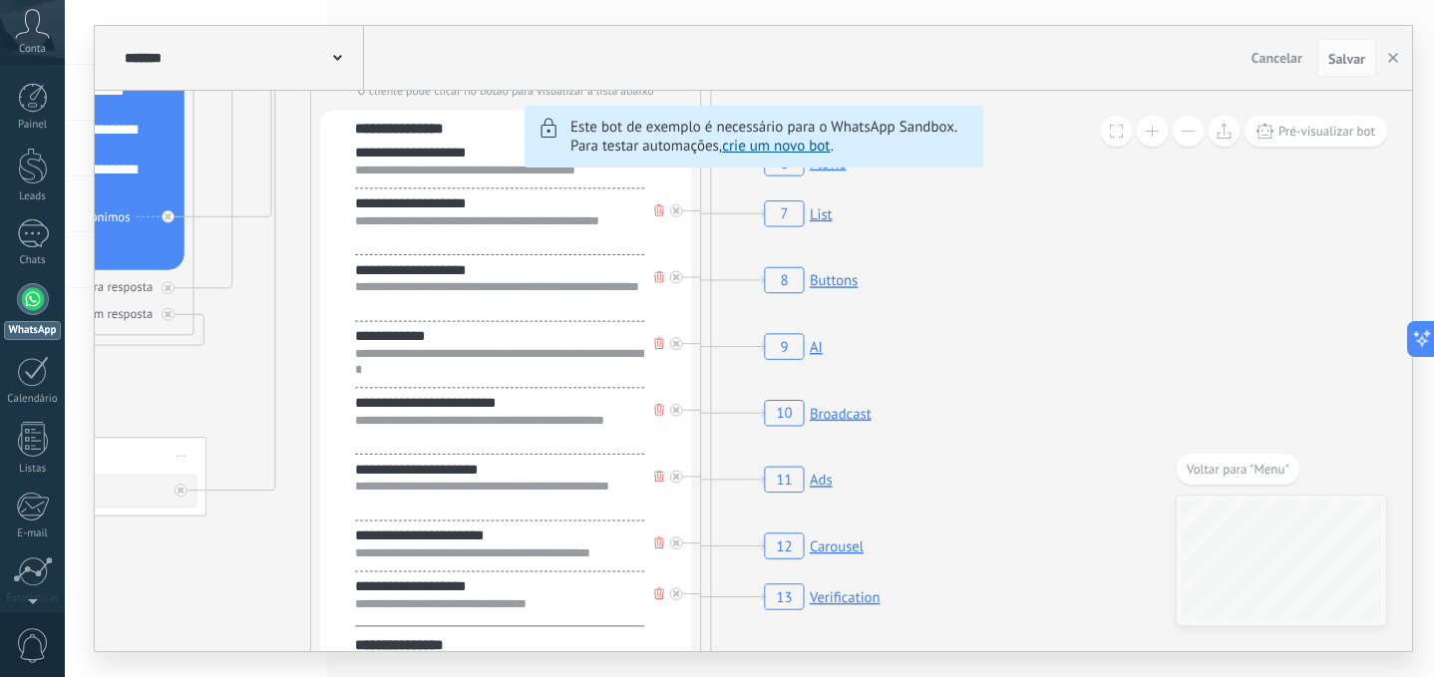
drag, startPoint x: 1001, startPoint y: 403, endPoint x: 984, endPoint y: 270, distance: 133.7
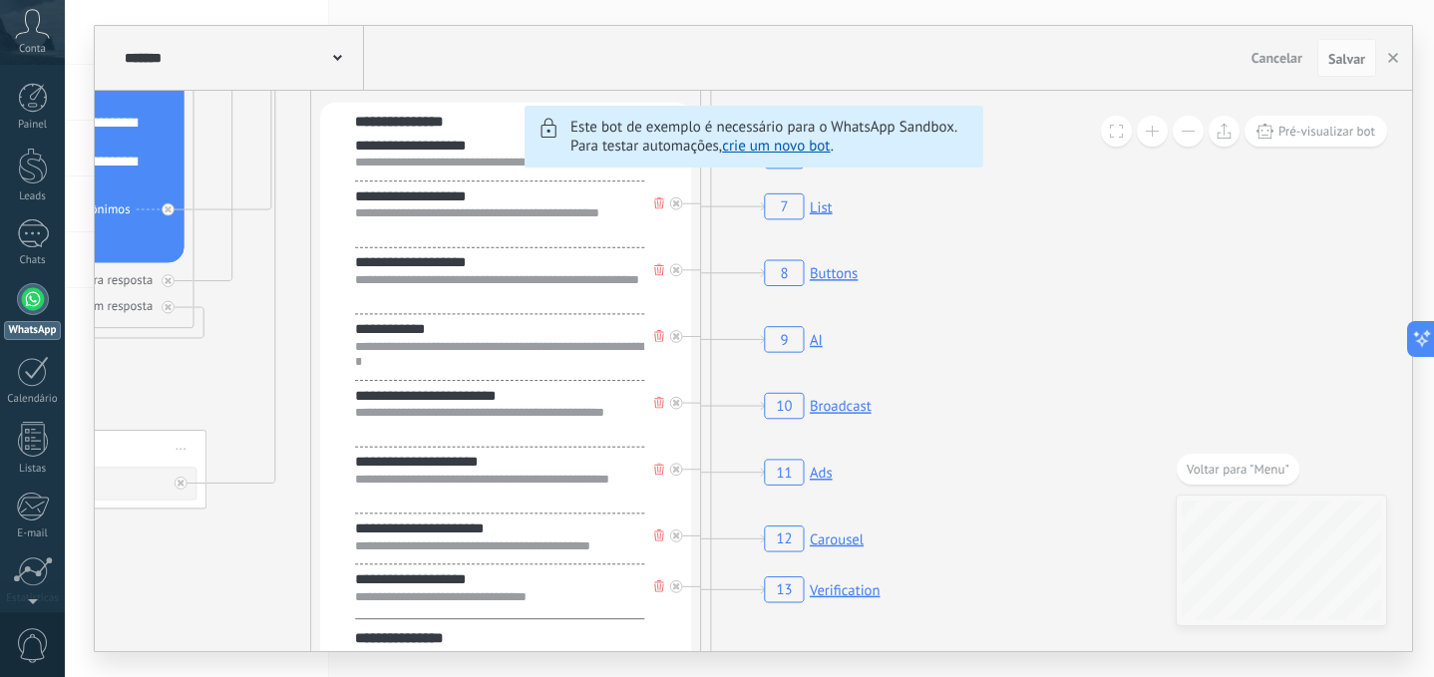
click at [814, 341] on rect at bounding box center [794, 339] width 70 height 37
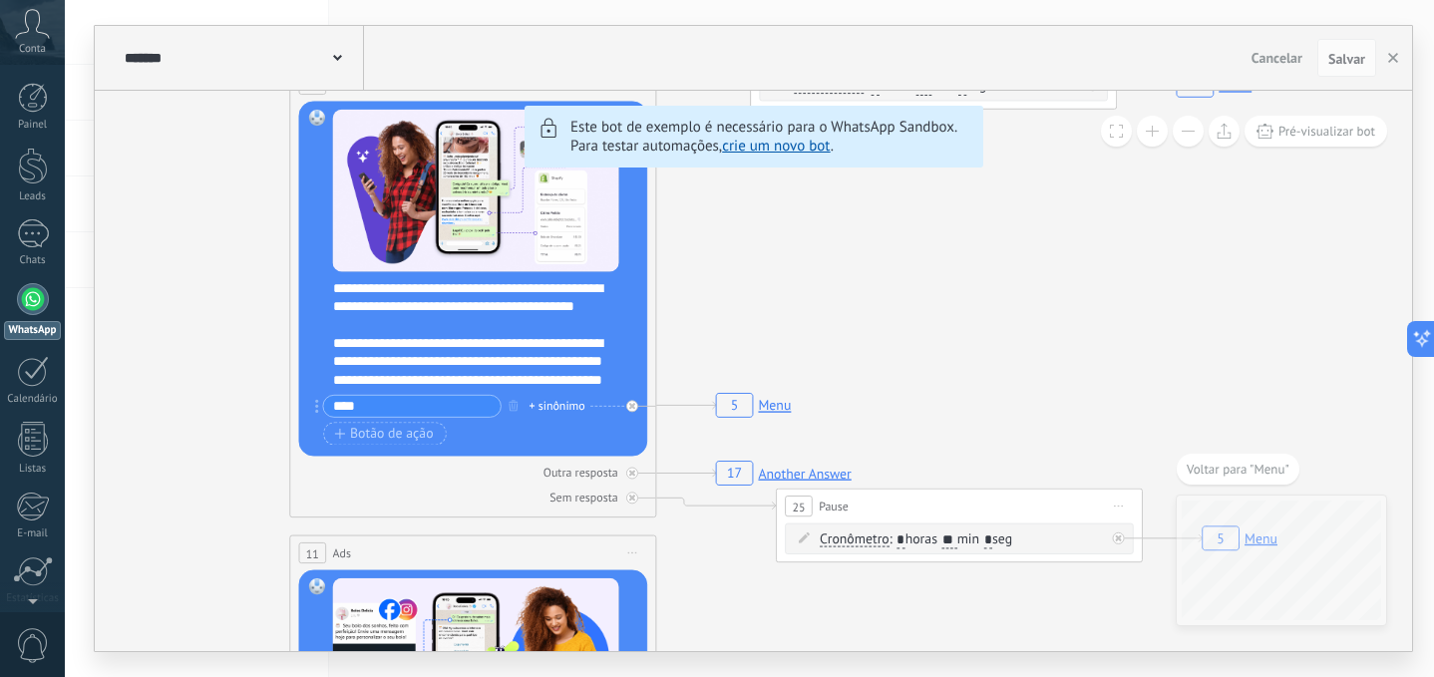
drag, startPoint x: 1066, startPoint y: 345, endPoint x: 821, endPoint y: 276, distance: 254.8
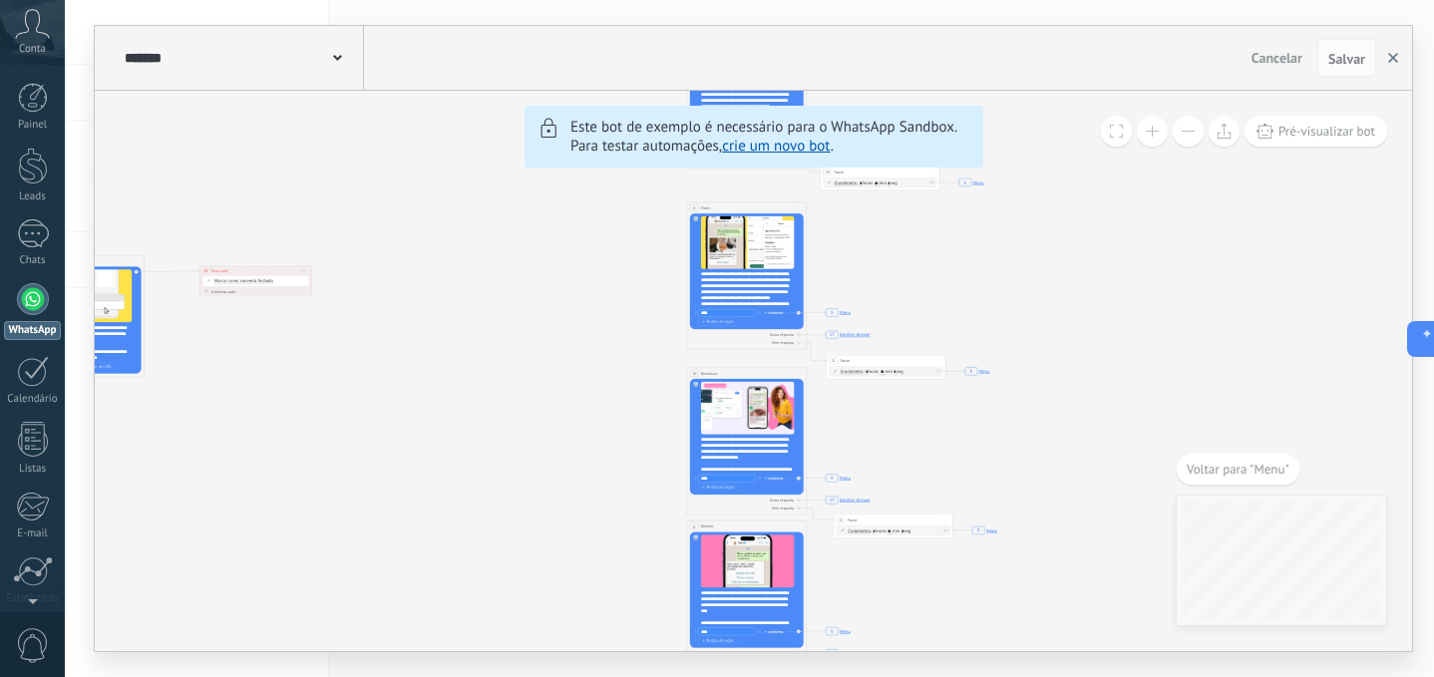
click at [1391, 64] on button "button" at bounding box center [1393, 58] width 30 height 38
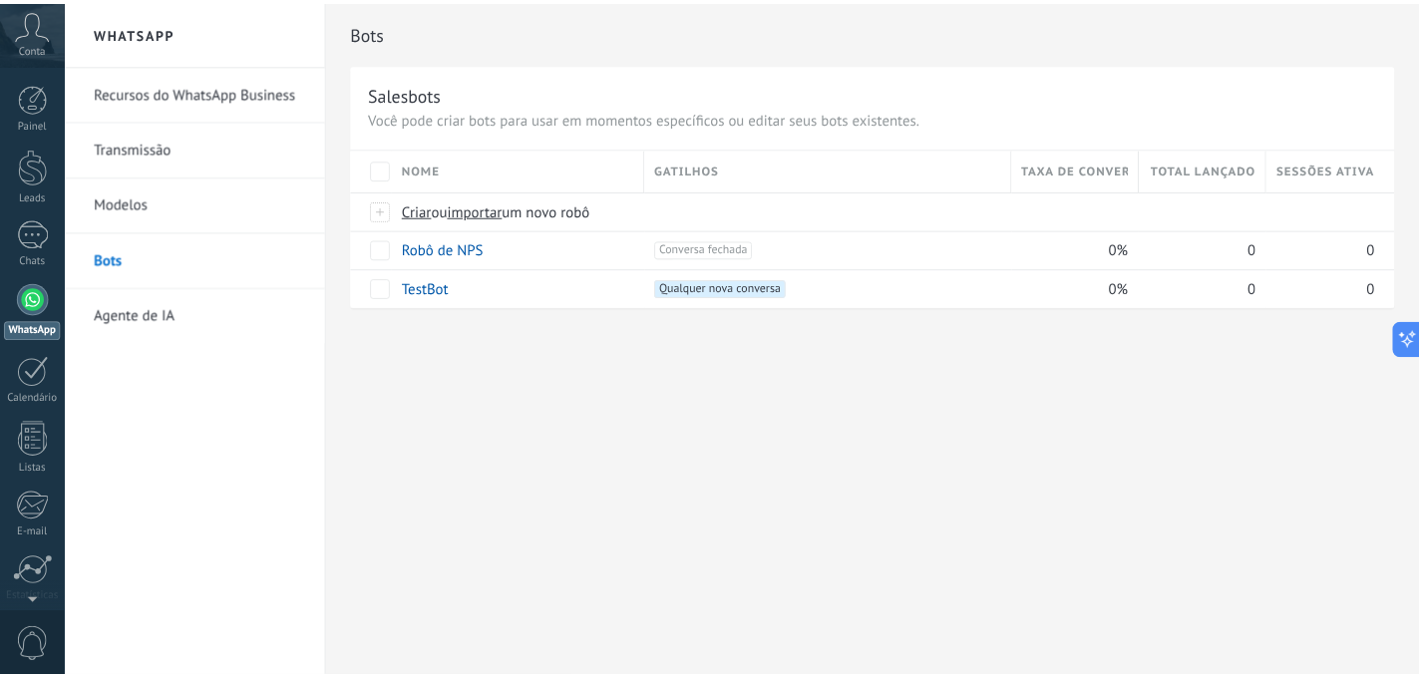
scroll to position [153, 0]
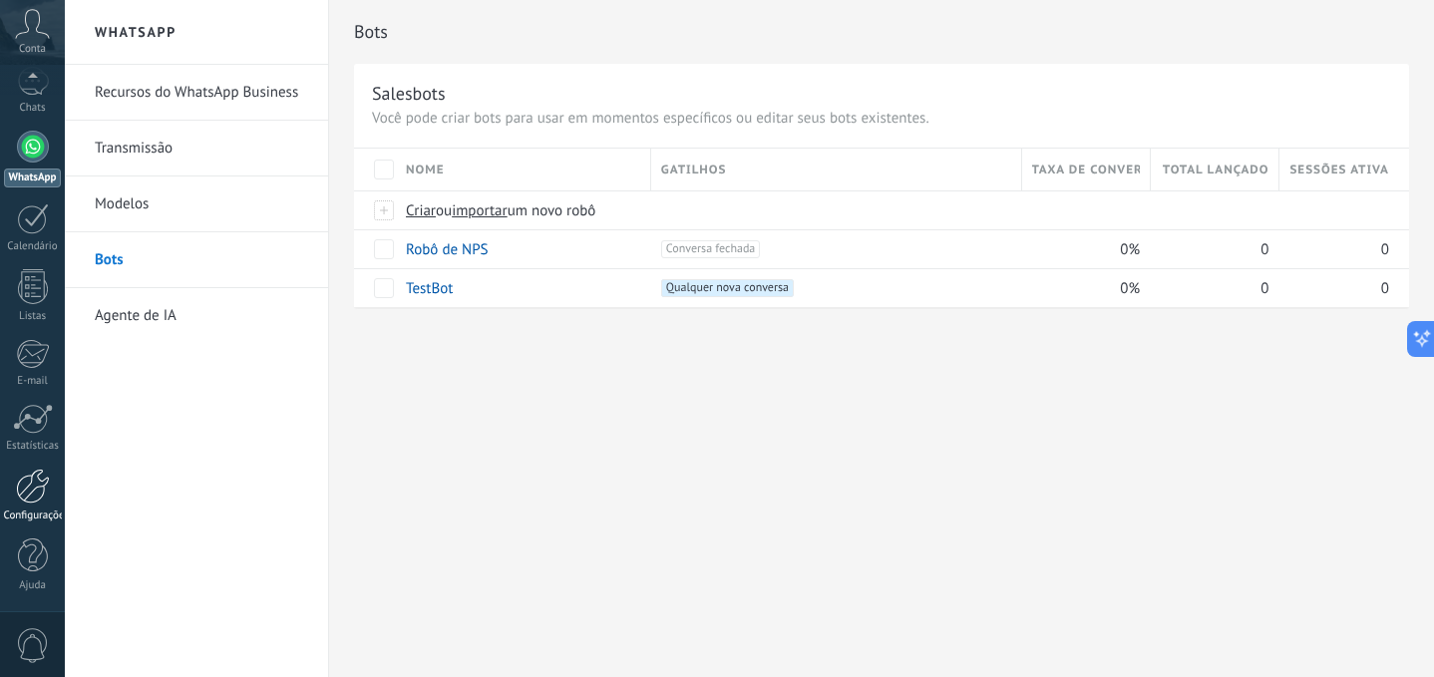
click at [40, 501] on div at bounding box center [33, 486] width 34 height 35
